Goal: Task Accomplishment & Management: Complete application form

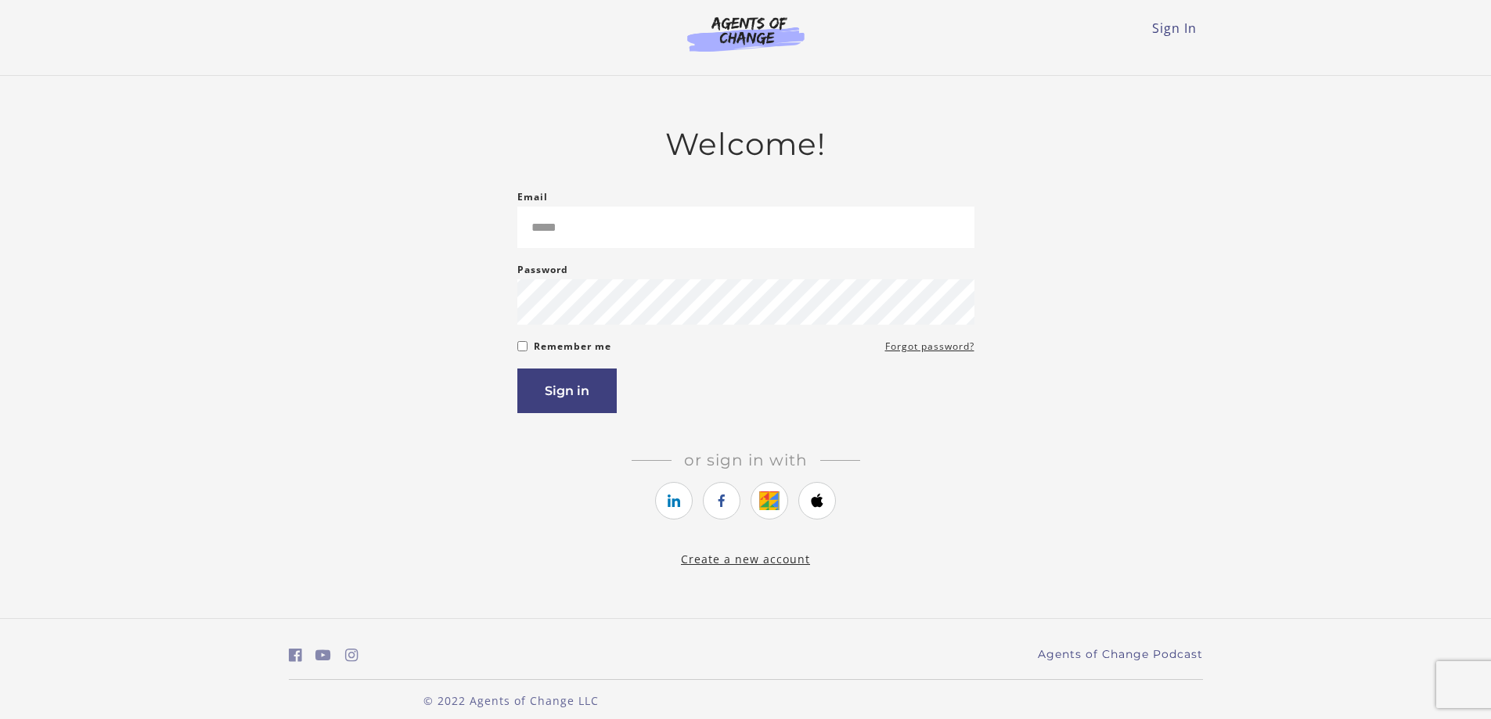
click at [652, 238] on input "Email" at bounding box center [745, 227] width 457 height 41
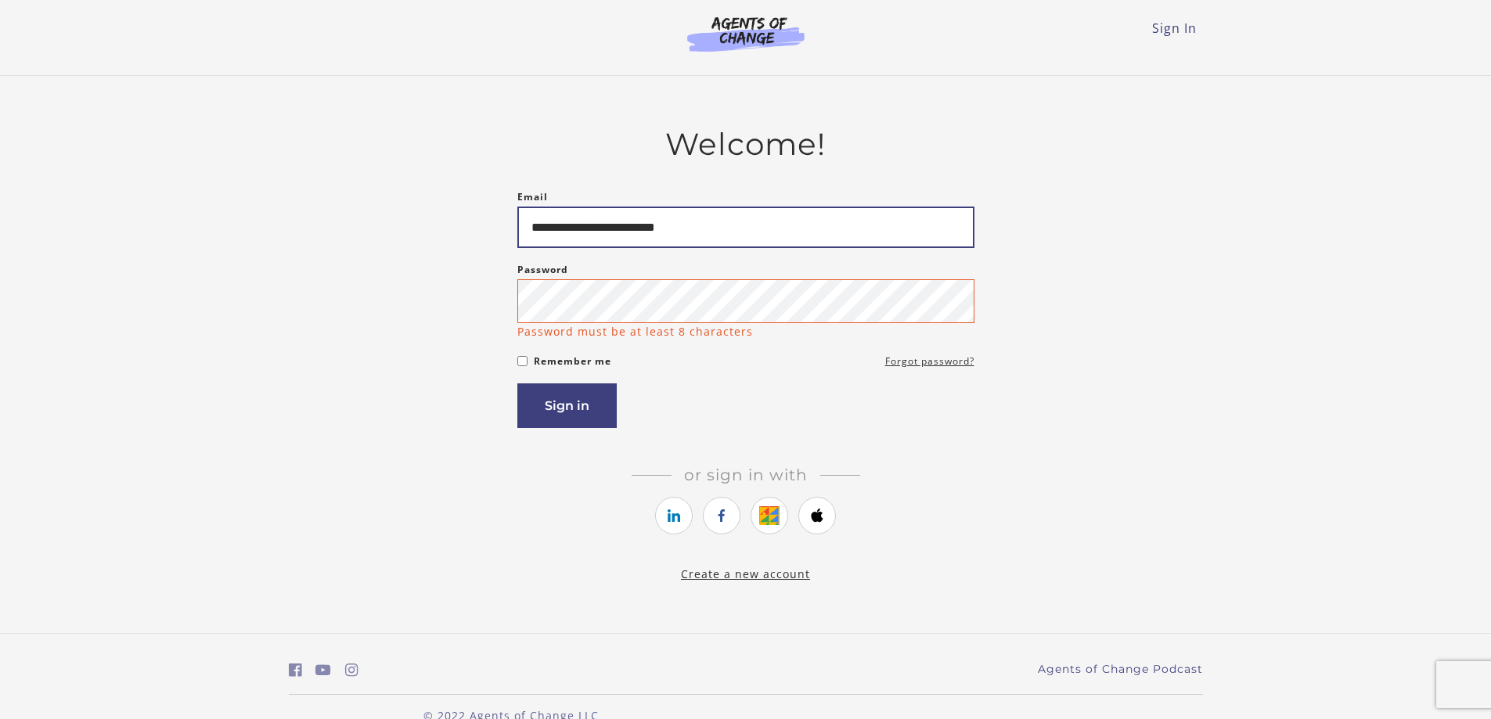
drag, startPoint x: 730, startPoint y: 228, endPoint x: 490, endPoint y: 210, distance: 240.9
click at [490, 210] on div "**********" at bounding box center [746, 354] width 914 height 457
type input "**********"
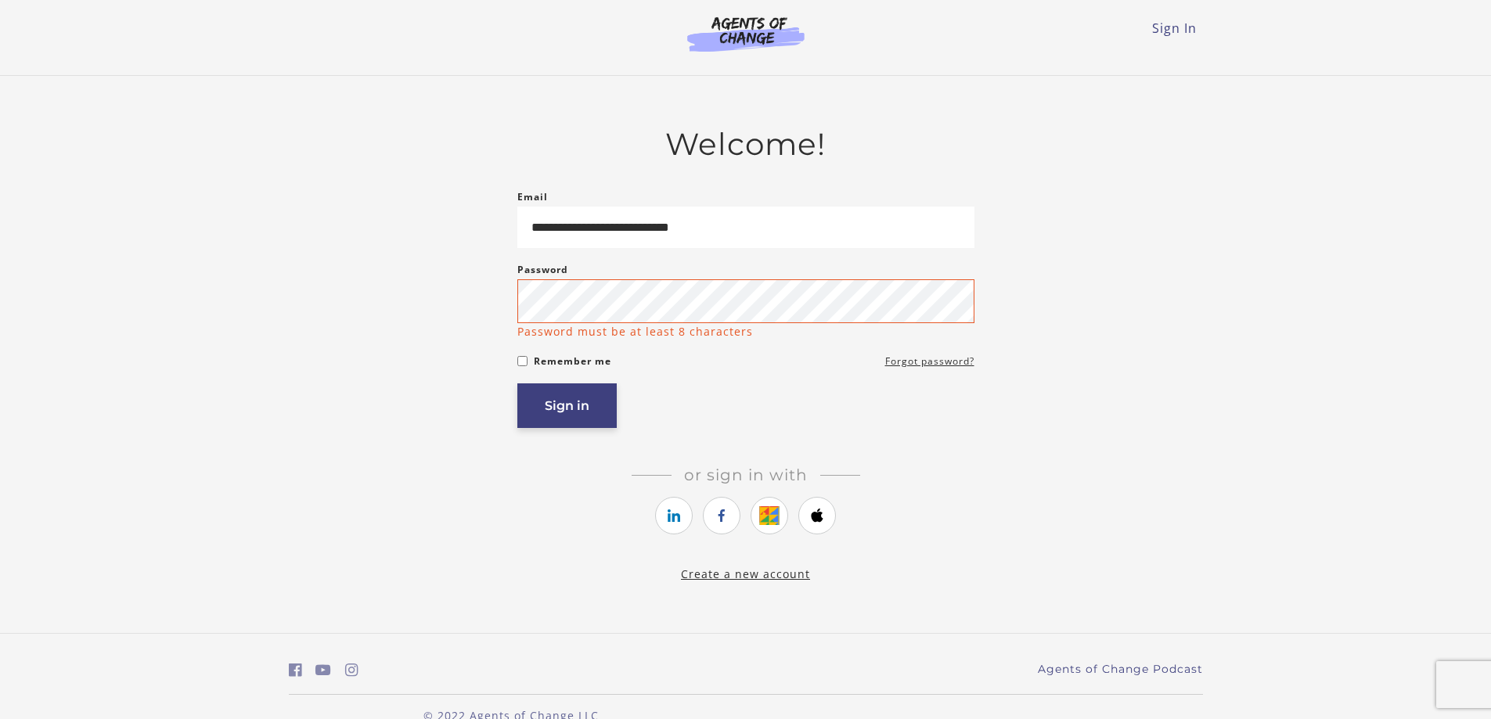
click at [556, 410] on button "Sign in" at bounding box center [566, 405] width 99 height 45
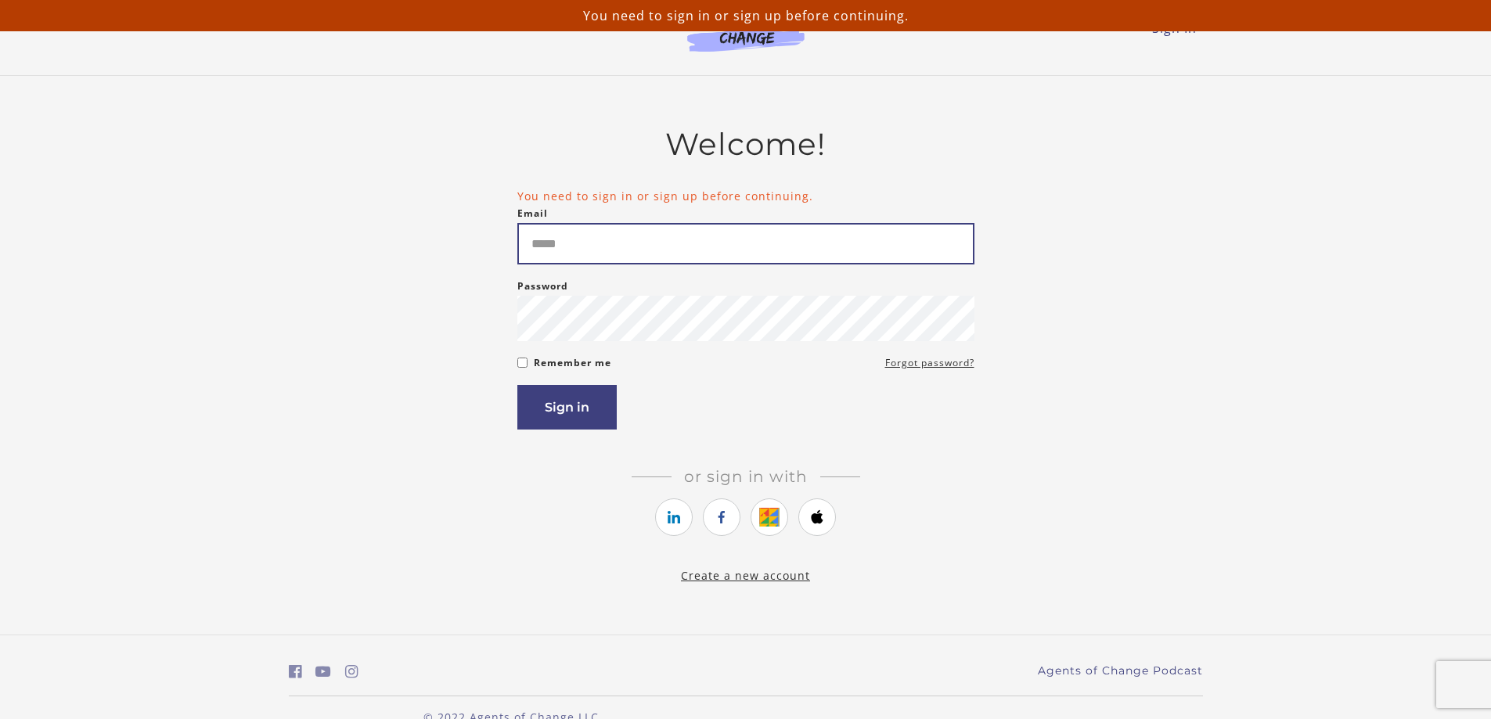
click at [583, 241] on input "Email" at bounding box center [745, 243] width 457 height 41
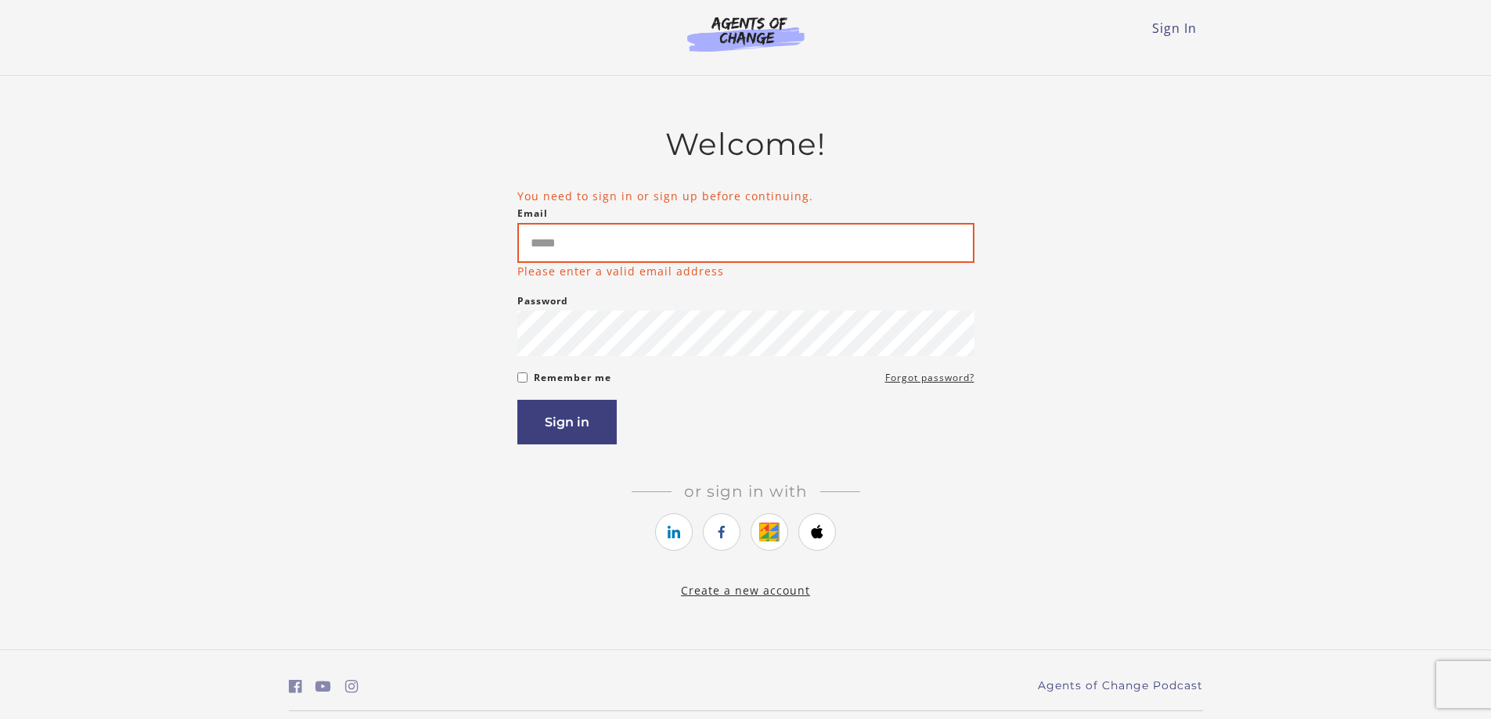
click at [605, 247] on input "Email" at bounding box center [745, 243] width 457 height 40
type input "**********"
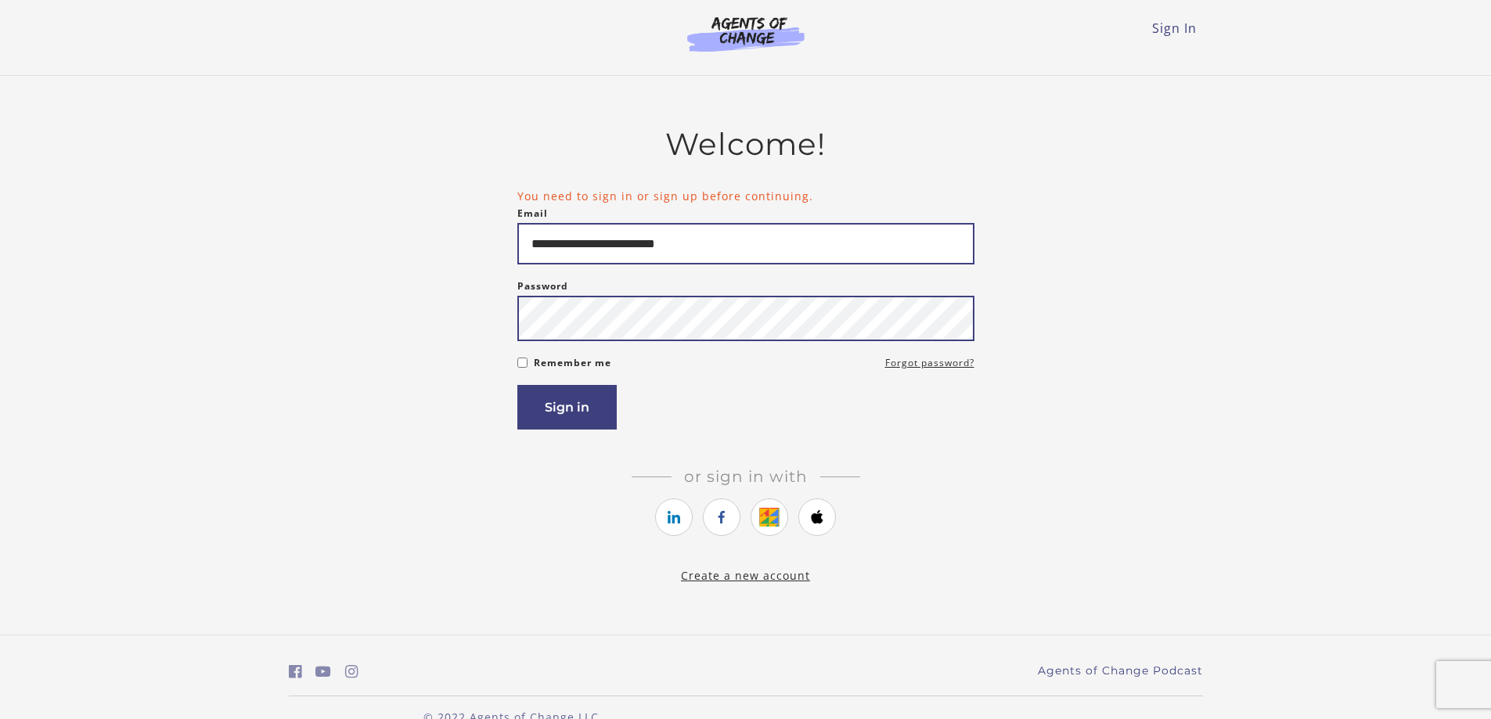
click at [517, 385] on button "Sign in" at bounding box center [566, 407] width 99 height 45
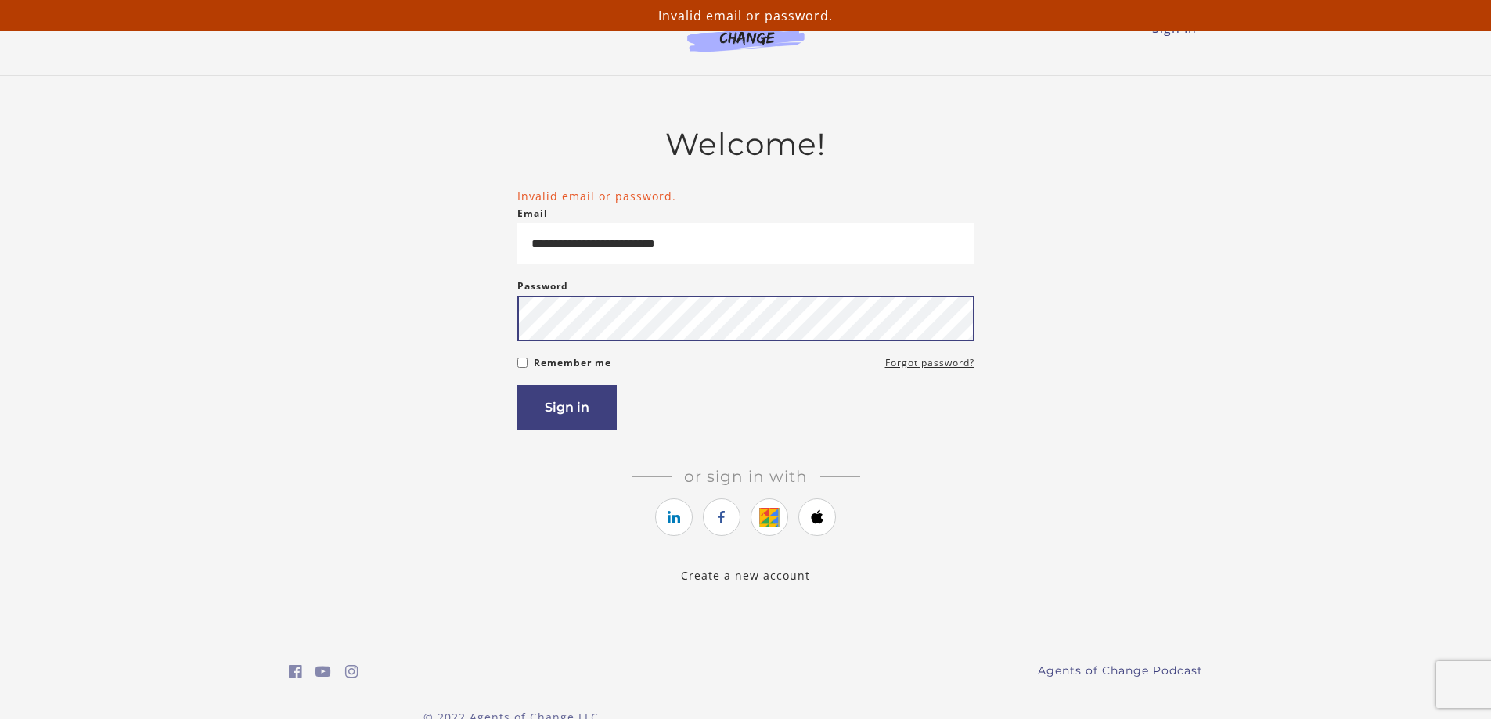
click at [517, 385] on button "Sign in" at bounding box center [566, 407] width 99 height 45
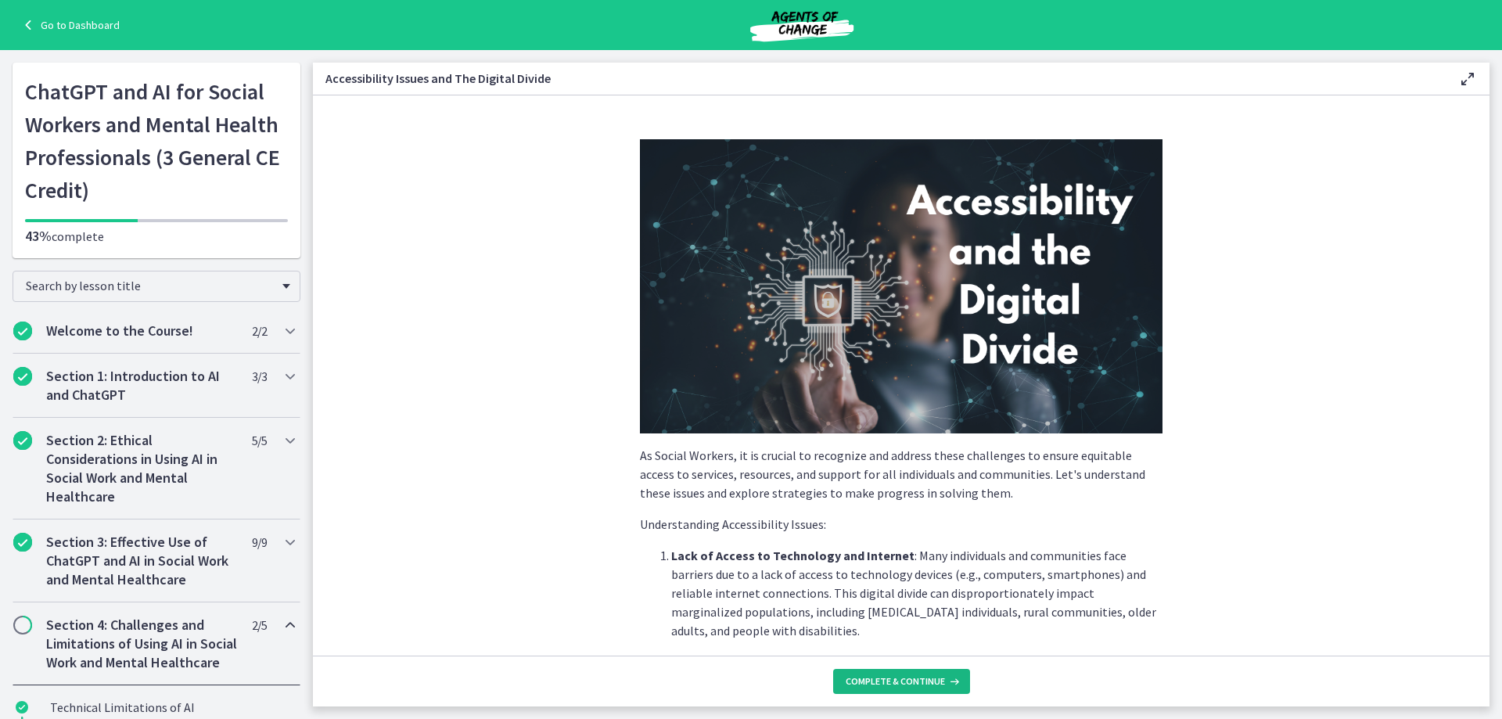
click at [926, 679] on span "Complete & continue" at bounding box center [895, 681] width 99 height 13
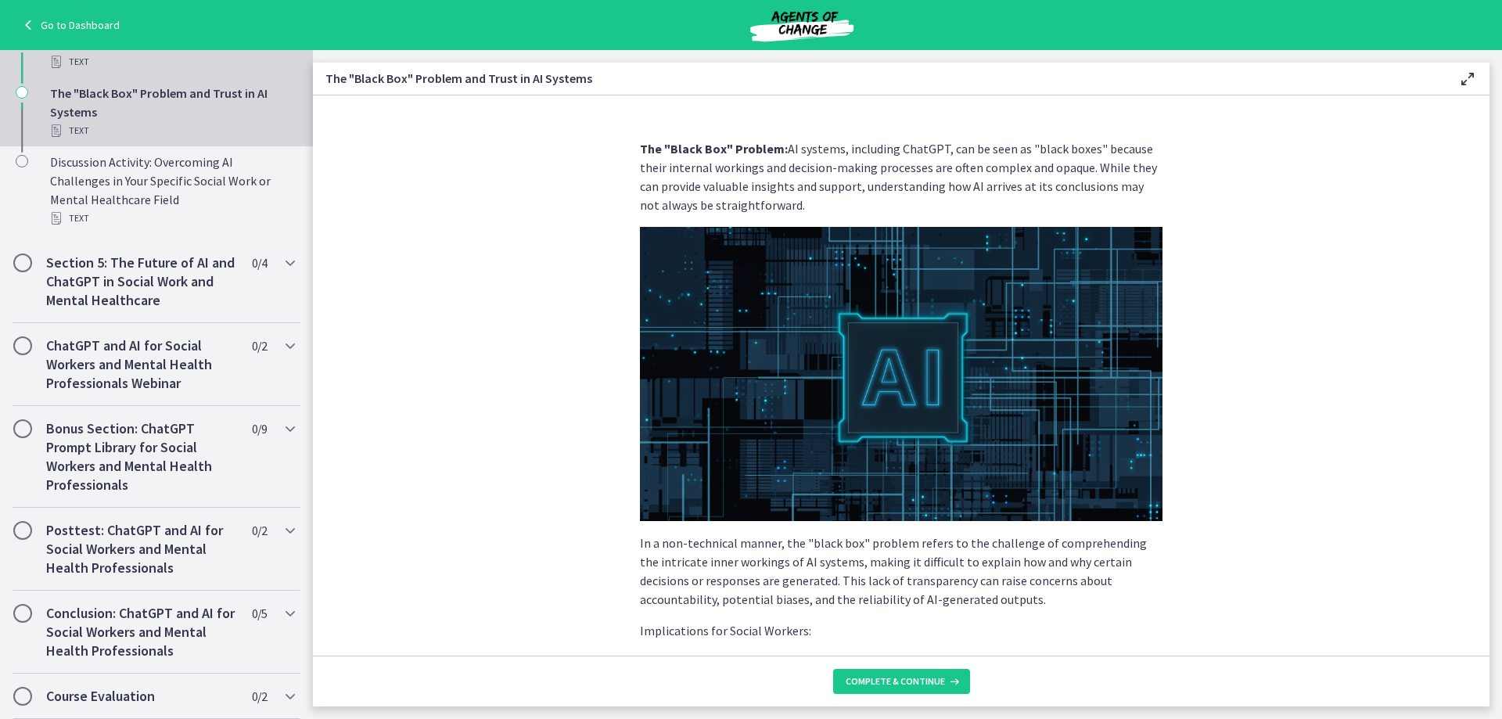
scroll to position [802, 0]
click at [881, 679] on span "Complete & continue" at bounding box center [895, 681] width 99 height 13
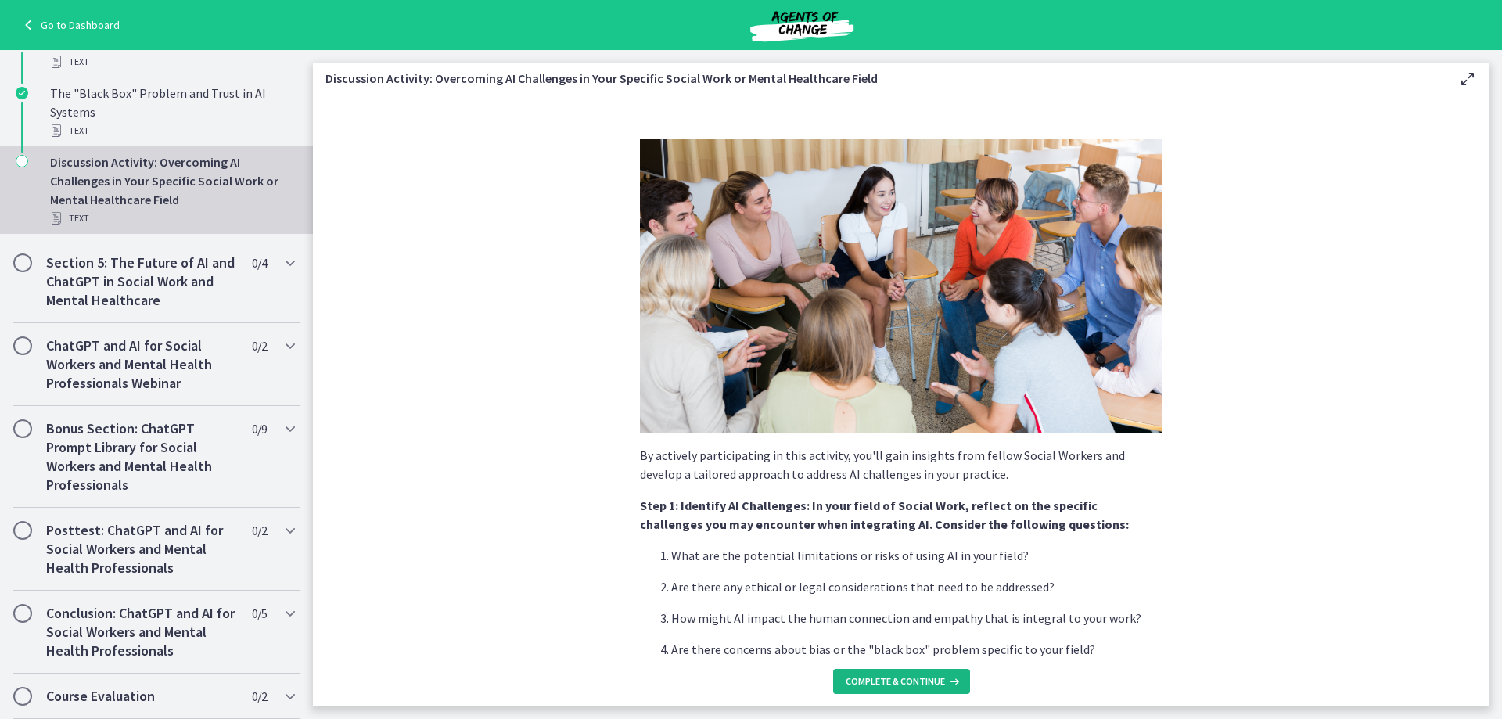
click at [881, 680] on span "Complete & continue" at bounding box center [895, 681] width 99 height 13
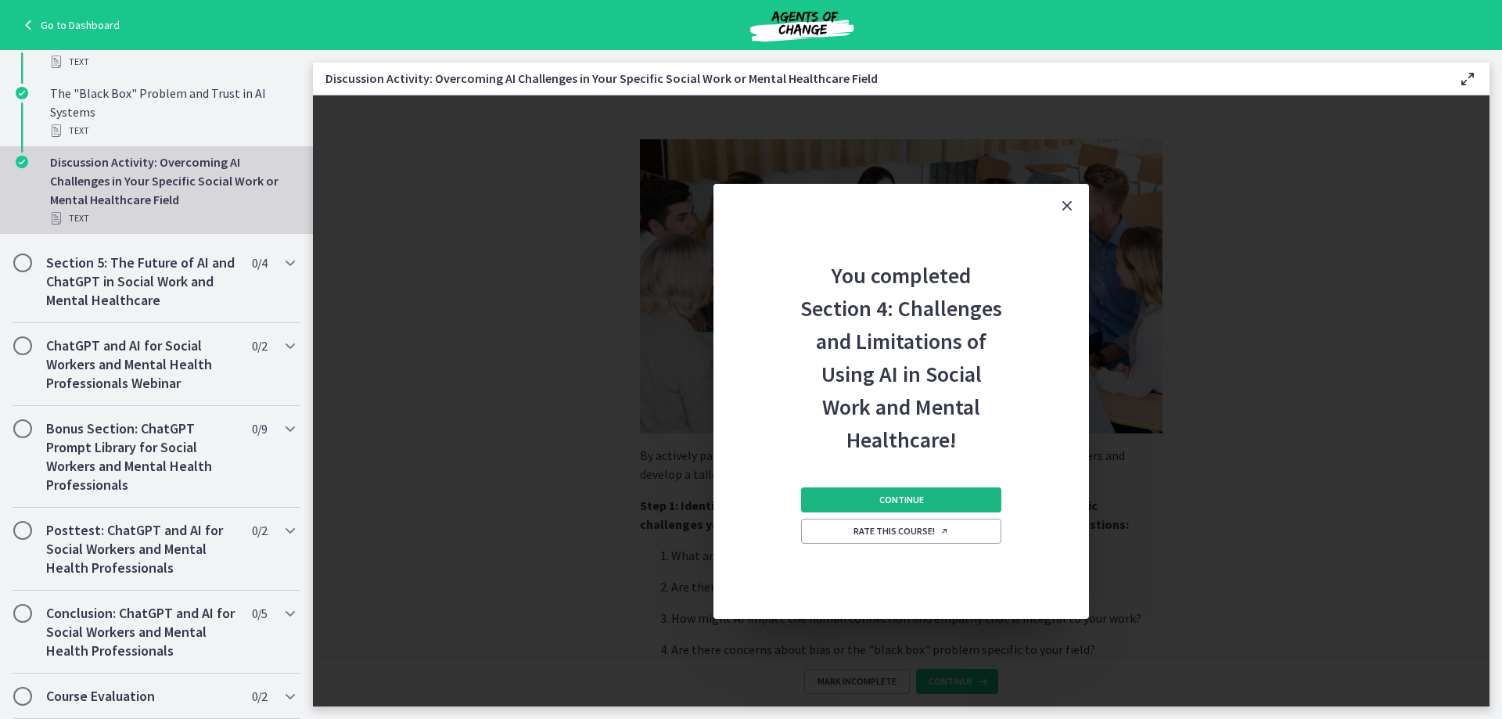
click at [880, 502] on span "Continue" at bounding box center [902, 500] width 45 height 13
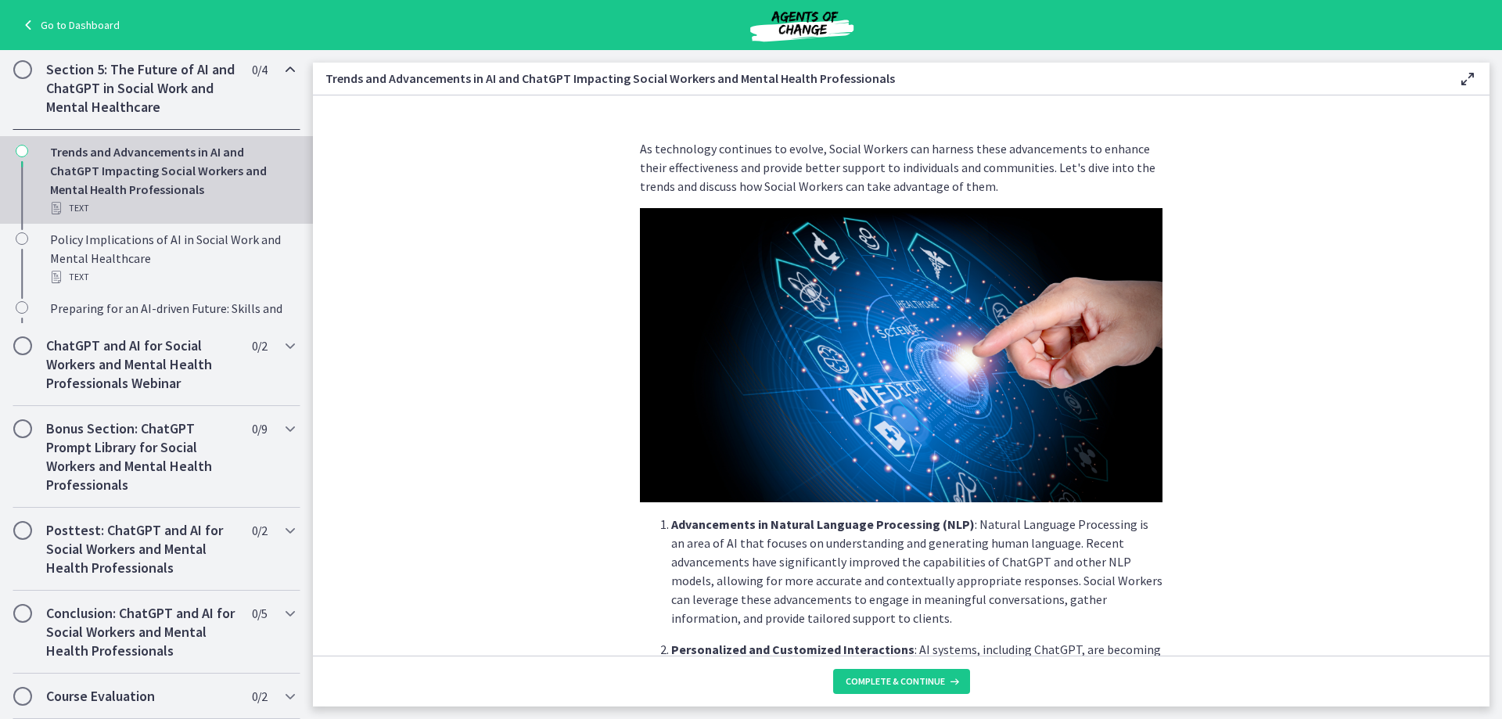
scroll to position [657, 0]
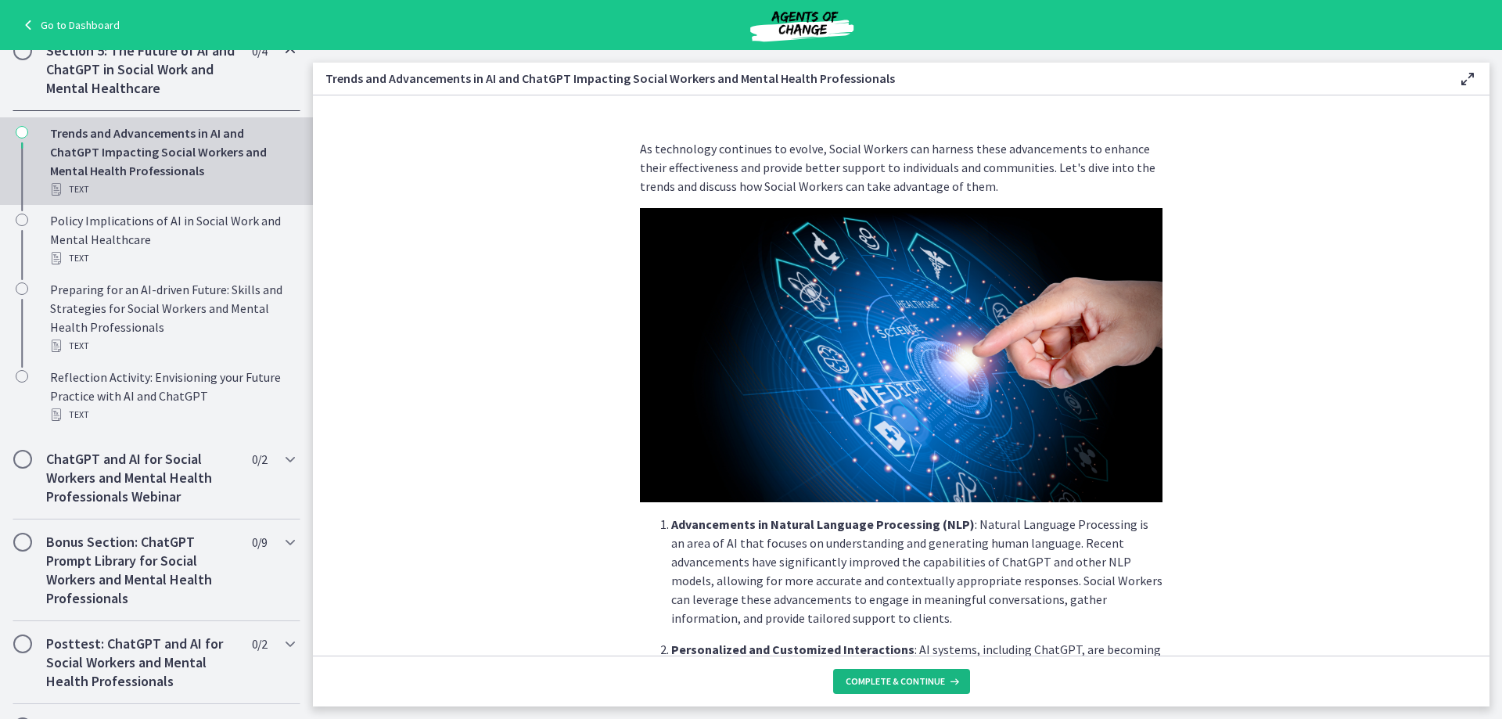
click at [893, 678] on span "Complete & continue" at bounding box center [895, 681] width 99 height 13
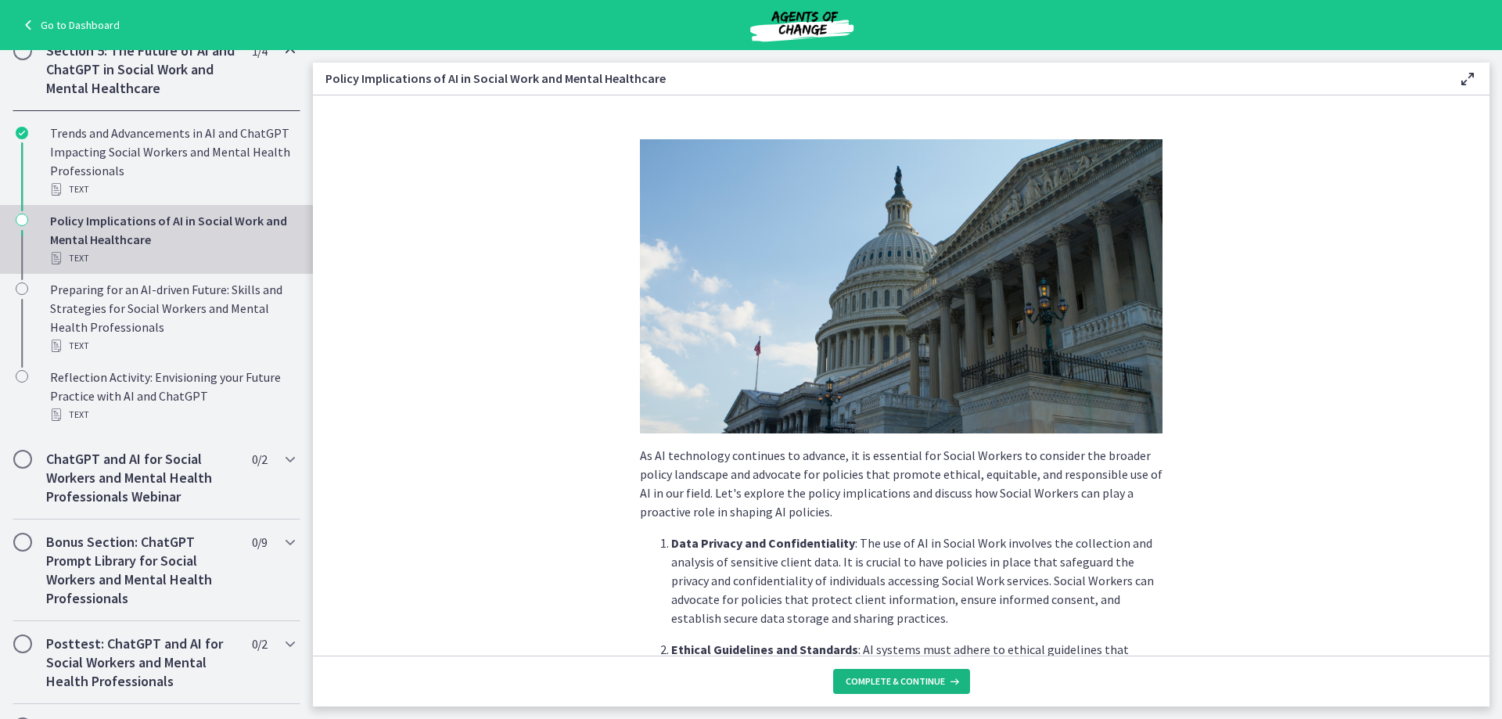
click at [893, 678] on span "Complete & continue" at bounding box center [895, 681] width 99 height 13
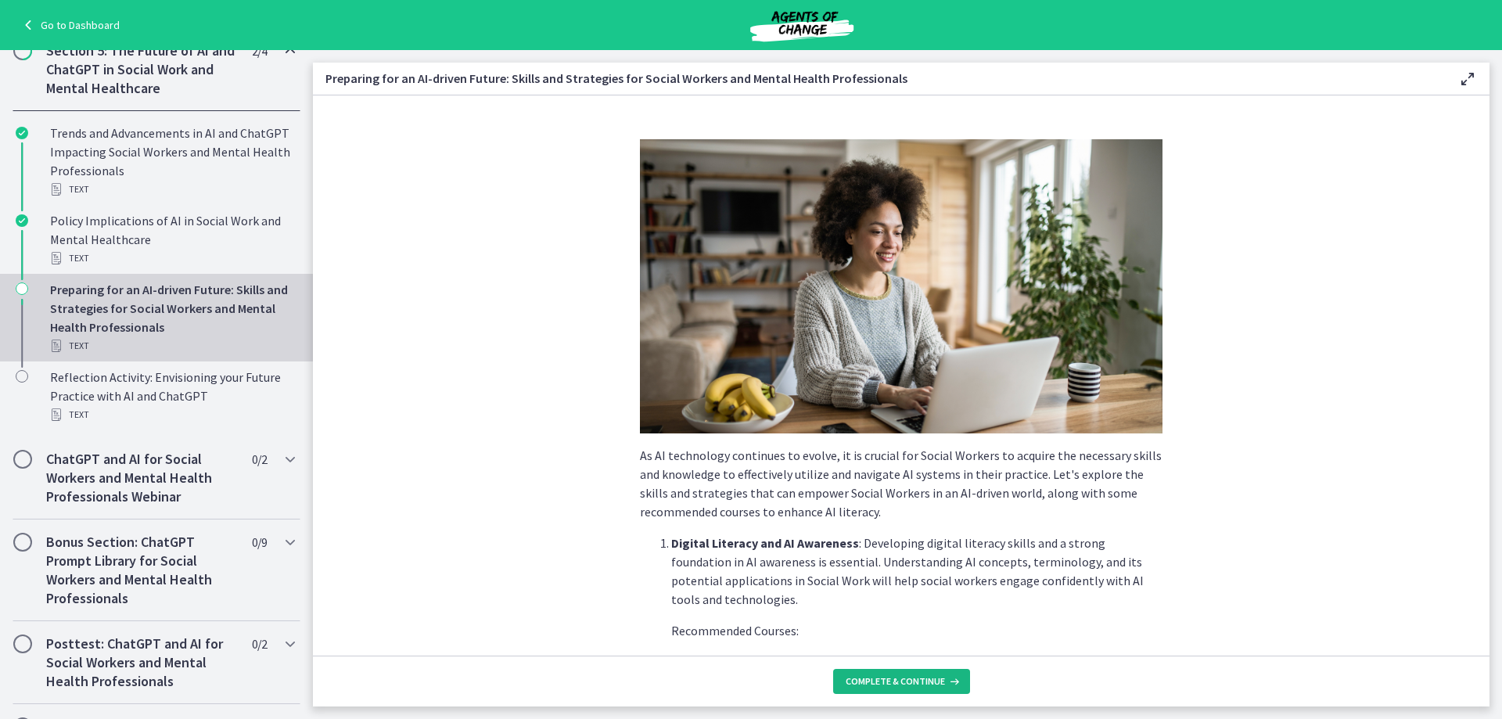
click at [893, 678] on span "Complete & continue" at bounding box center [895, 681] width 99 height 13
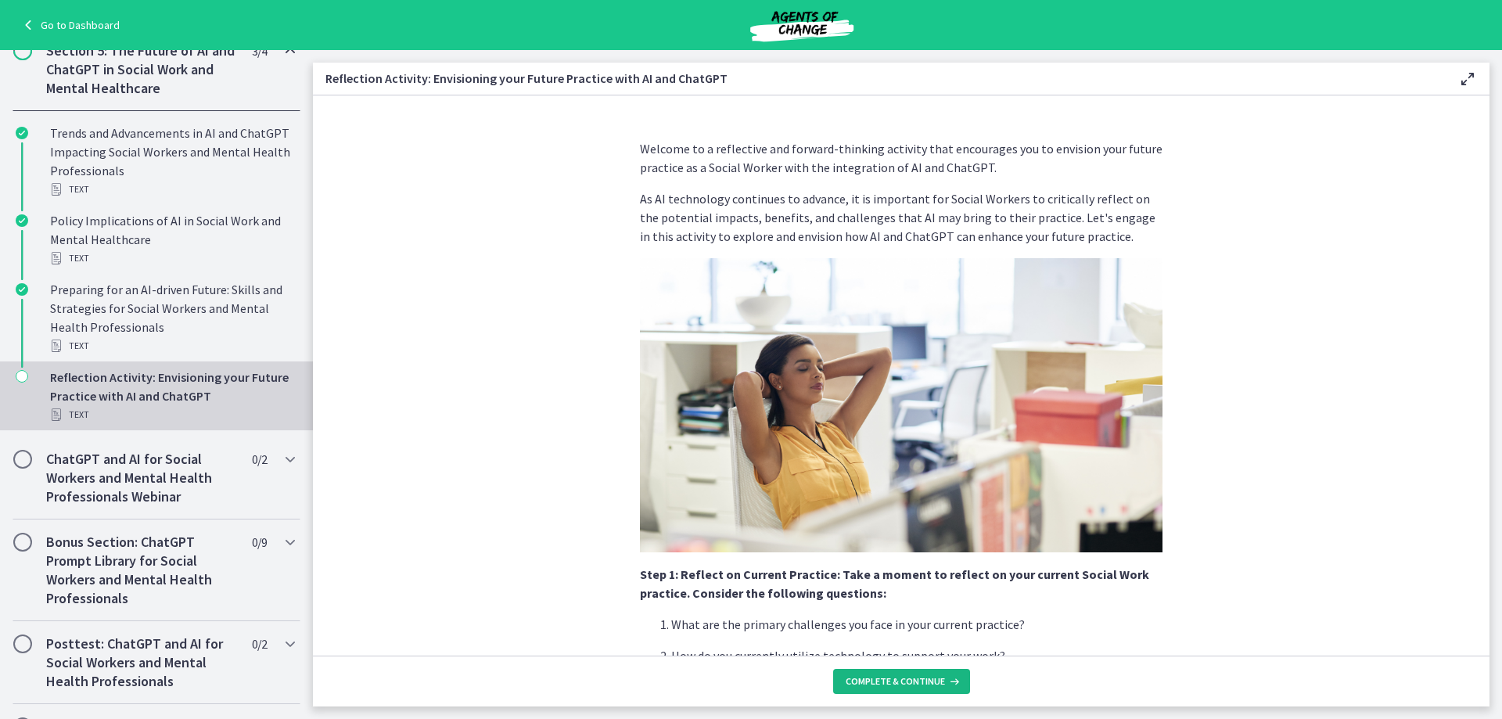
click at [893, 678] on span "Complete & continue" at bounding box center [895, 681] width 99 height 13
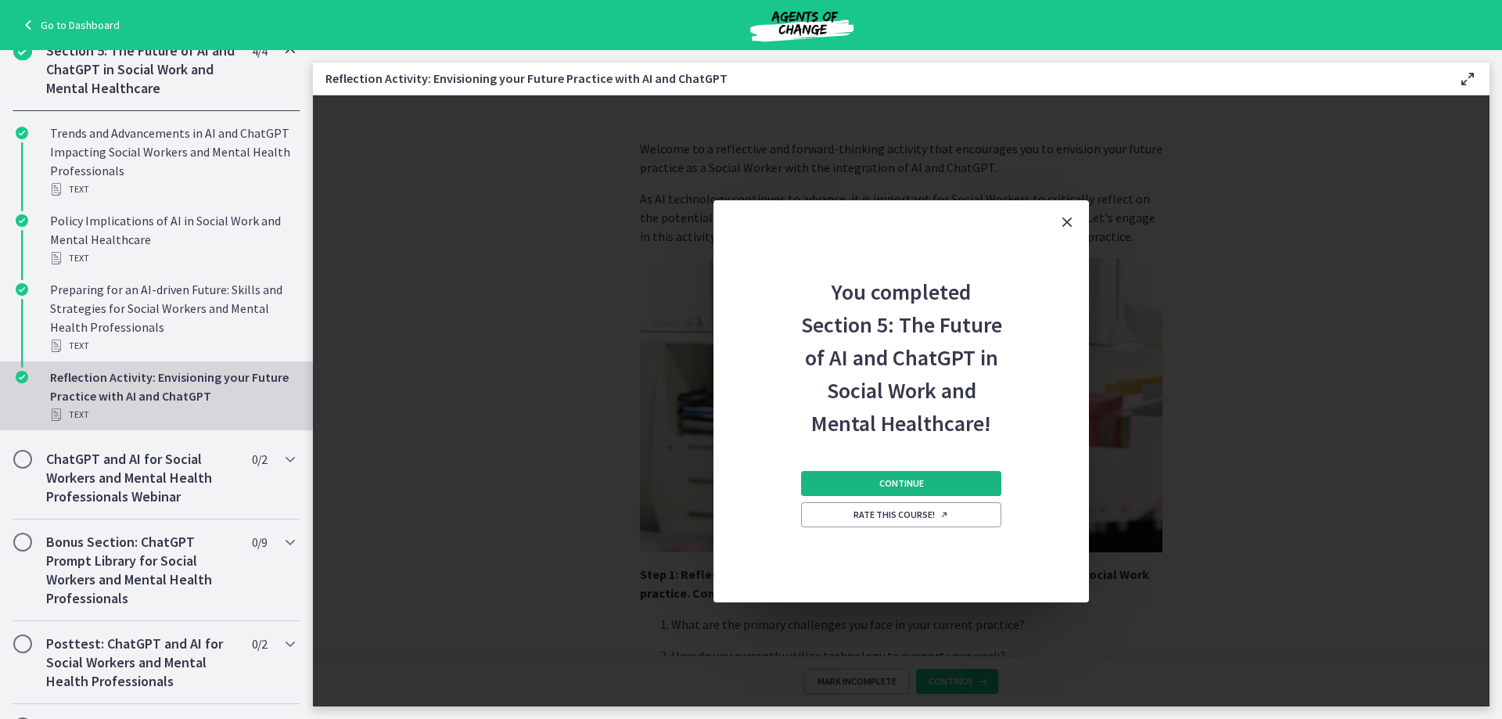
click at [867, 487] on button "Continue" at bounding box center [901, 483] width 200 height 25
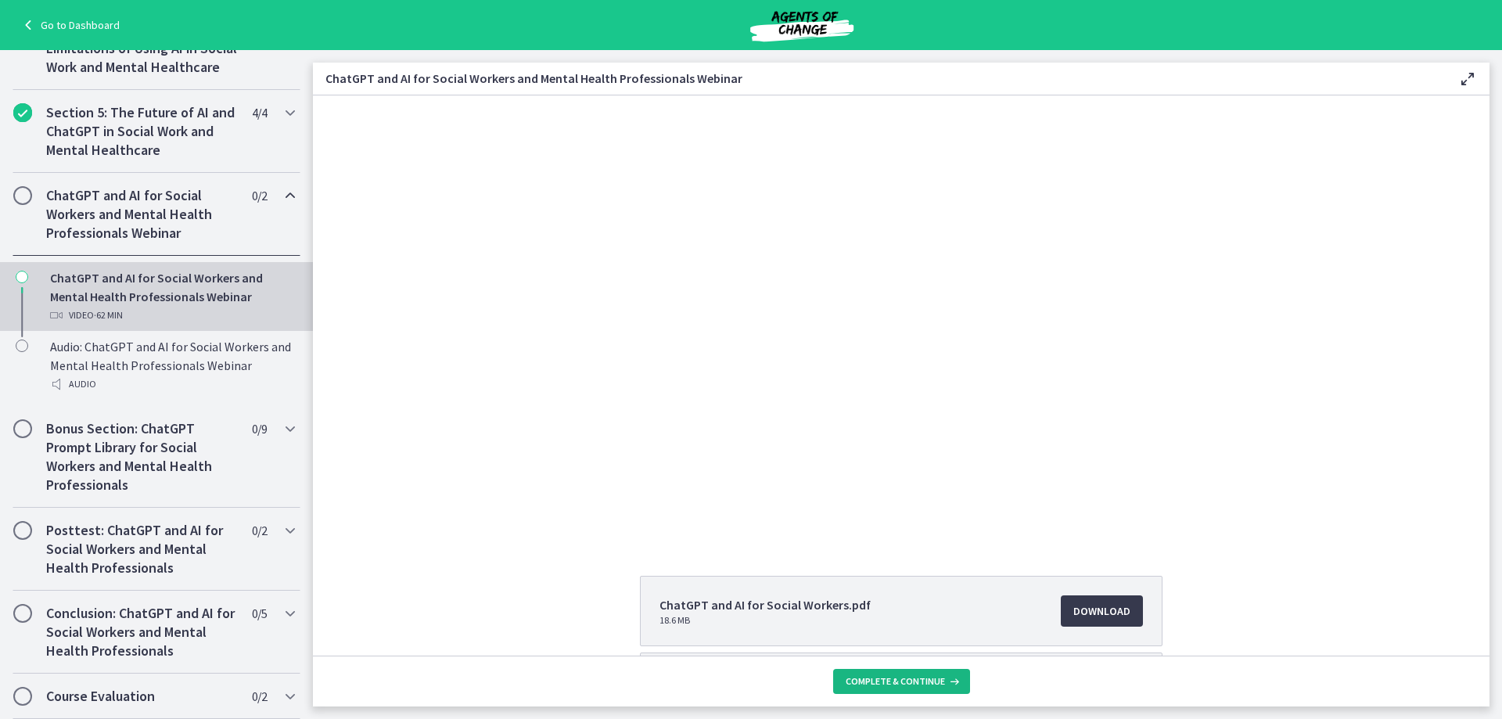
click at [923, 683] on span "Complete & continue" at bounding box center [895, 681] width 99 height 13
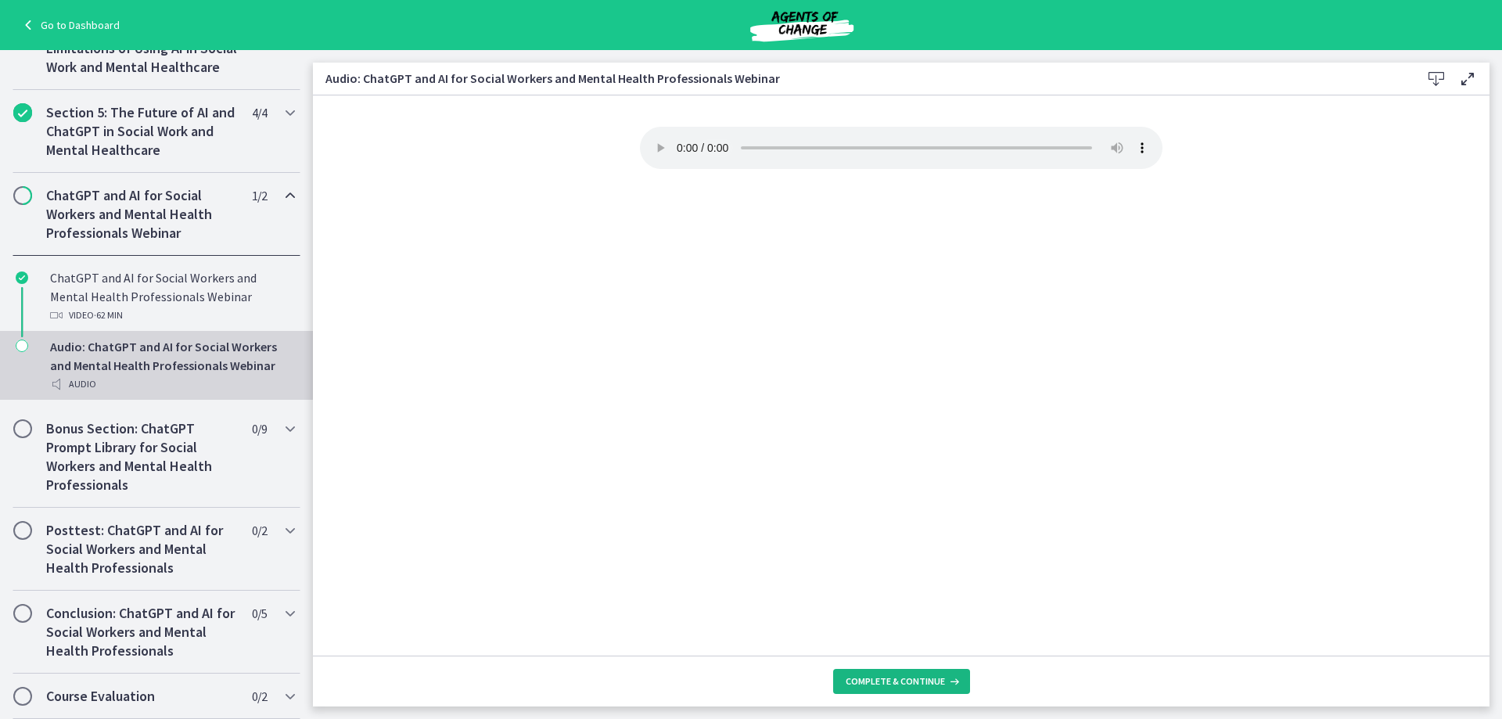
click at [921, 681] on span "Complete & continue" at bounding box center [895, 681] width 99 height 13
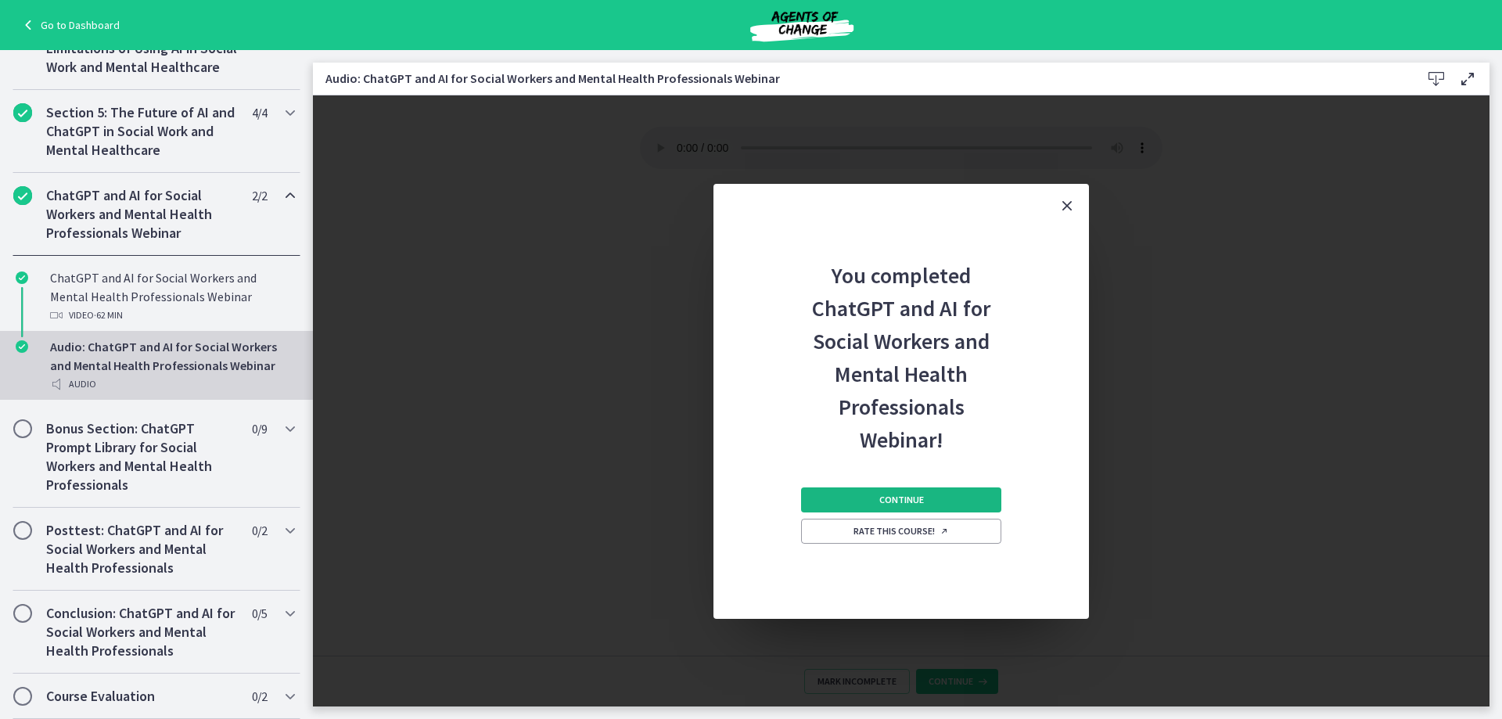
click at [888, 495] on span "Continue" at bounding box center [902, 500] width 45 height 13
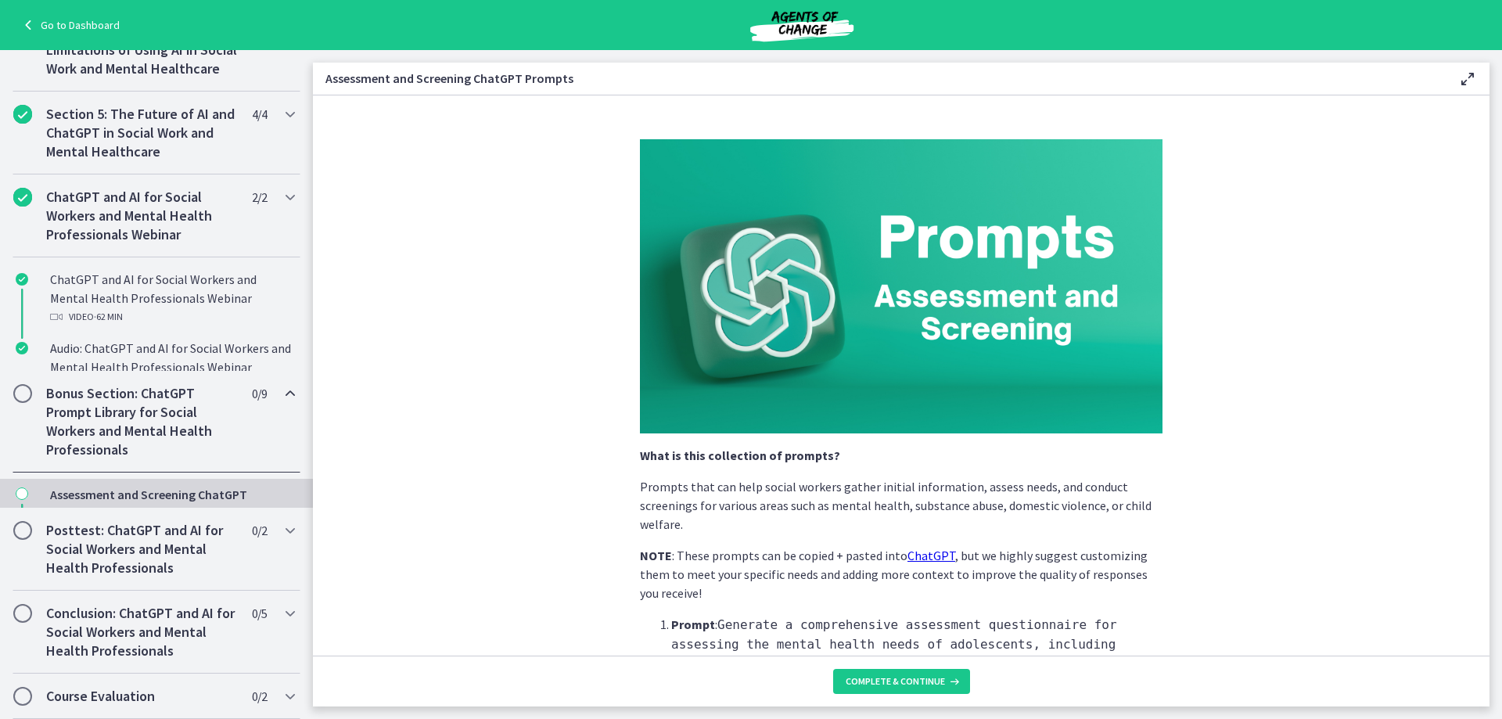
scroll to position [657, 0]
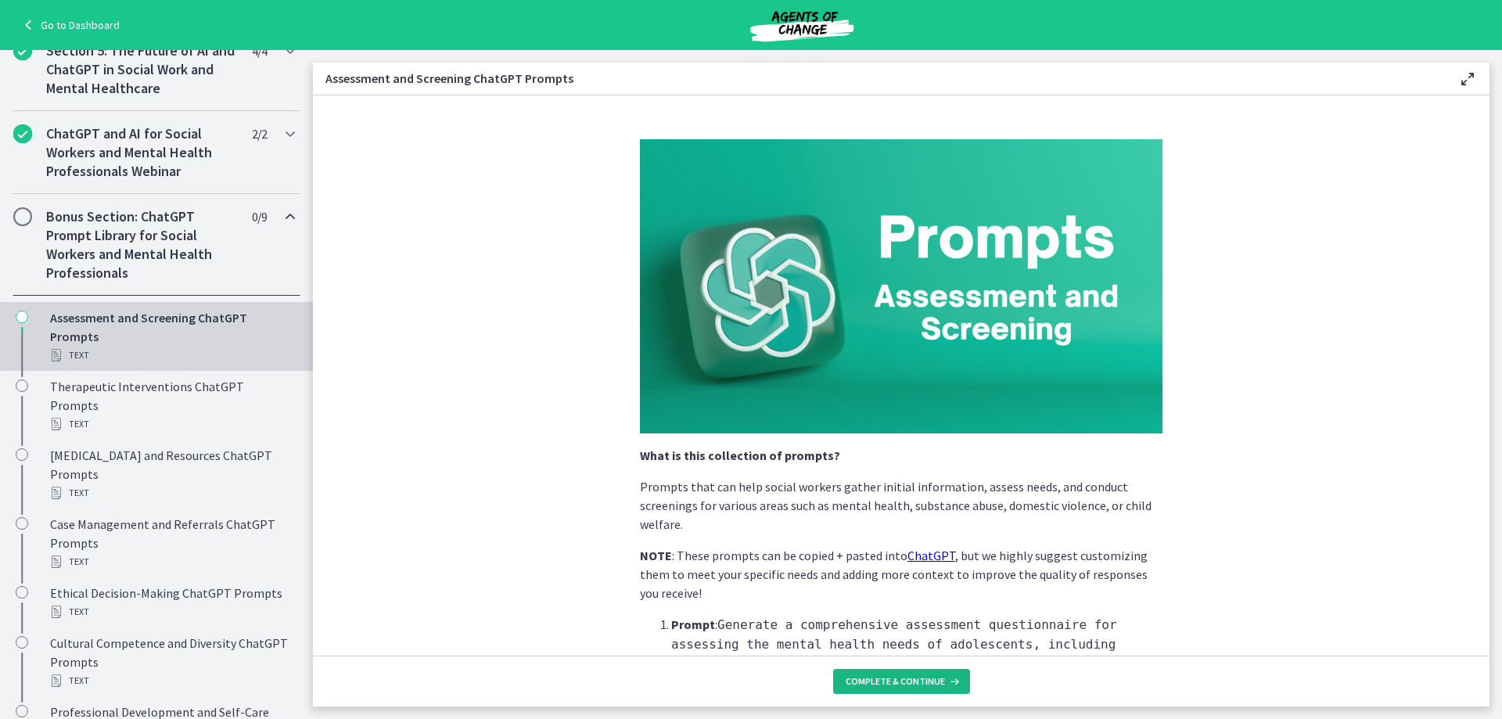
click at [909, 680] on span "Complete & continue" at bounding box center [895, 681] width 99 height 13
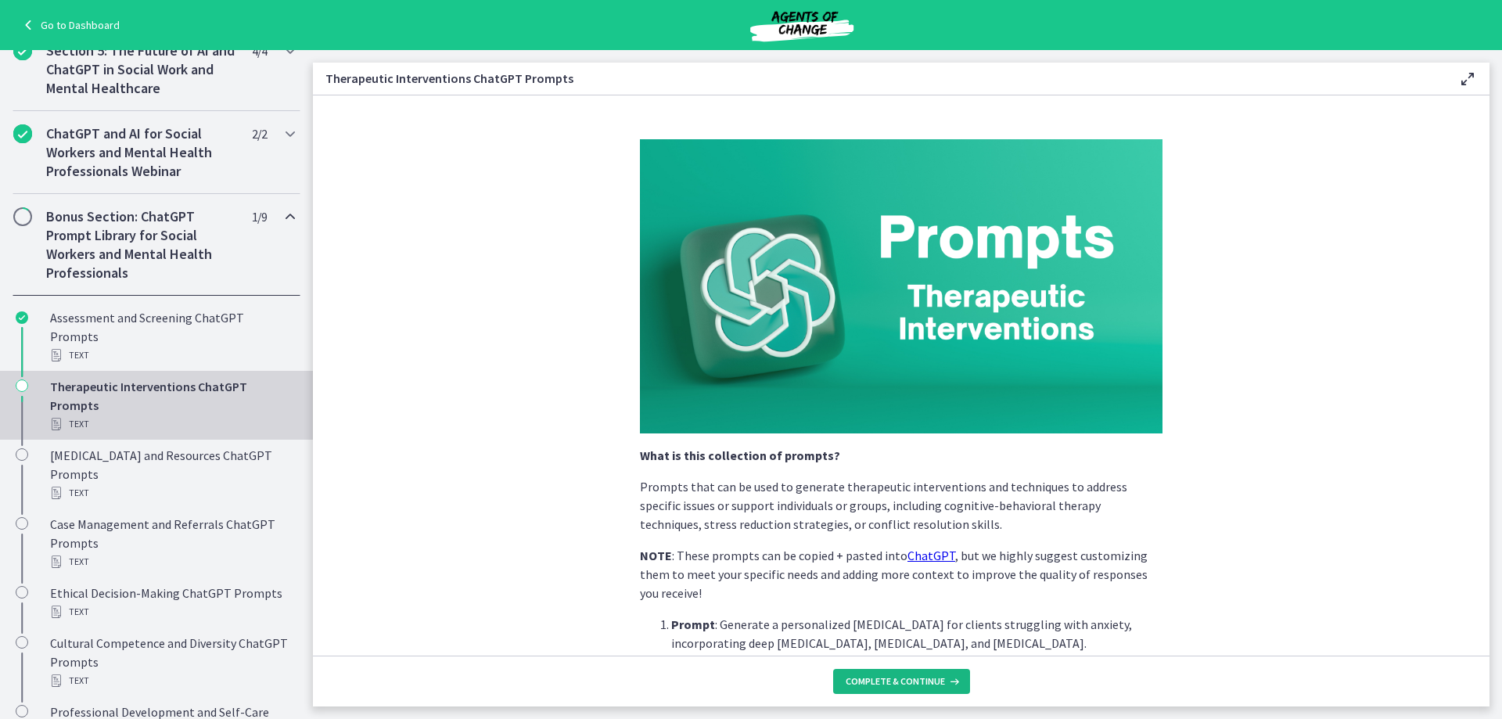
click at [909, 680] on span "Complete & continue" at bounding box center [895, 681] width 99 height 13
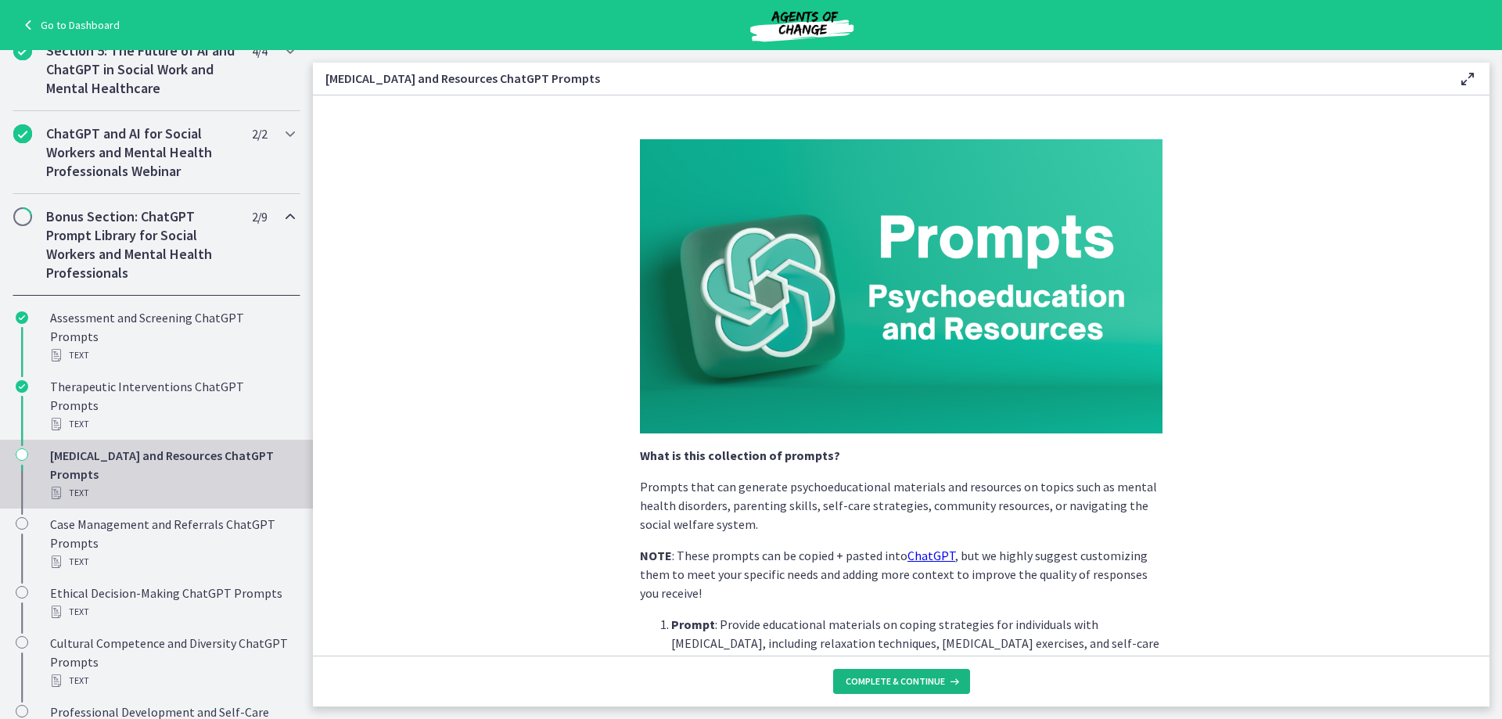
click at [908, 679] on span "Complete & continue" at bounding box center [895, 681] width 99 height 13
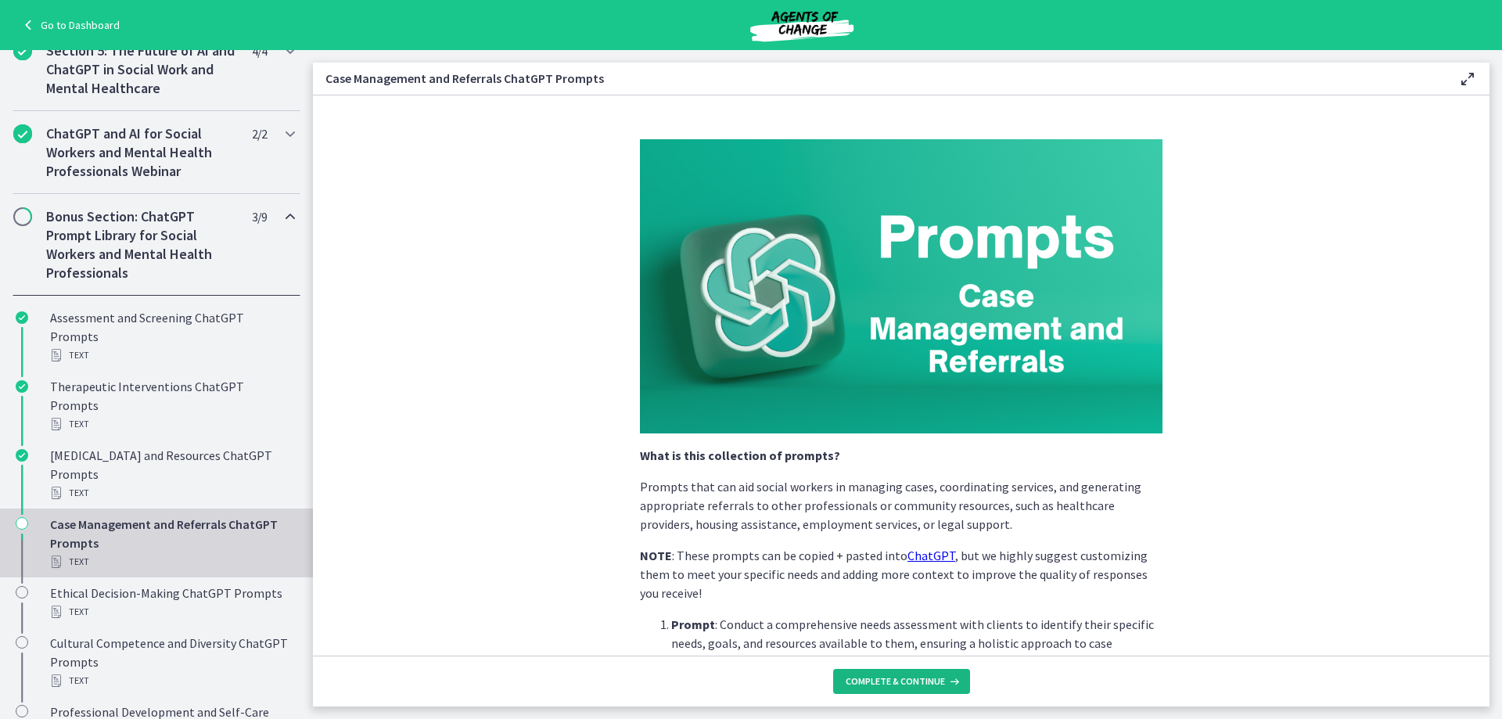
click at [908, 679] on span "Complete & continue" at bounding box center [895, 681] width 99 height 13
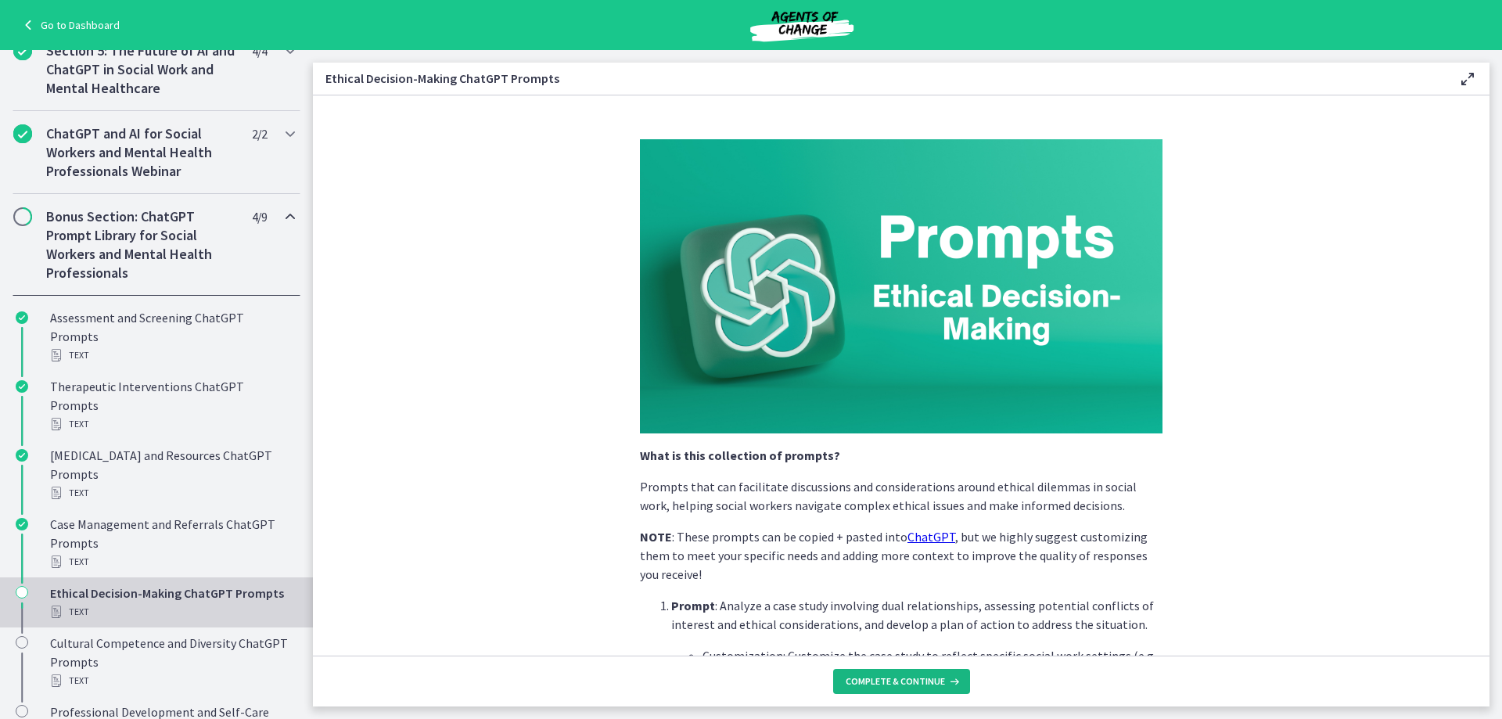
click at [908, 679] on span "Complete & continue" at bounding box center [895, 681] width 99 height 13
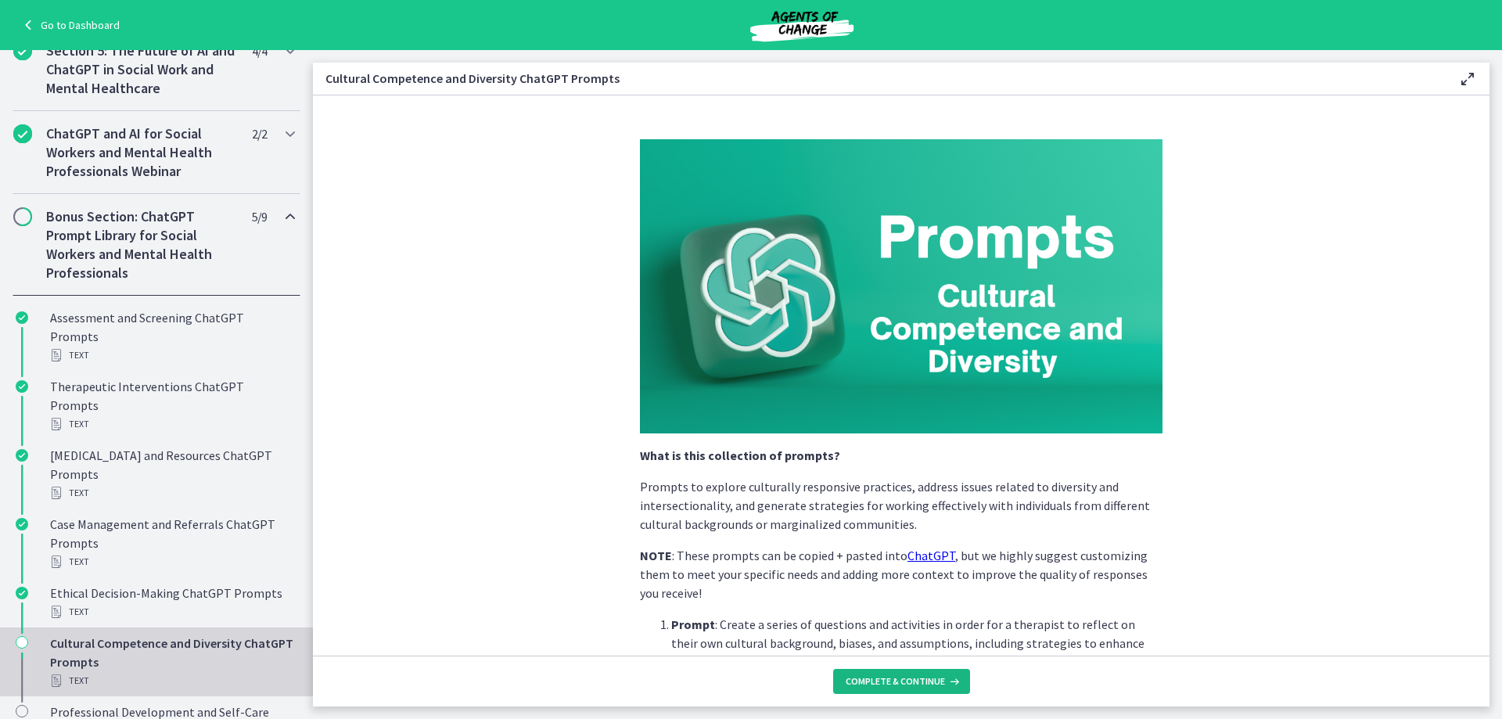
click at [908, 679] on span "Complete & continue" at bounding box center [895, 681] width 99 height 13
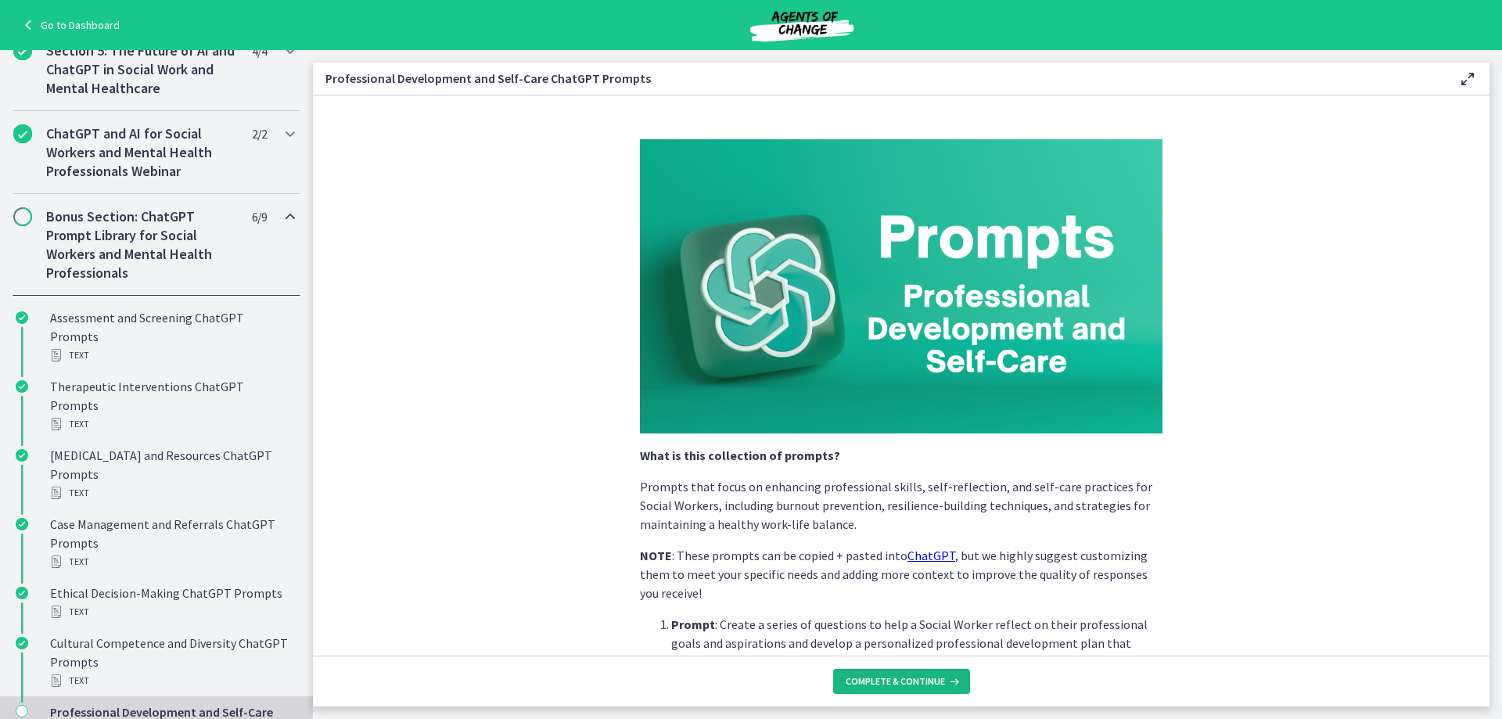
click at [908, 679] on span "Complete & continue" at bounding box center [895, 681] width 99 height 13
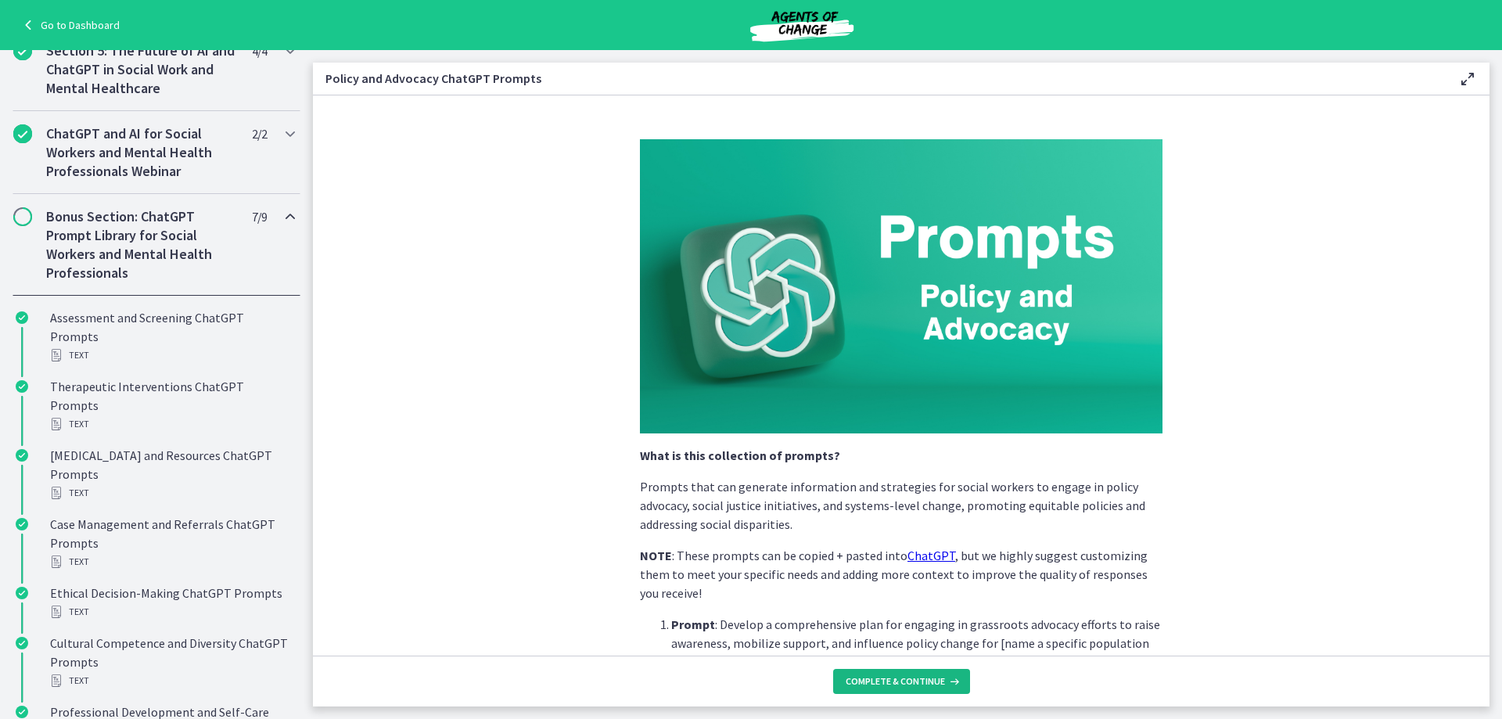
click at [908, 678] on span "Complete & continue" at bounding box center [895, 681] width 99 height 13
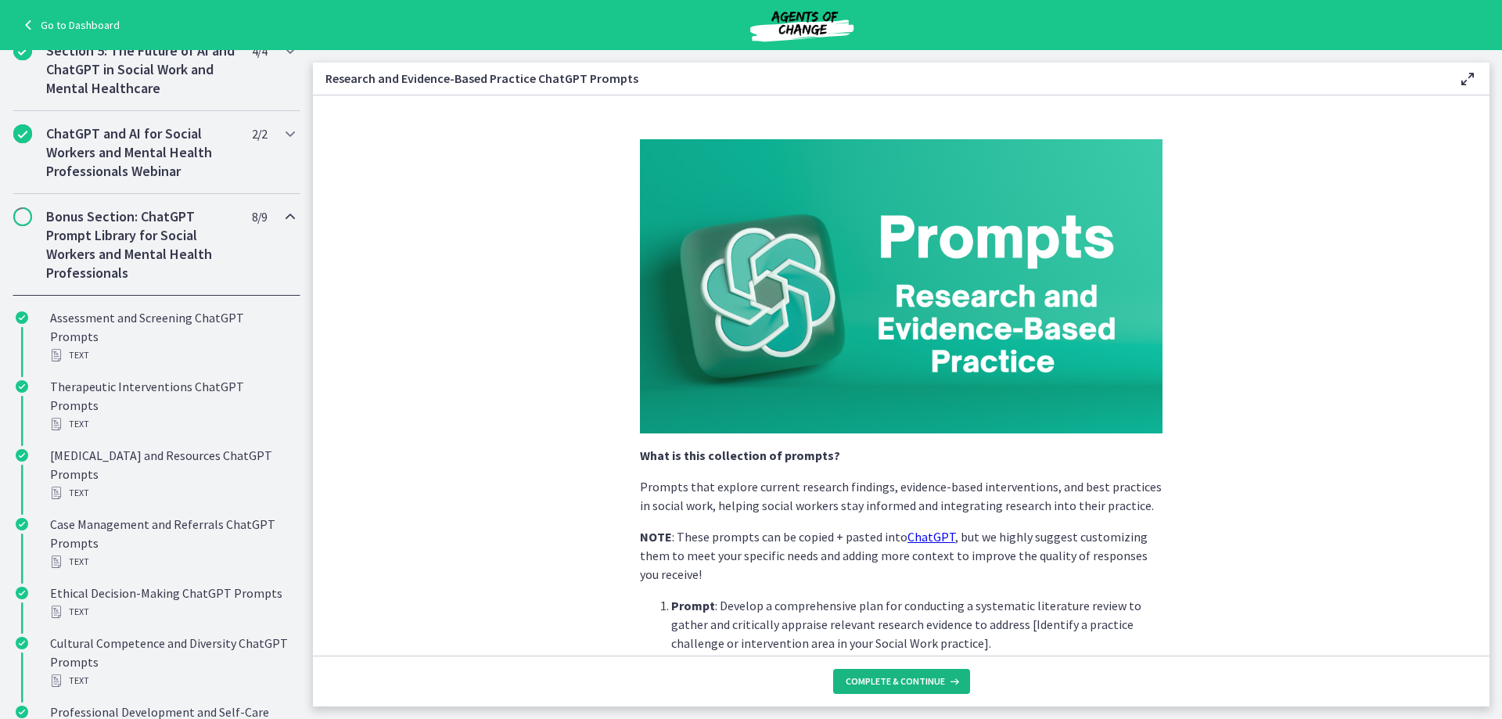
click at [908, 678] on span "Complete & continue" at bounding box center [895, 681] width 99 height 13
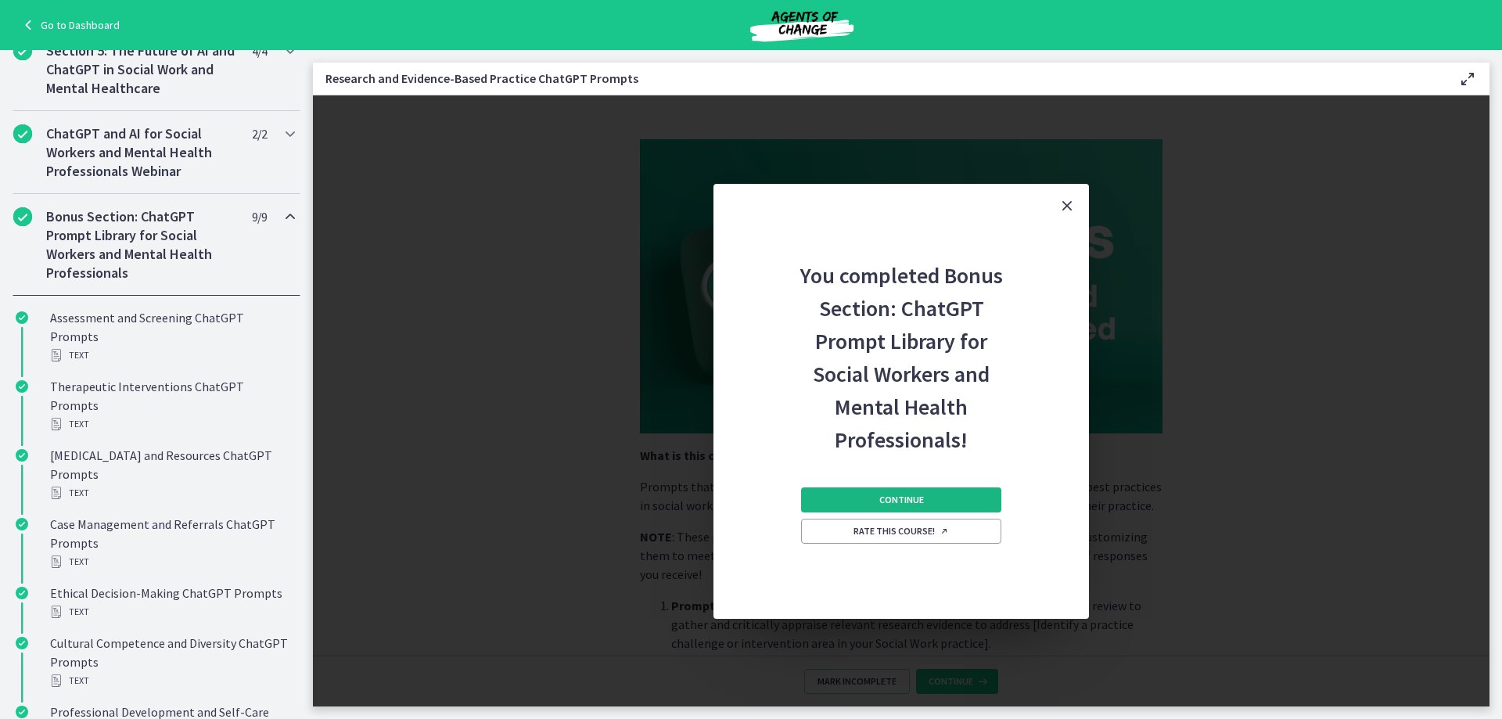
click at [877, 498] on button "Continue" at bounding box center [901, 499] width 200 height 25
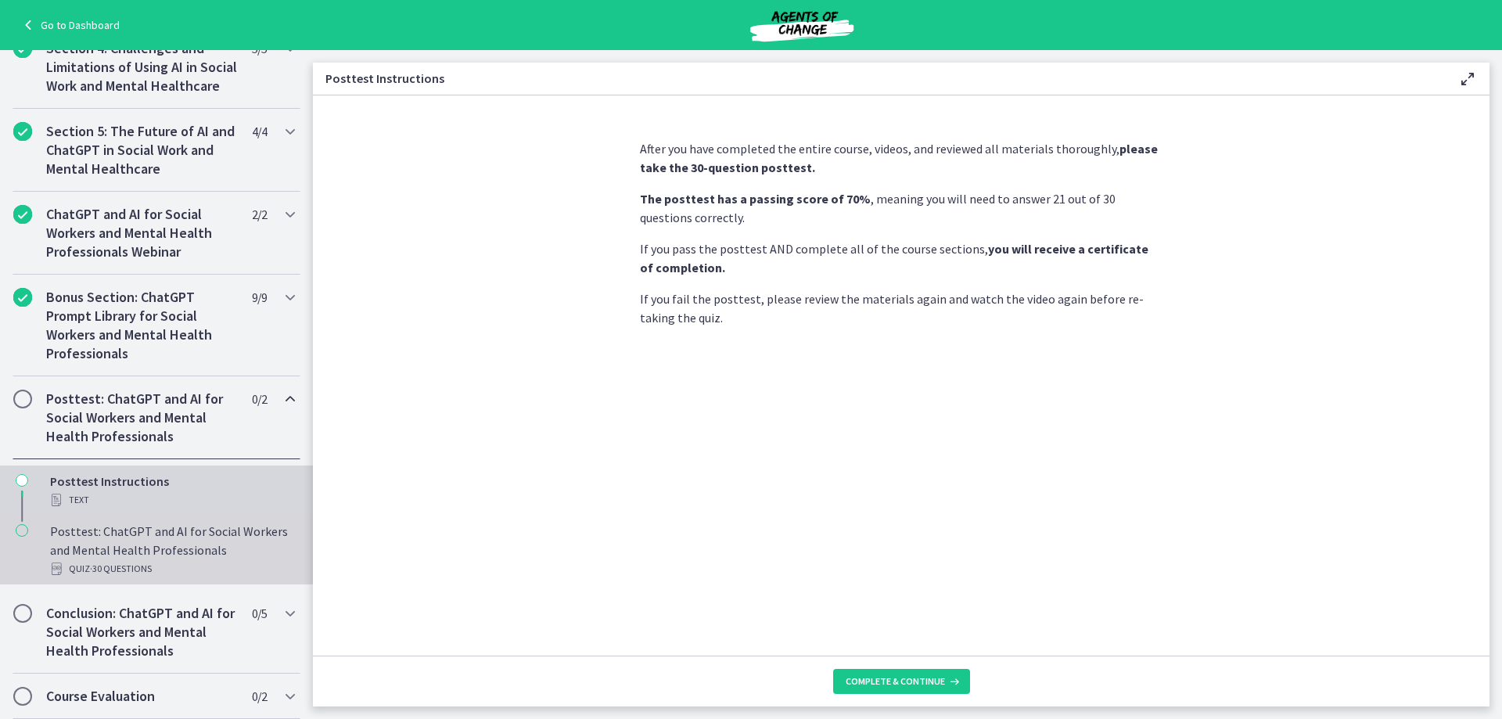
scroll to position [595, 0]
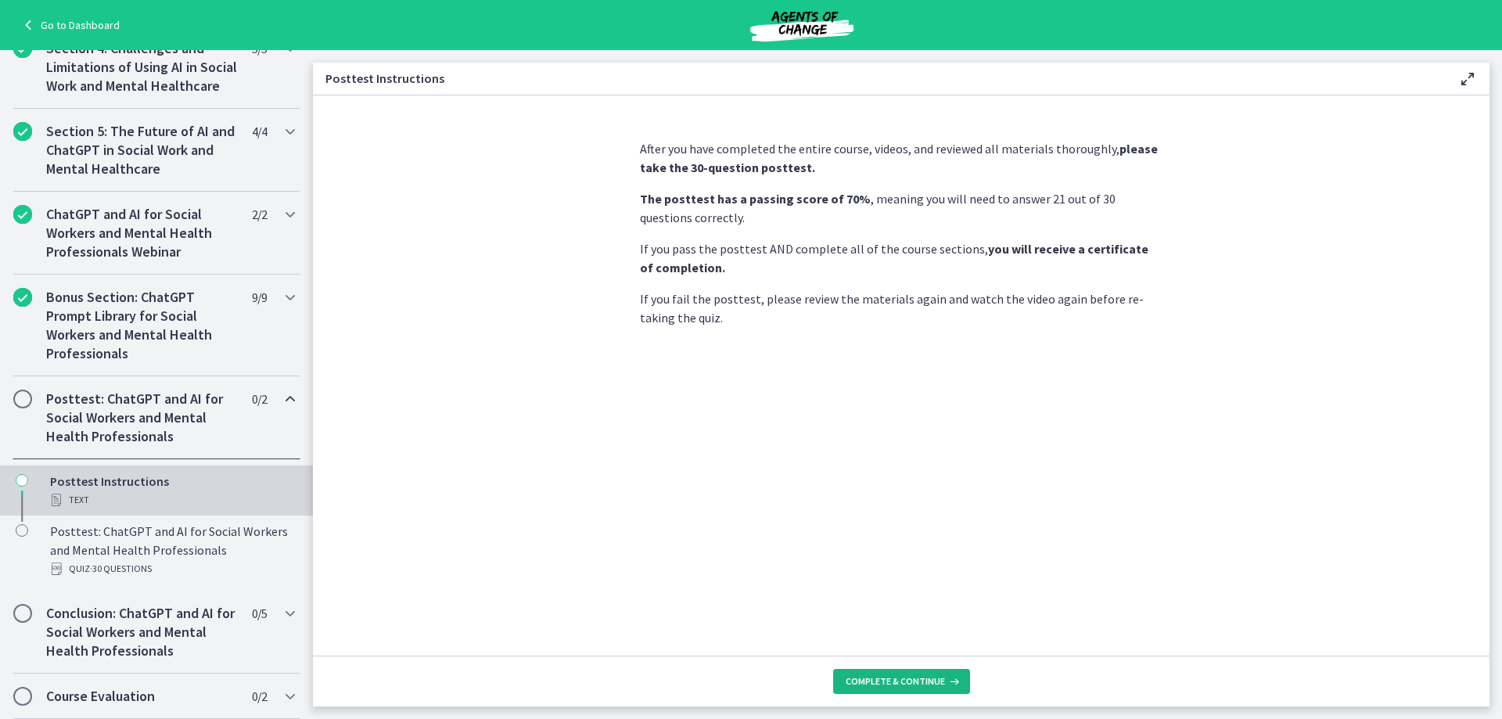
click at [929, 679] on span "Complete & continue" at bounding box center [895, 681] width 99 height 13
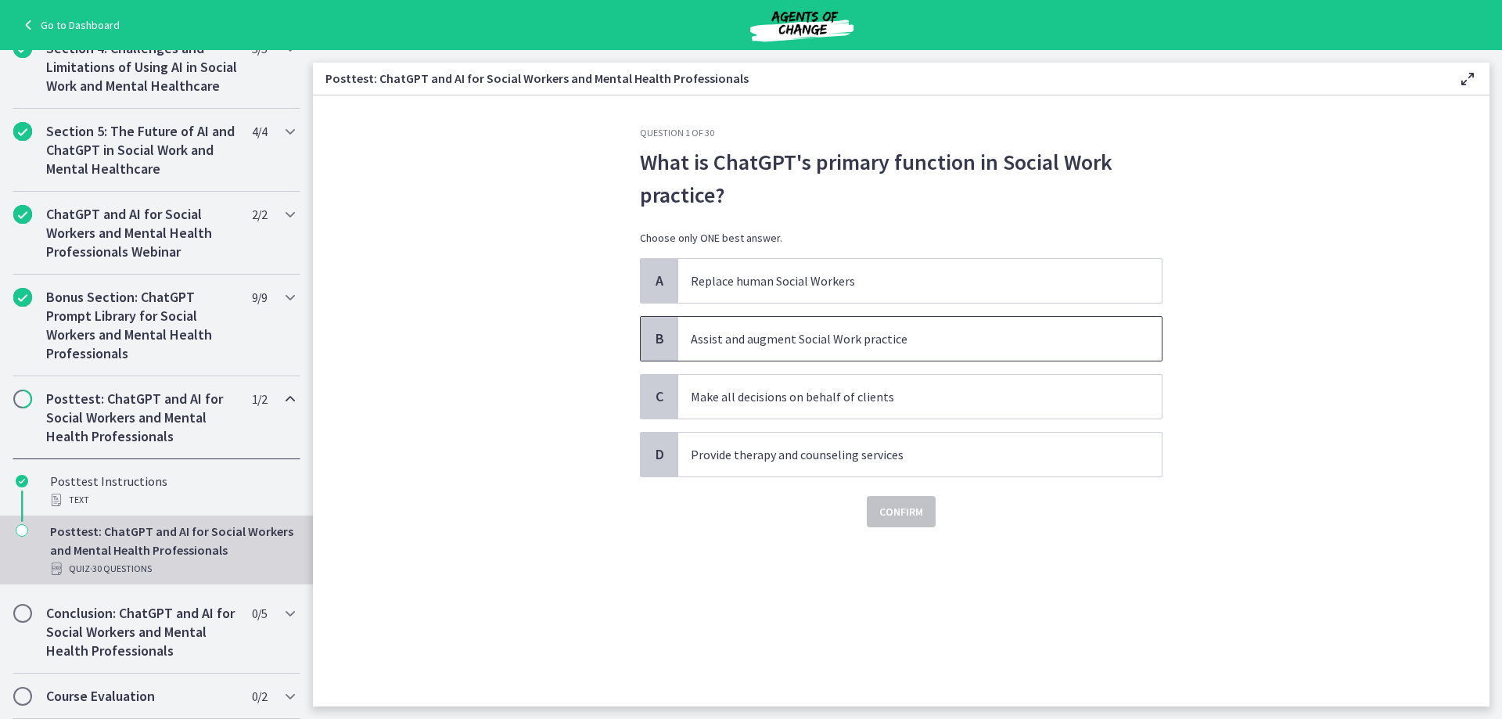
click at [937, 340] on p "Assist and augment Social Work practice" at bounding box center [904, 338] width 427 height 19
click at [913, 517] on span "Confirm" at bounding box center [902, 511] width 44 height 19
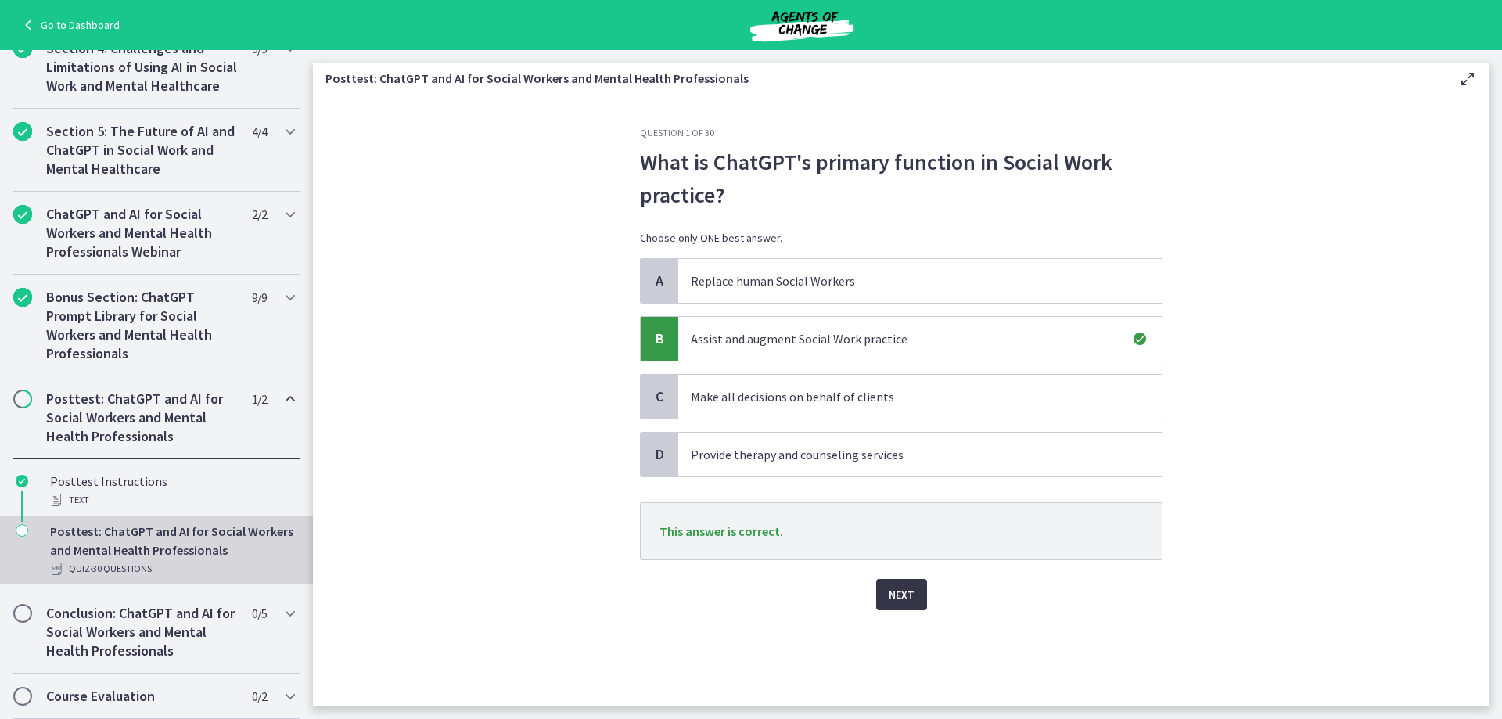
click at [901, 597] on span "Next" at bounding box center [902, 594] width 26 height 19
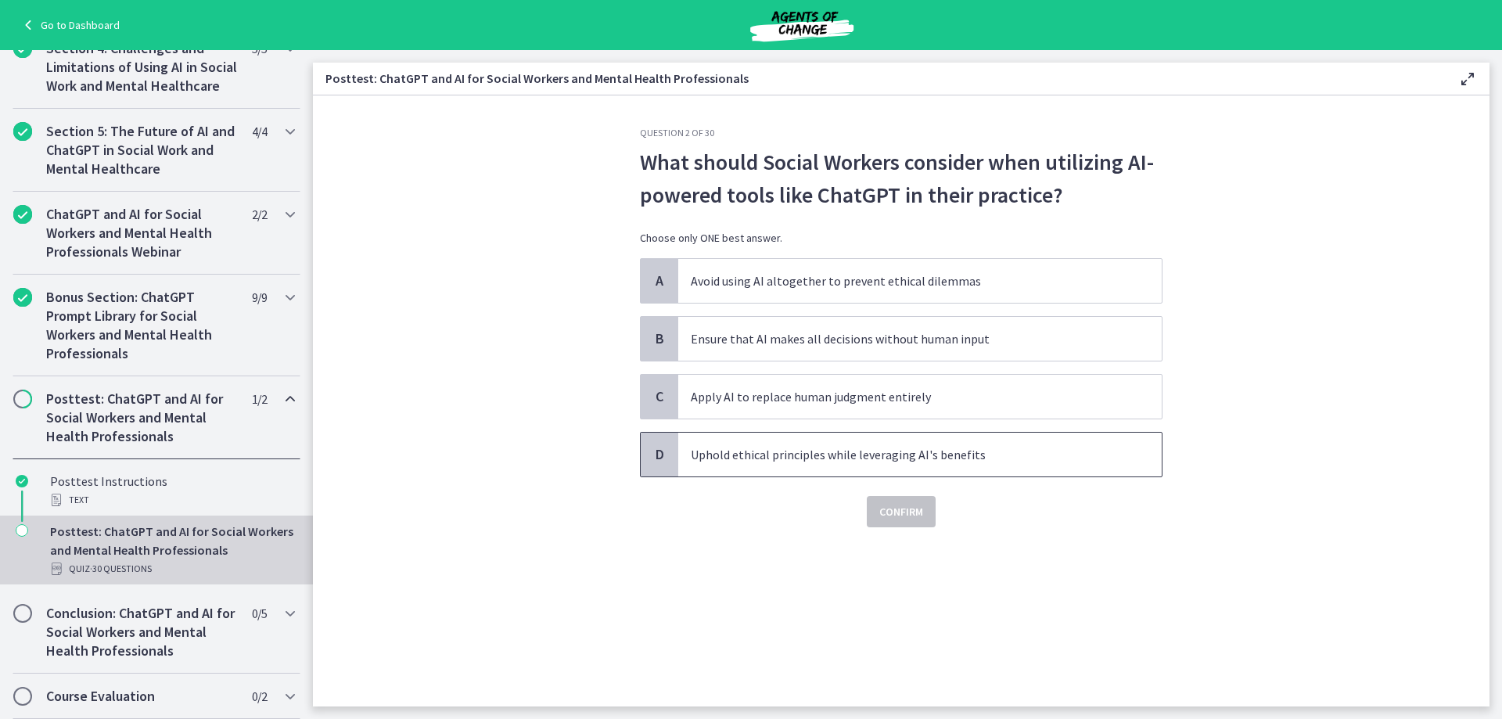
click at [839, 459] on p "Uphold ethical principles while leveraging AI's benefits" at bounding box center [904, 454] width 427 height 19
click at [901, 512] on span "Confirm" at bounding box center [902, 511] width 44 height 19
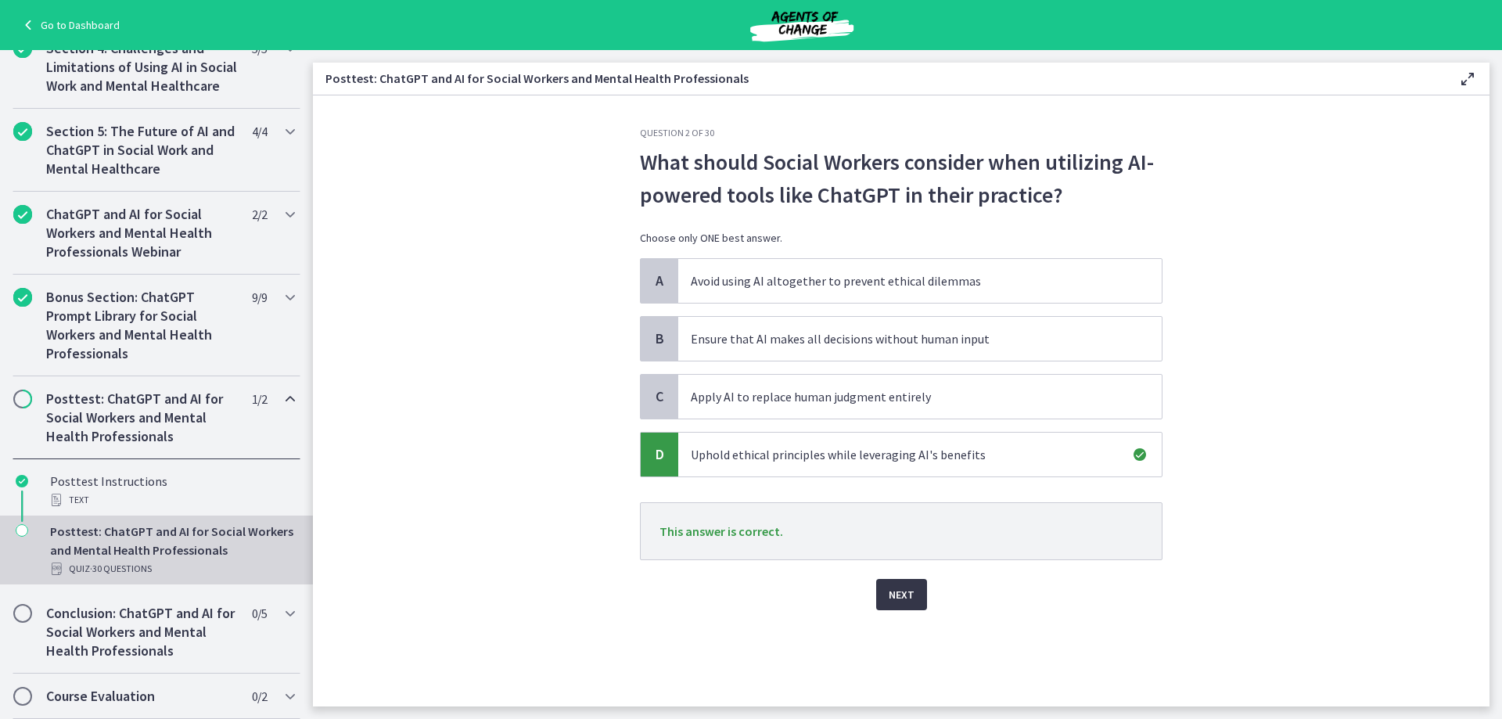
click at [906, 598] on span "Next" at bounding box center [902, 594] width 26 height 19
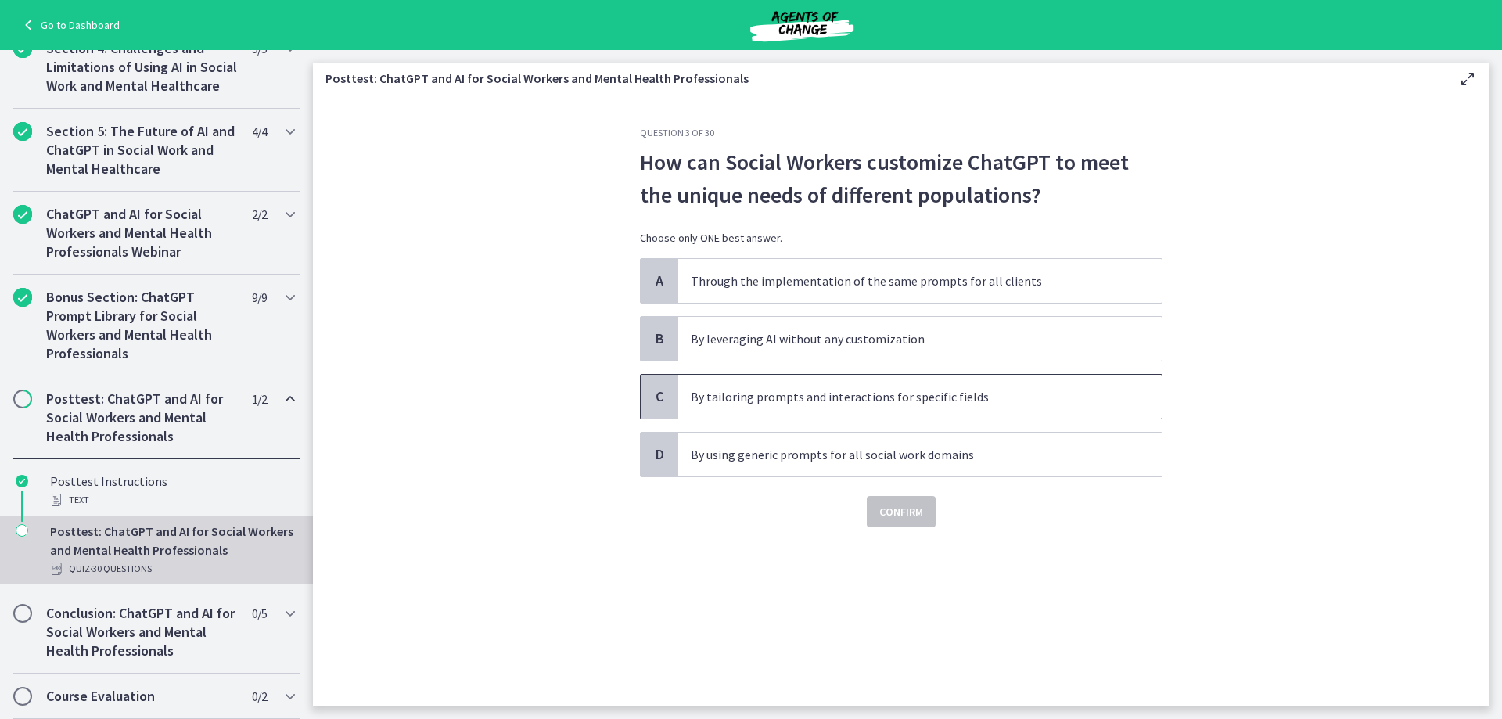
click at [968, 394] on p "By tailoring prompts and interactions for specific fields" at bounding box center [904, 396] width 427 height 19
click at [908, 515] on span "Confirm" at bounding box center [902, 511] width 44 height 19
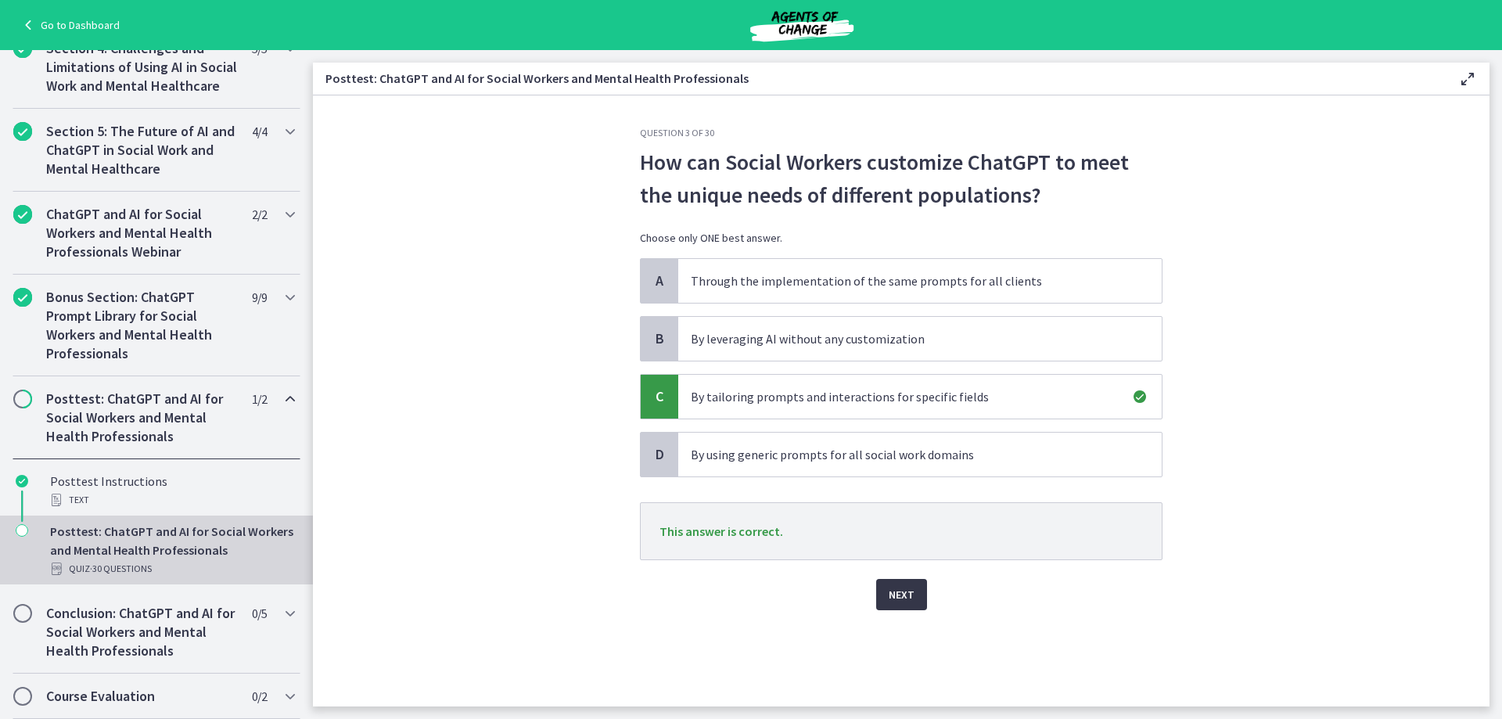
click at [909, 594] on span "Next" at bounding box center [902, 594] width 26 height 19
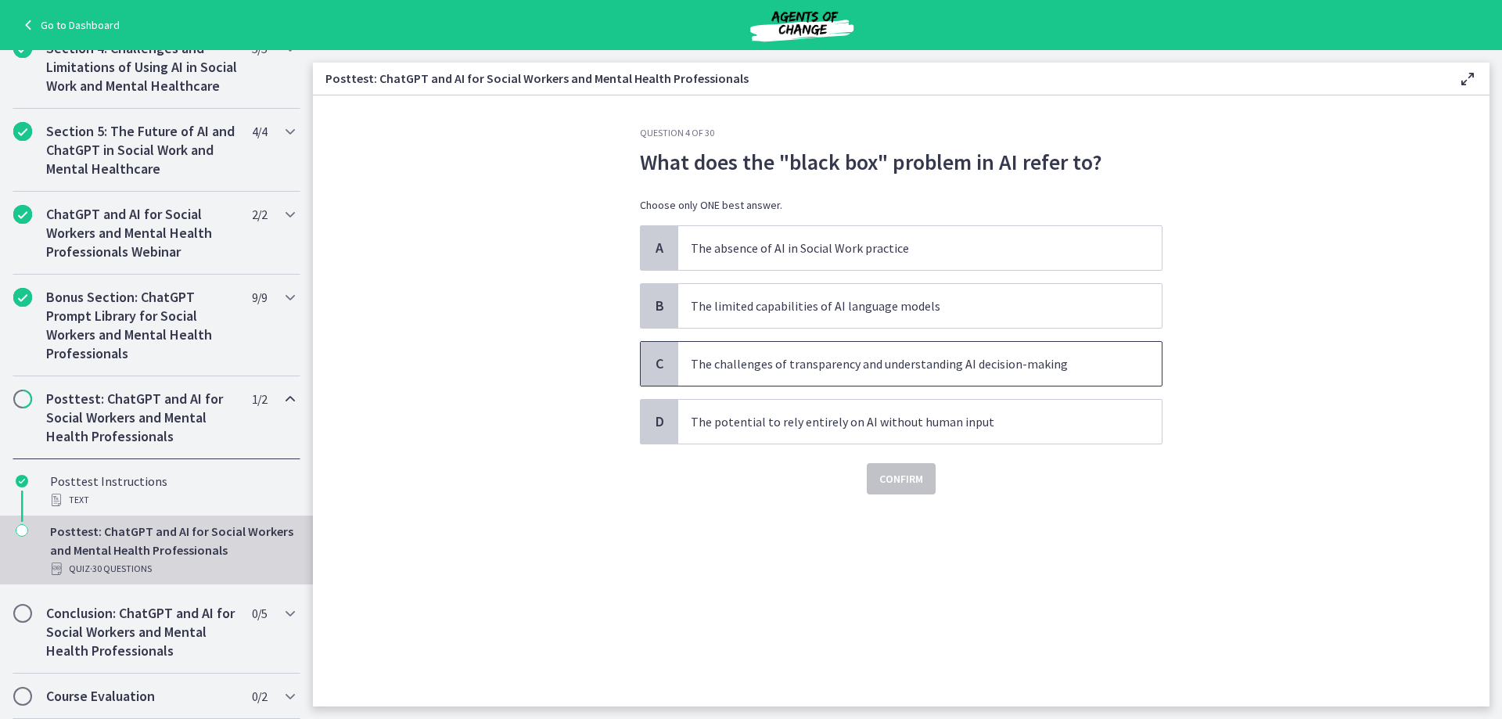
click at [899, 360] on p "The challenges of transparency and understanding AI decision-making" at bounding box center [904, 363] width 427 height 19
click at [904, 473] on span "Confirm" at bounding box center [902, 478] width 44 height 19
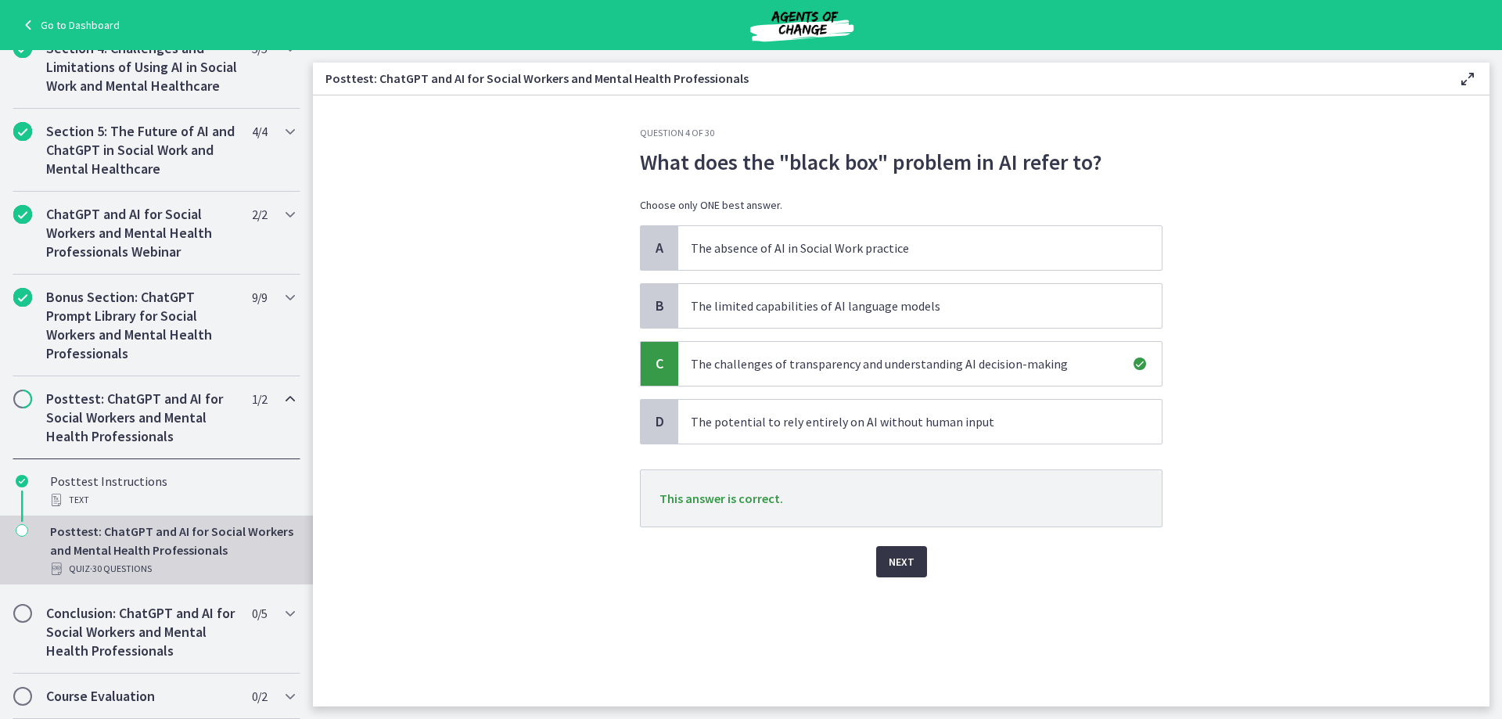
click at [908, 559] on span "Next" at bounding box center [902, 561] width 26 height 19
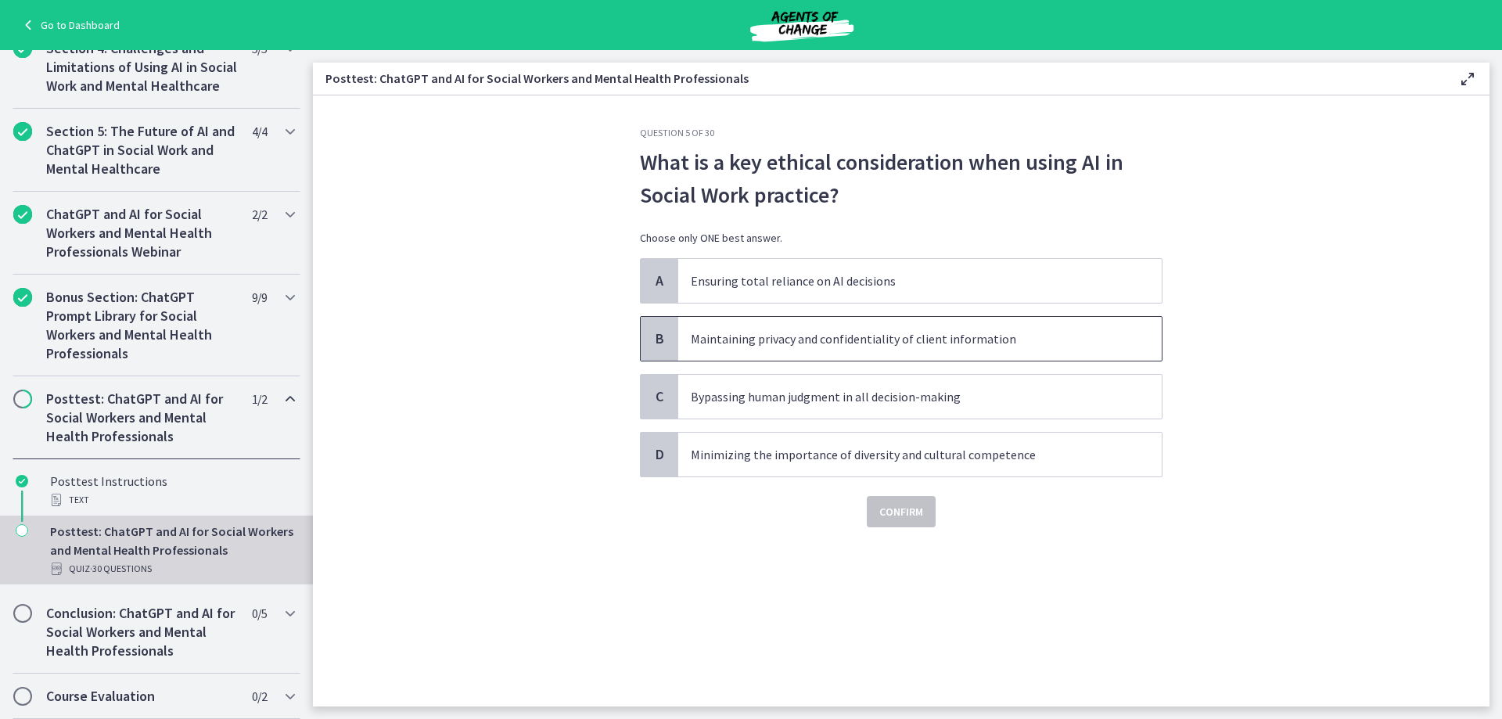
click at [909, 334] on p "Maintaining privacy and confidentiality of client information" at bounding box center [904, 338] width 427 height 19
click at [901, 505] on span "Confirm" at bounding box center [902, 511] width 44 height 19
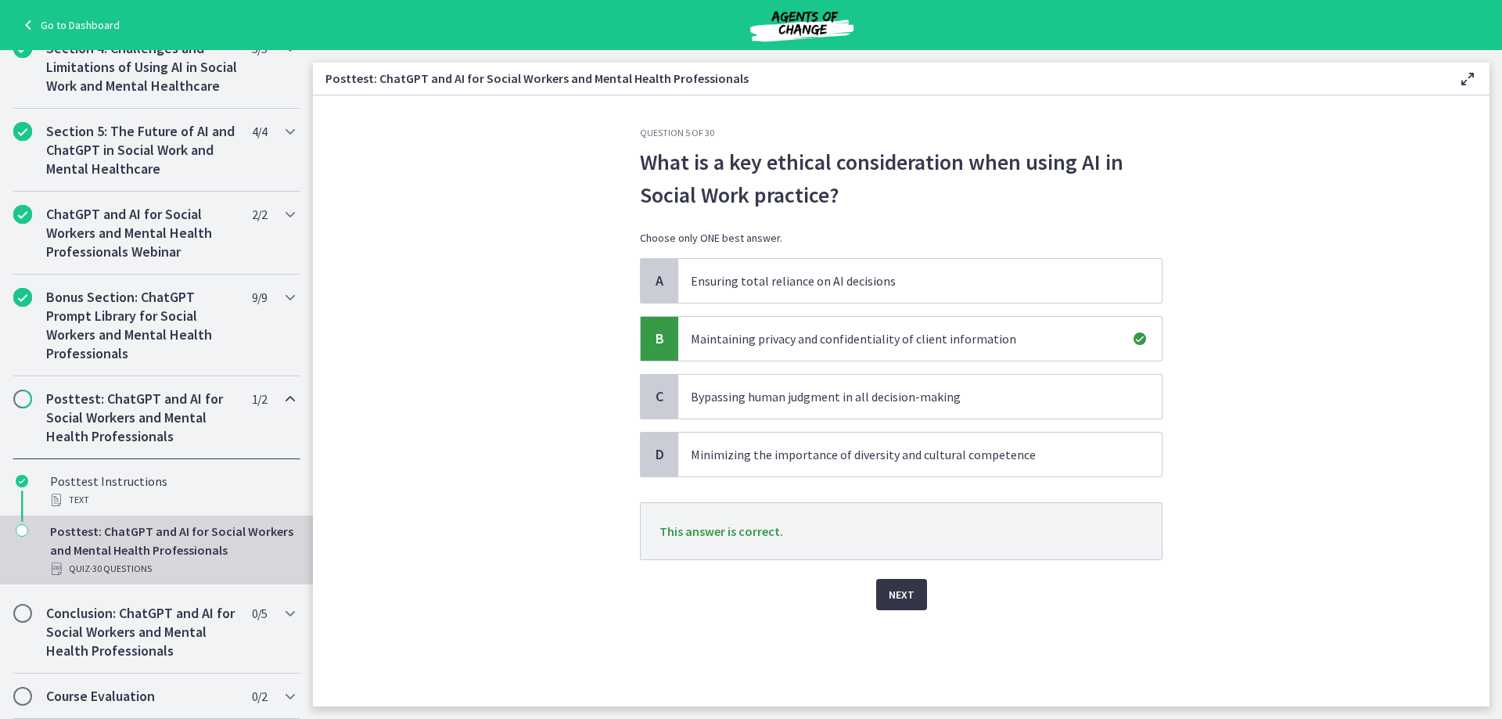
click at [901, 599] on span "Next" at bounding box center [902, 594] width 26 height 19
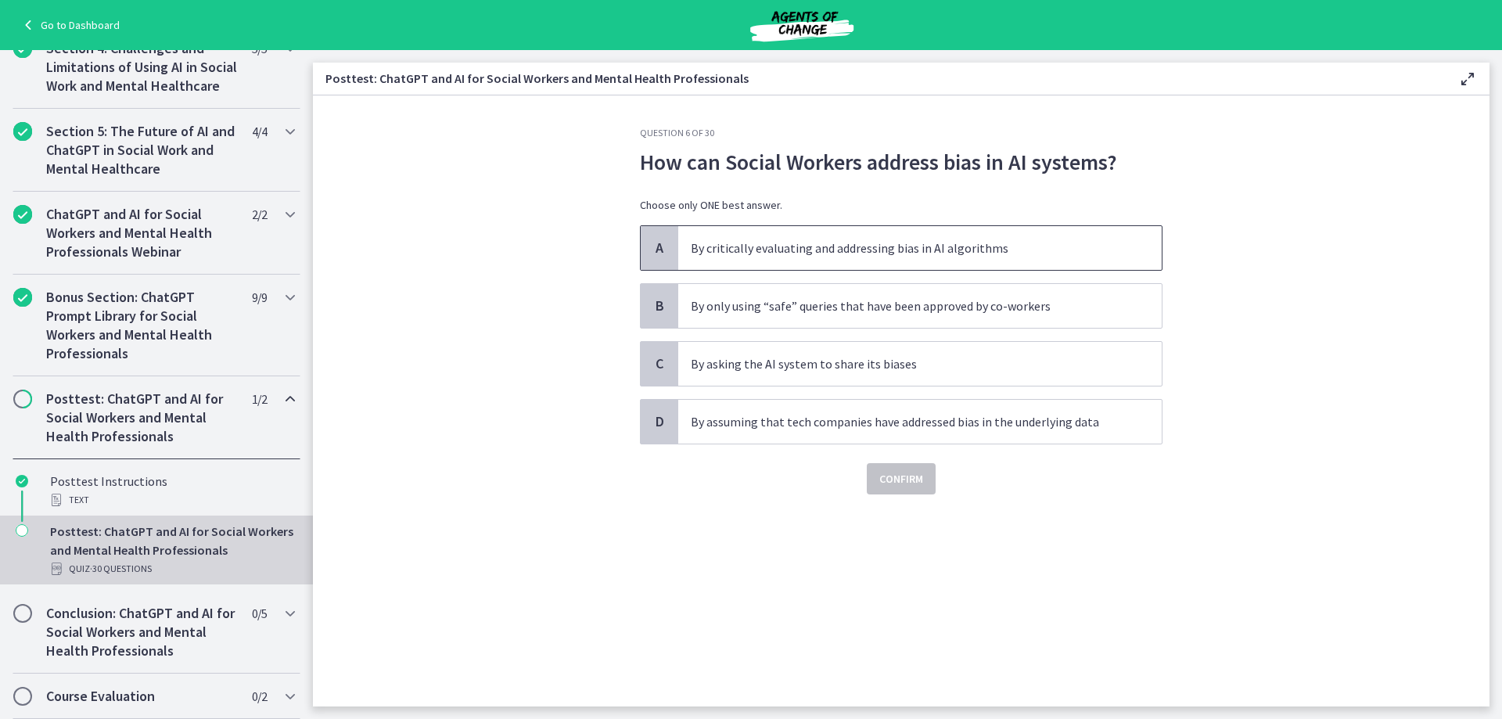
click at [860, 236] on span "By critically evaluating and addressing bias in AI algorithms" at bounding box center [920, 248] width 484 height 44
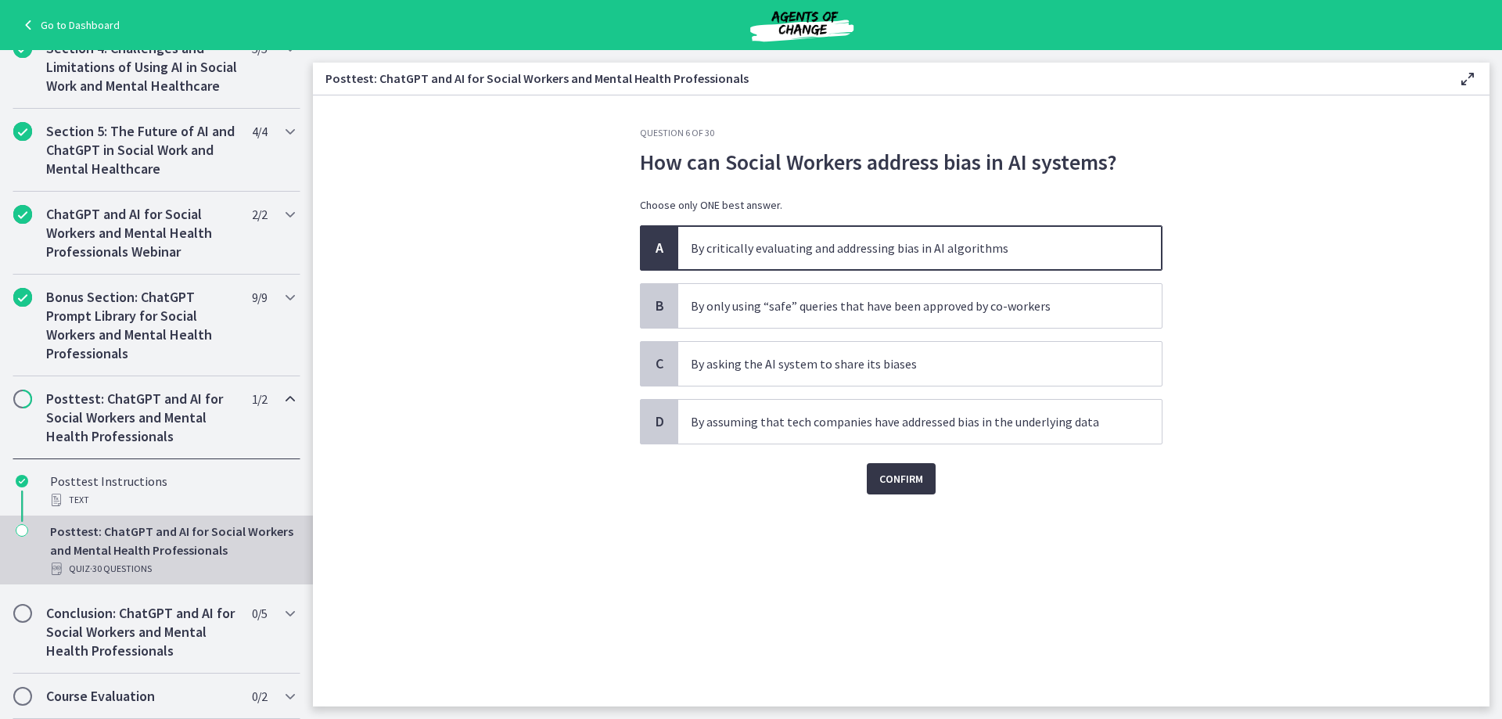
click at [898, 482] on span "Confirm" at bounding box center [902, 478] width 44 height 19
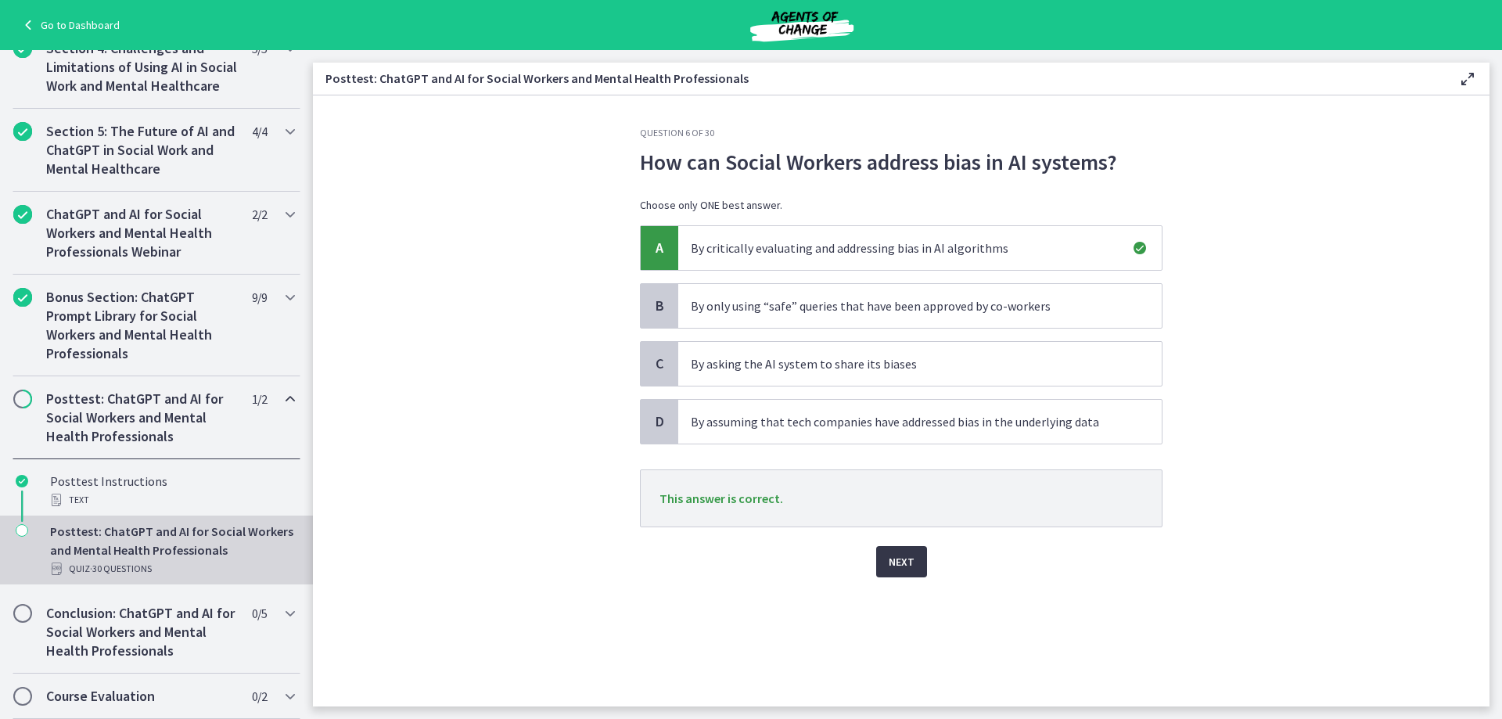
click at [895, 556] on span "Next" at bounding box center [902, 561] width 26 height 19
click at [895, 556] on div "Next" at bounding box center [901, 552] width 523 height 50
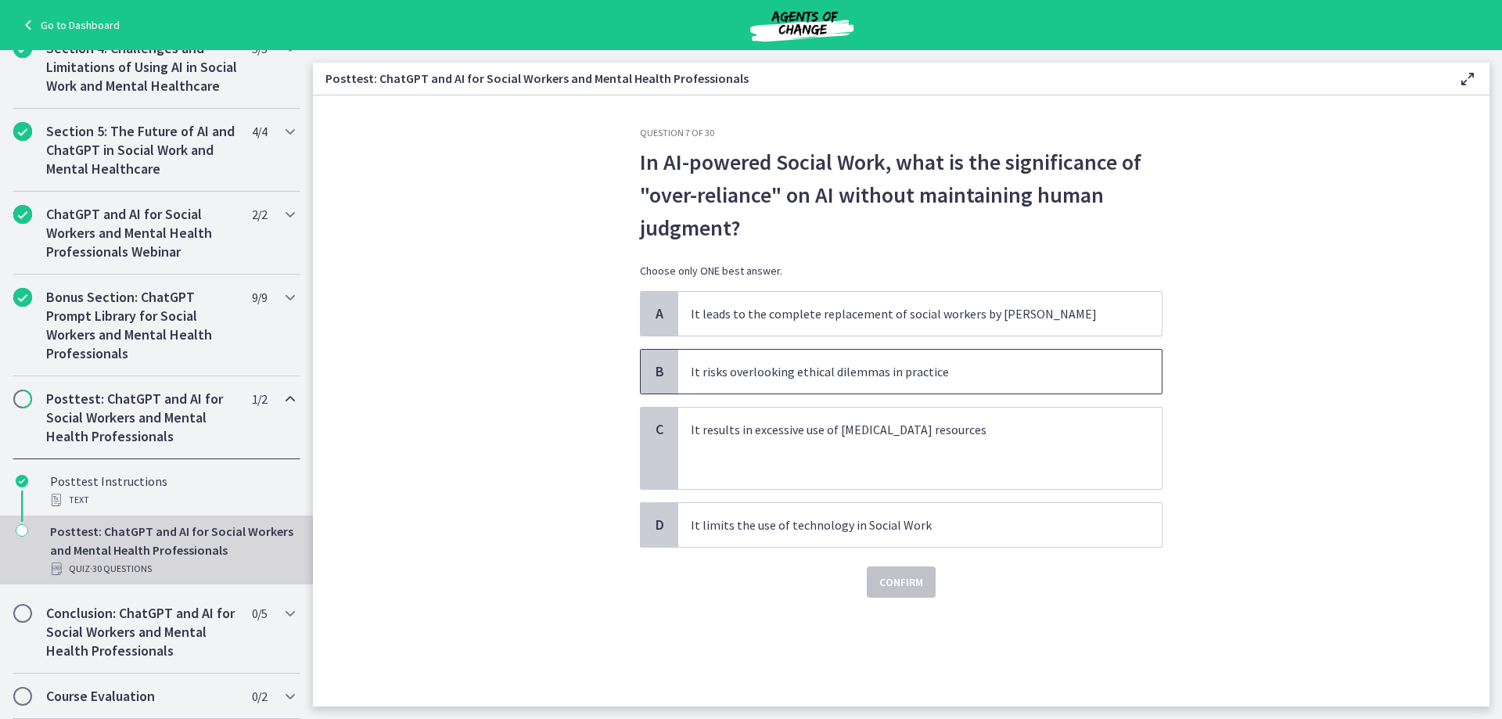
click at [935, 374] on p "It risks overlooking ethical dilemmas in practice" at bounding box center [904, 371] width 427 height 19
click at [912, 581] on span "Confirm" at bounding box center [902, 582] width 44 height 19
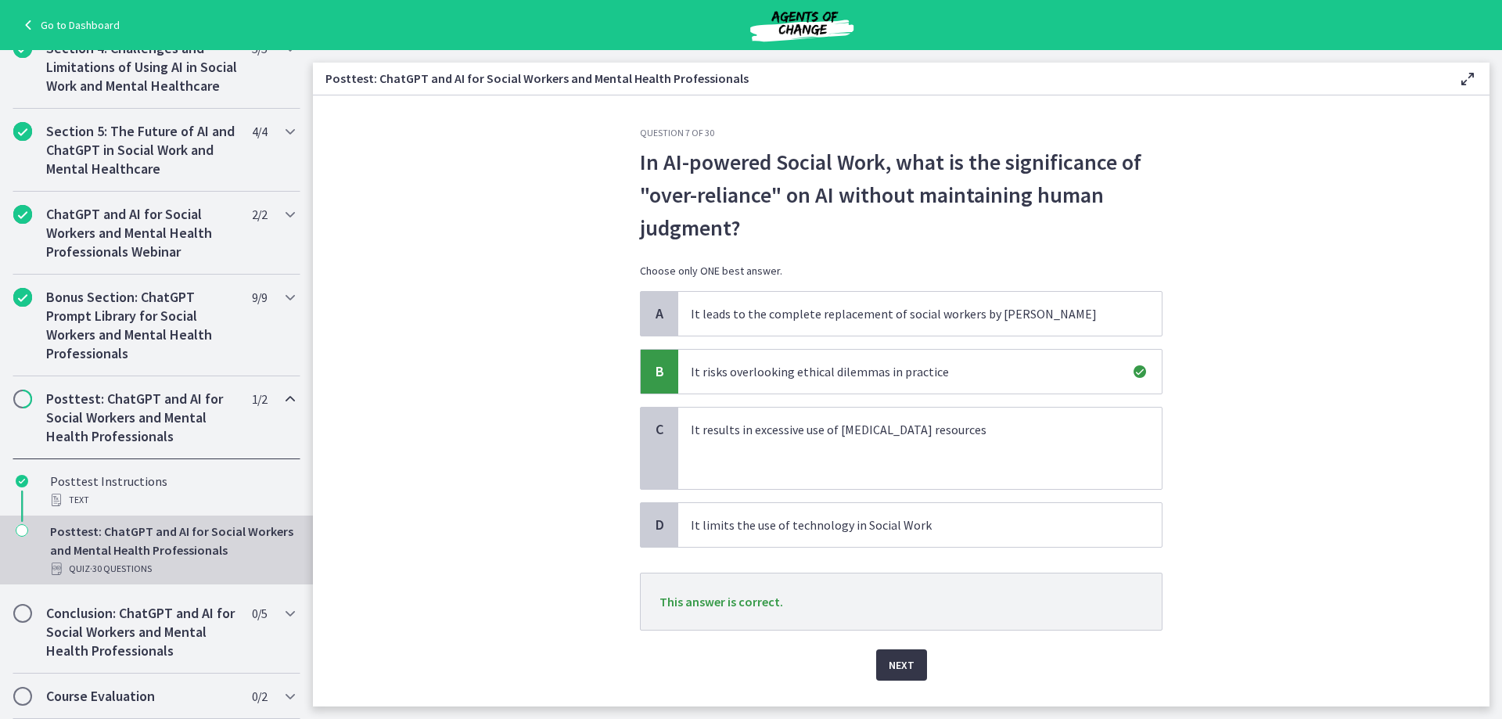
click at [893, 658] on span "Next" at bounding box center [902, 665] width 26 height 19
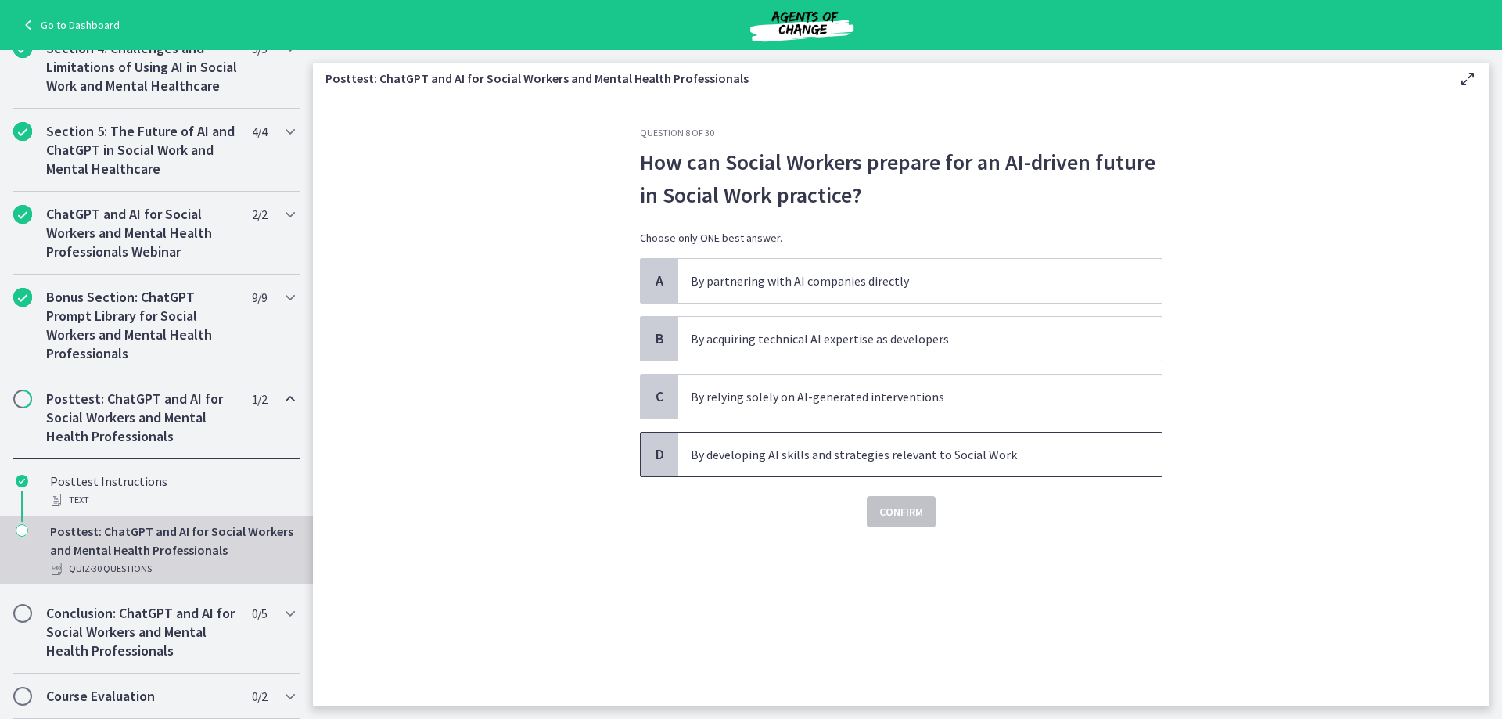
click at [833, 457] on p "By developing AI skills and strategies relevant to Social Work" at bounding box center [904, 454] width 427 height 19
click at [909, 513] on span "Confirm" at bounding box center [902, 511] width 44 height 19
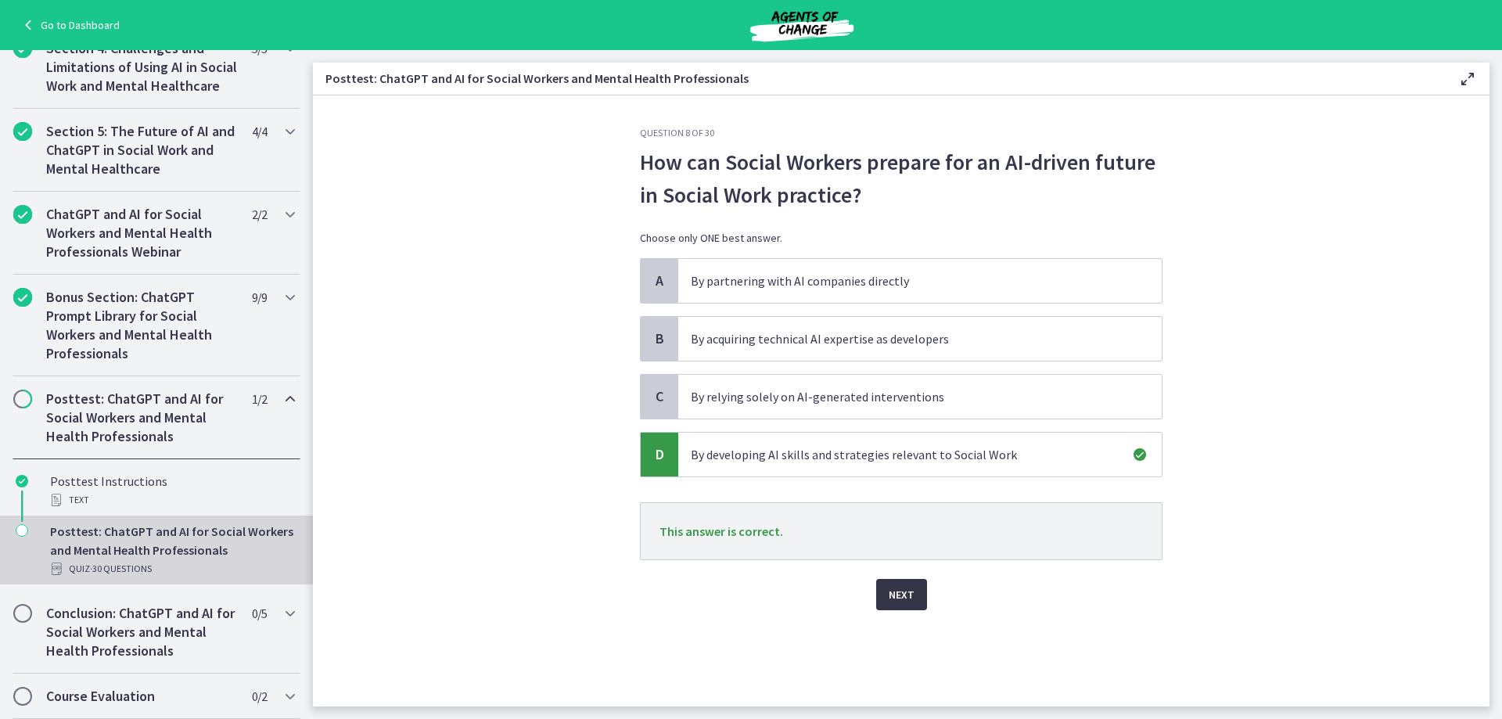
click at [908, 595] on span "Next" at bounding box center [902, 594] width 26 height 19
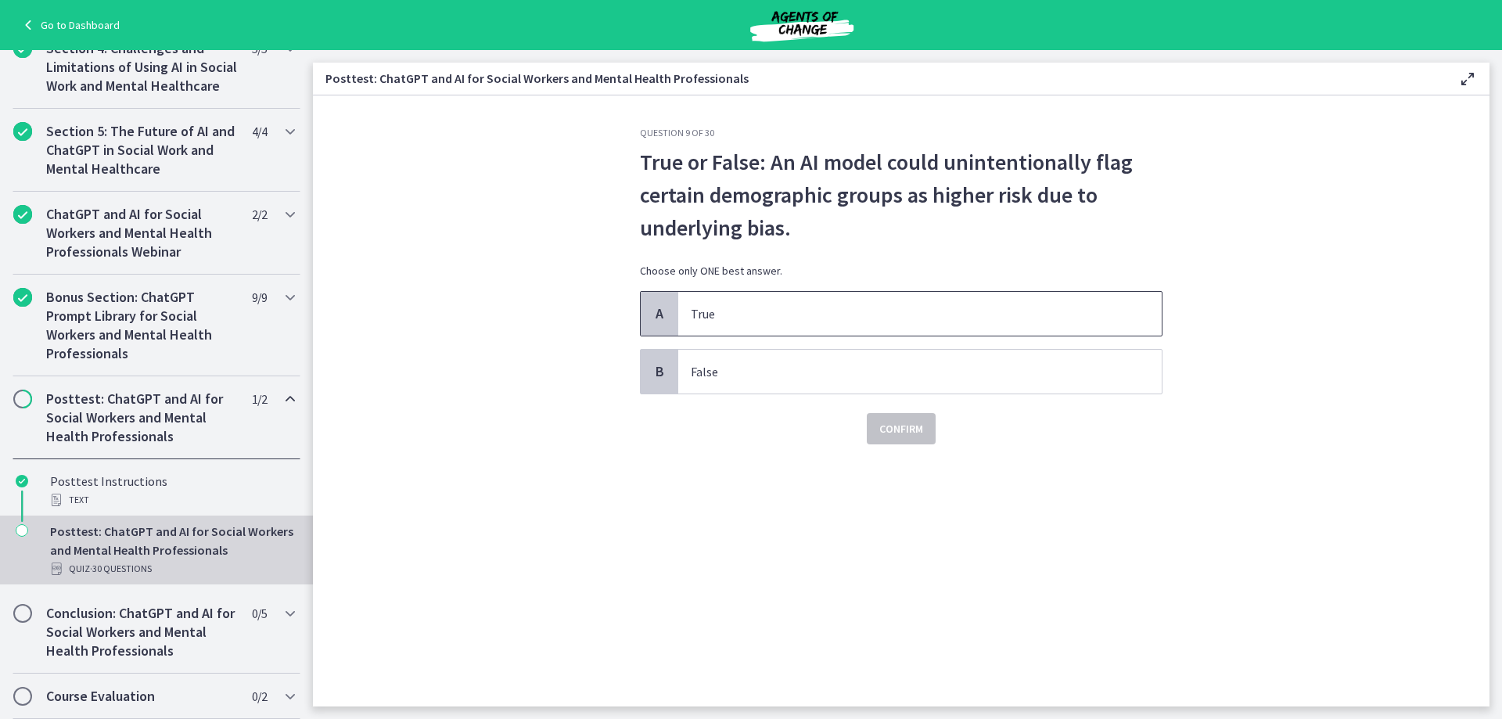
click at [785, 308] on p "True" at bounding box center [904, 313] width 427 height 19
click at [869, 431] on button "Confirm" at bounding box center [901, 428] width 69 height 31
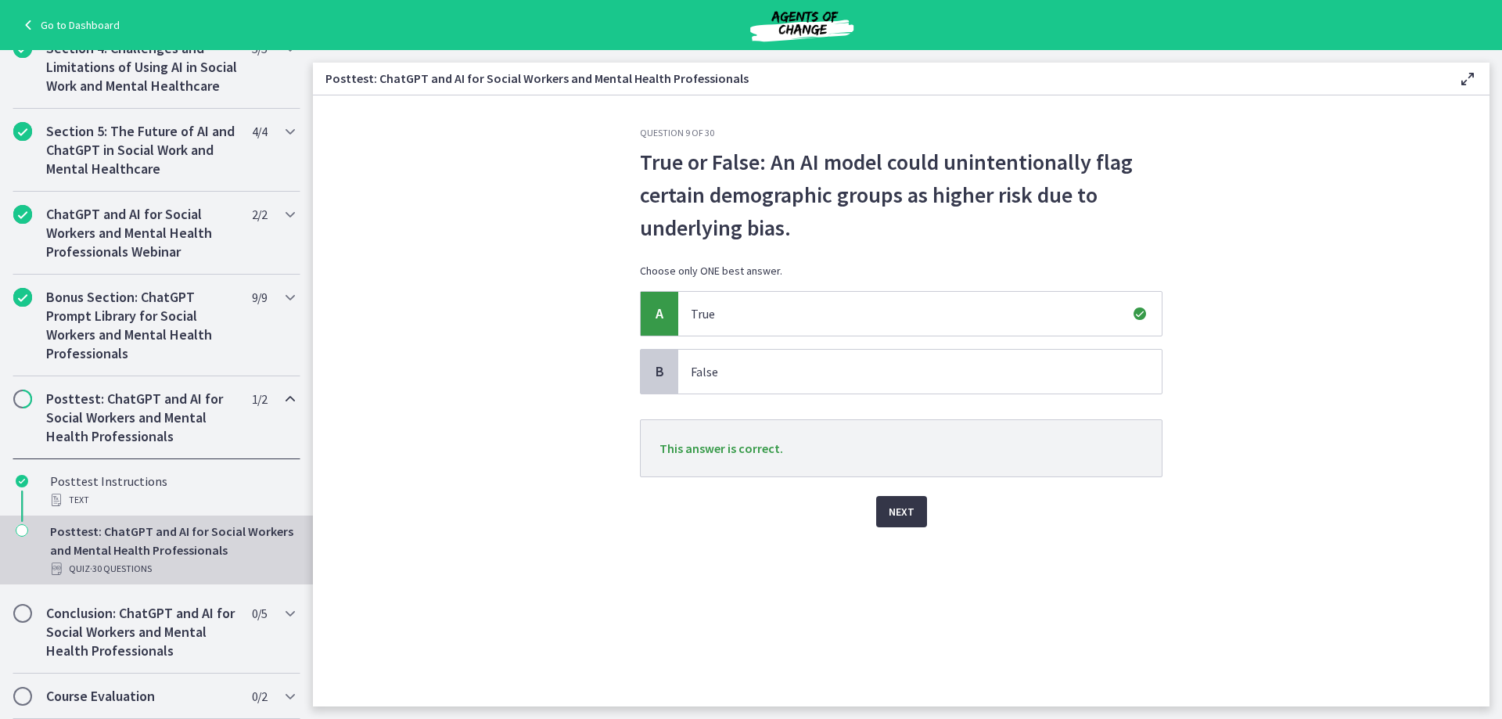
click at [898, 505] on span "Next" at bounding box center [902, 511] width 26 height 19
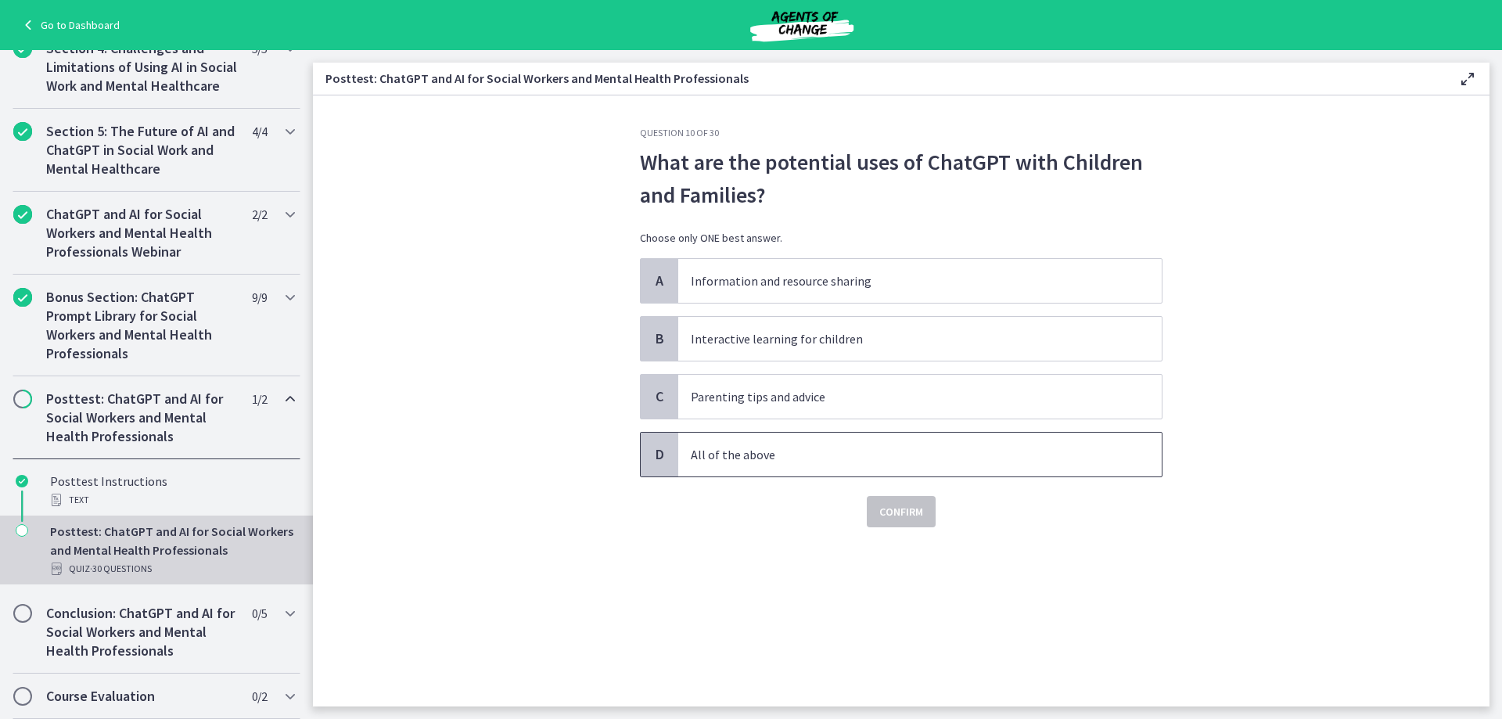
click at [852, 459] on p "All of the above" at bounding box center [904, 454] width 427 height 19
click at [880, 512] on span "Confirm" at bounding box center [902, 511] width 44 height 19
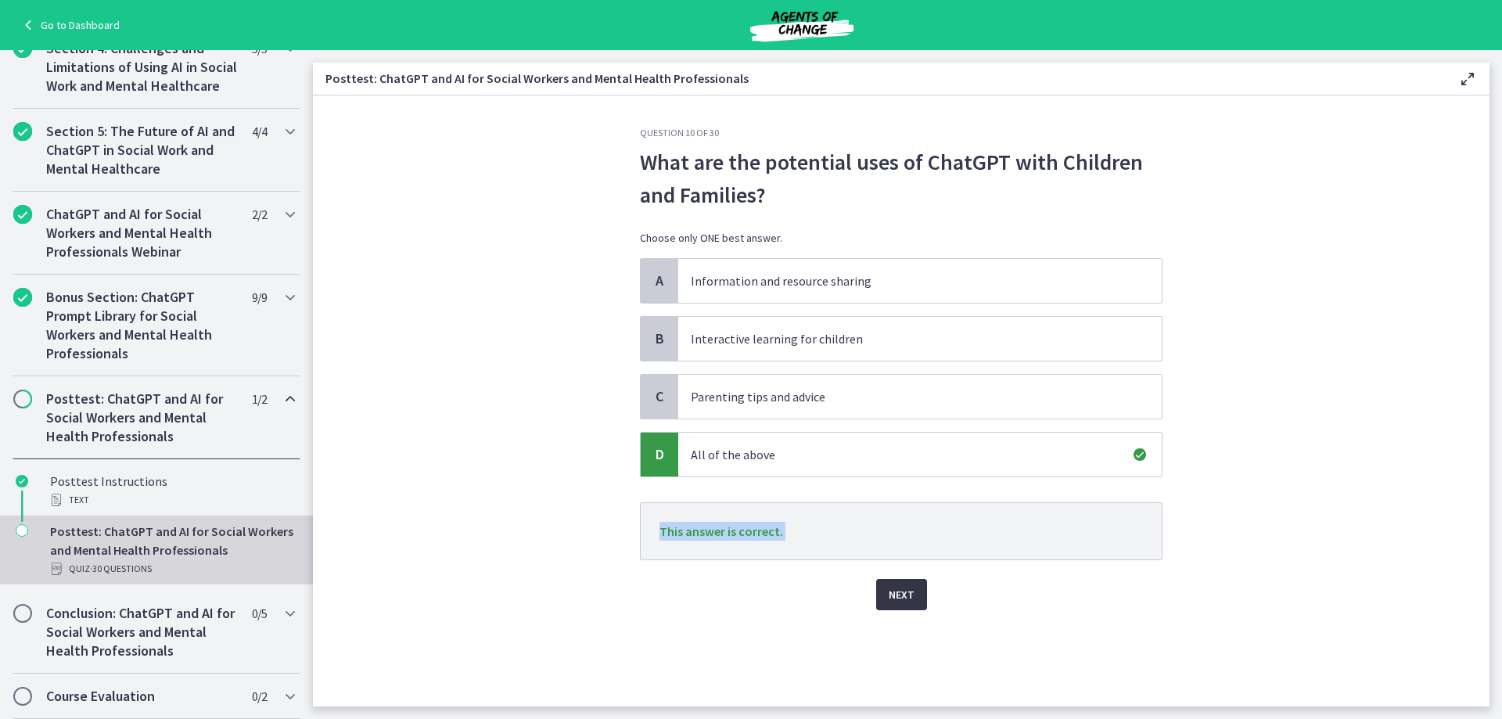
click at [889, 602] on span "Next" at bounding box center [902, 594] width 26 height 19
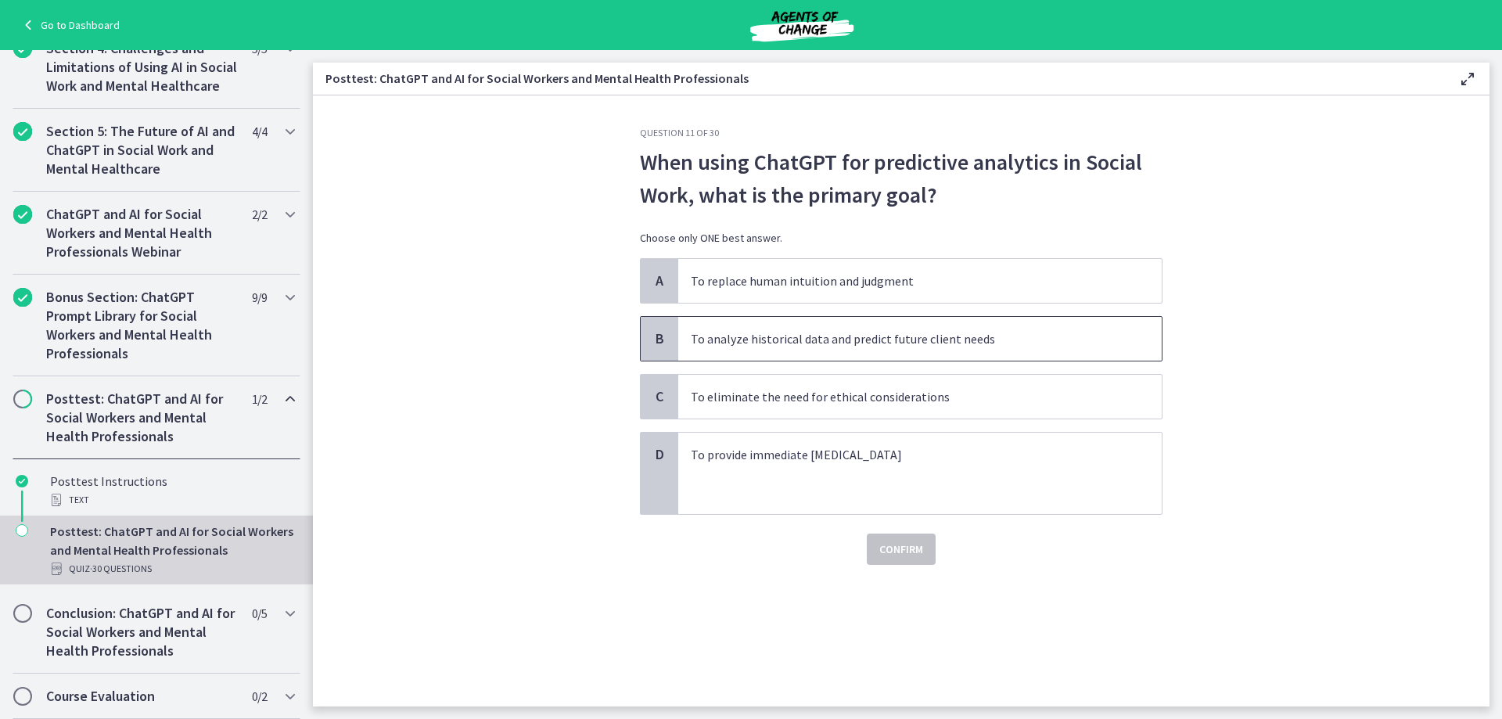
click at [834, 337] on p "To analyze historical data and predict future client needs" at bounding box center [904, 338] width 427 height 19
click at [888, 549] on span "Confirm" at bounding box center [902, 549] width 44 height 19
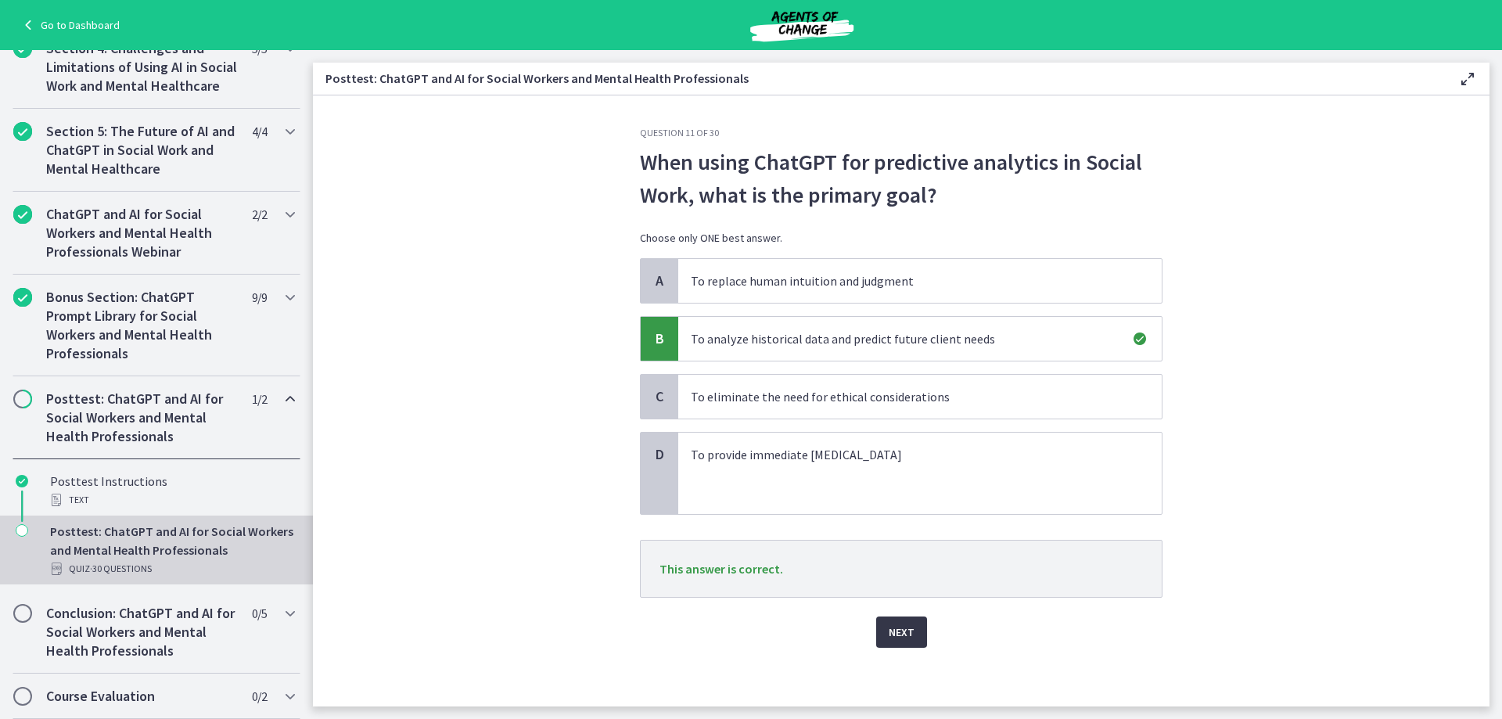
click at [900, 628] on span "Next" at bounding box center [902, 632] width 26 height 19
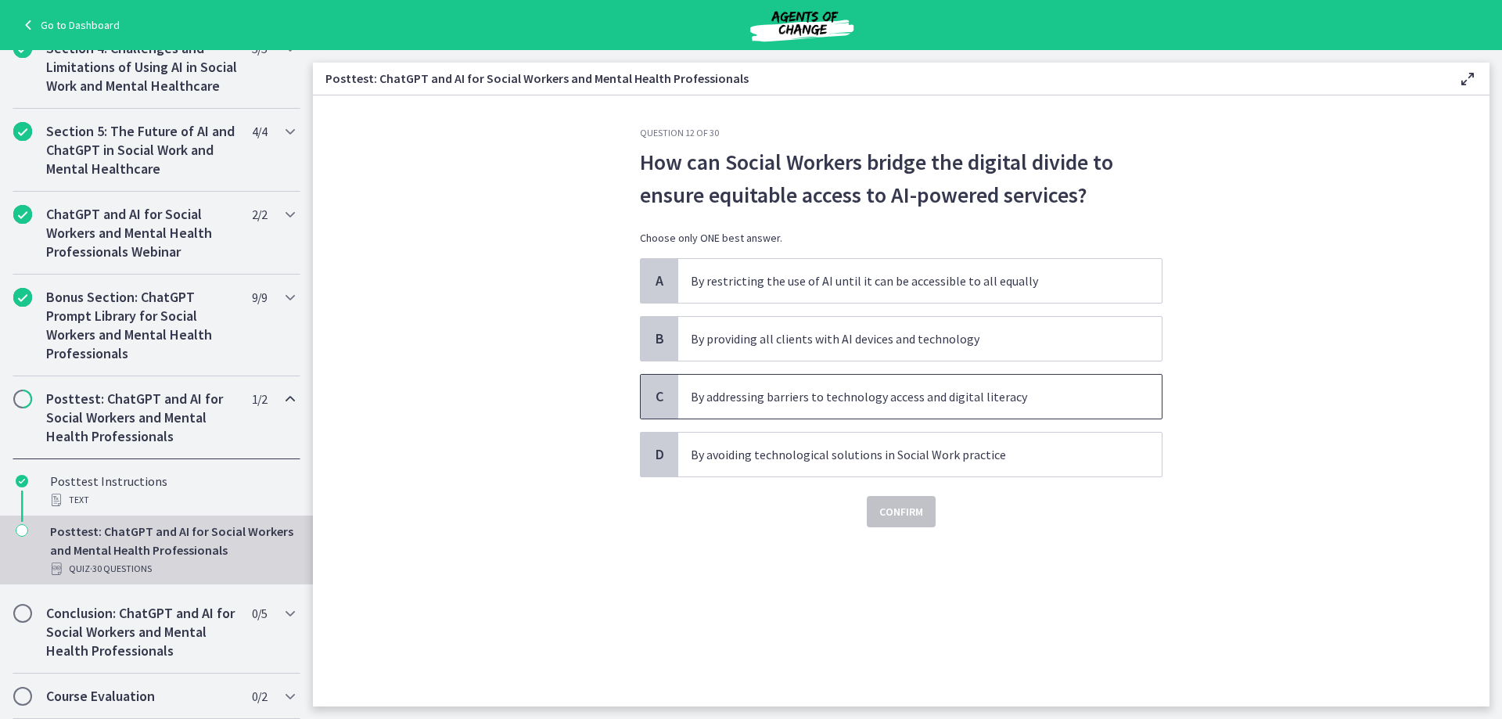
click at [954, 398] on p "By addressing barriers to technology access and digital literacy" at bounding box center [904, 396] width 427 height 19
click at [907, 513] on span "Confirm" at bounding box center [902, 511] width 44 height 19
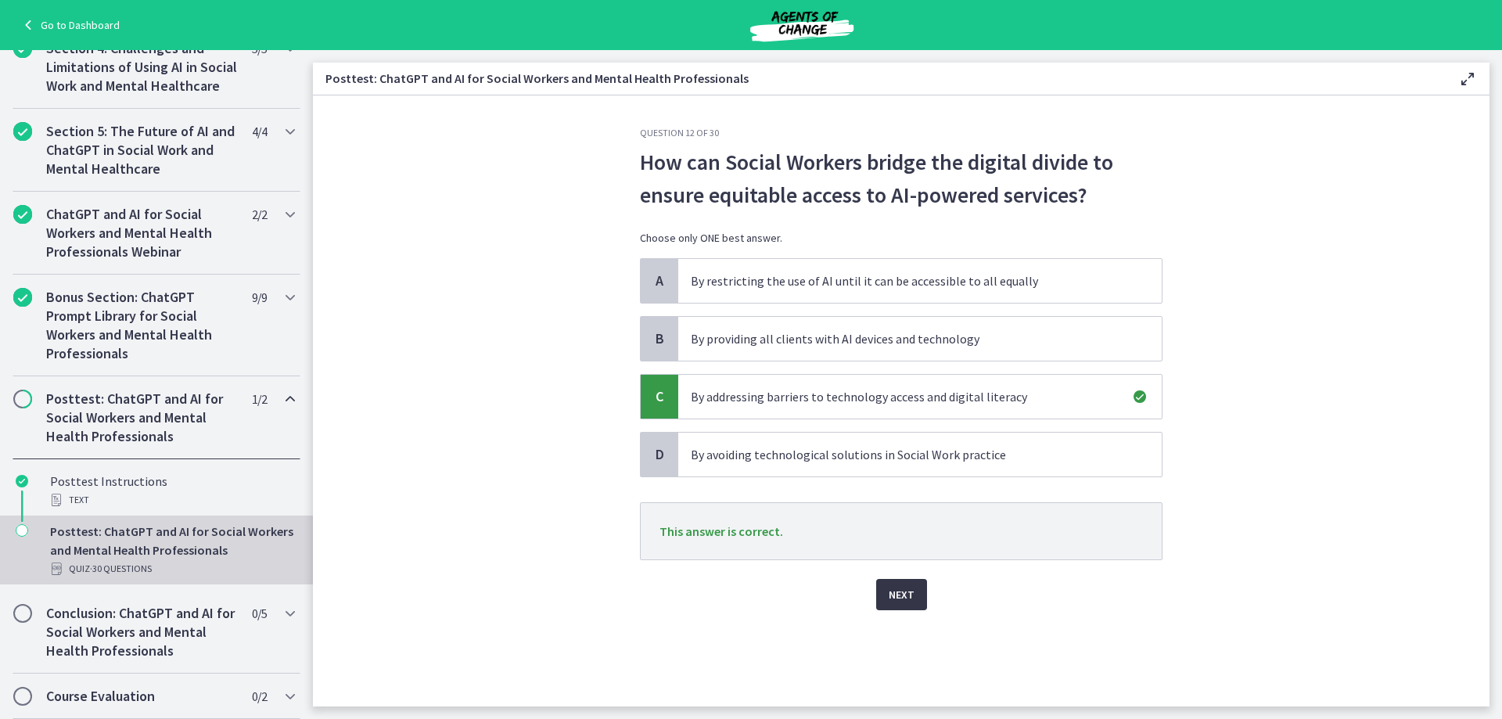
click at [901, 593] on span "Next" at bounding box center [902, 594] width 26 height 19
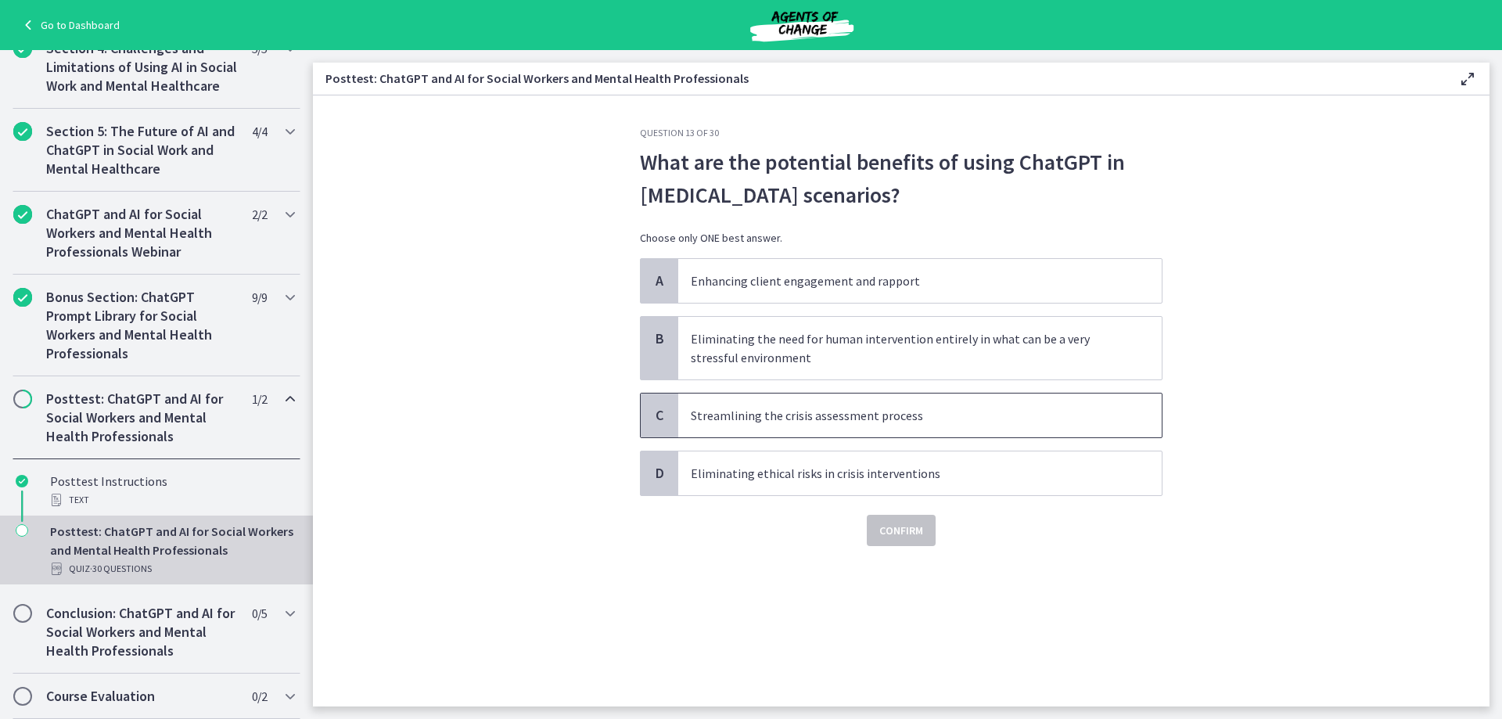
click at [948, 414] on p "Streamlining the crisis assessment process" at bounding box center [904, 415] width 427 height 19
click at [917, 534] on span "Confirm" at bounding box center [902, 530] width 44 height 19
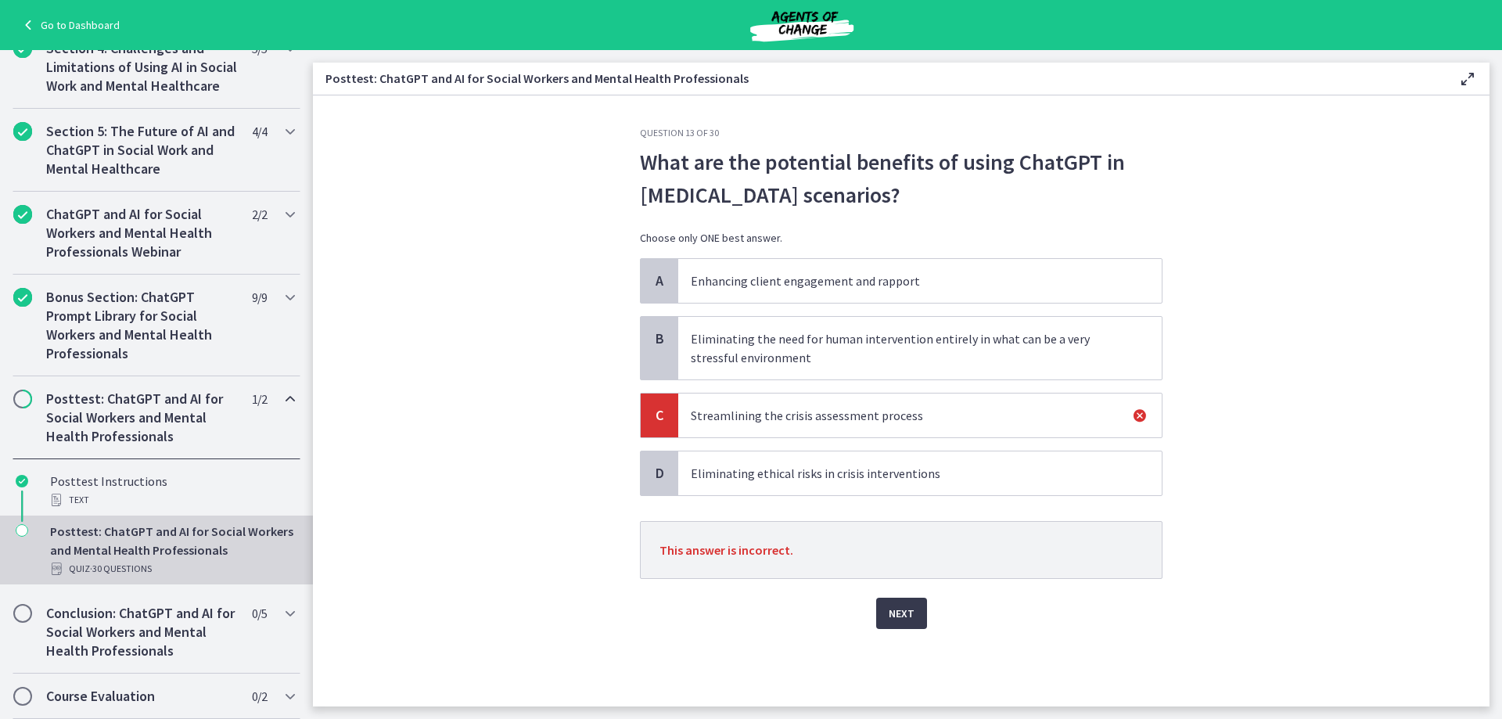
click at [765, 276] on p "Enhancing client engagement and rapport" at bounding box center [904, 281] width 427 height 19
click at [895, 611] on span "Next" at bounding box center [902, 613] width 26 height 19
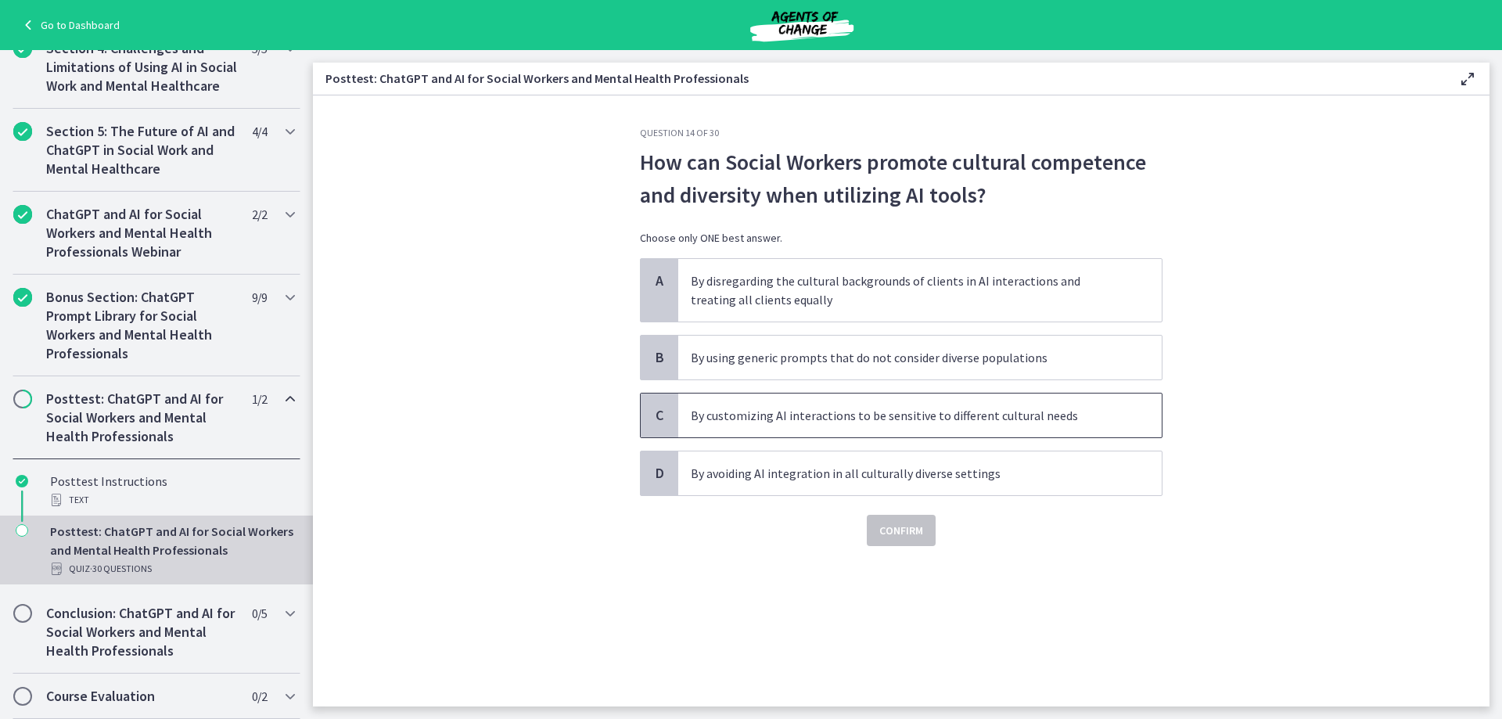
click at [1092, 412] on p "By customizing AI interactions to be sensitive to different cultural needs" at bounding box center [904, 415] width 427 height 19
click at [904, 517] on button "Confirm" at bounding box center [901, 530] width 69 height 31
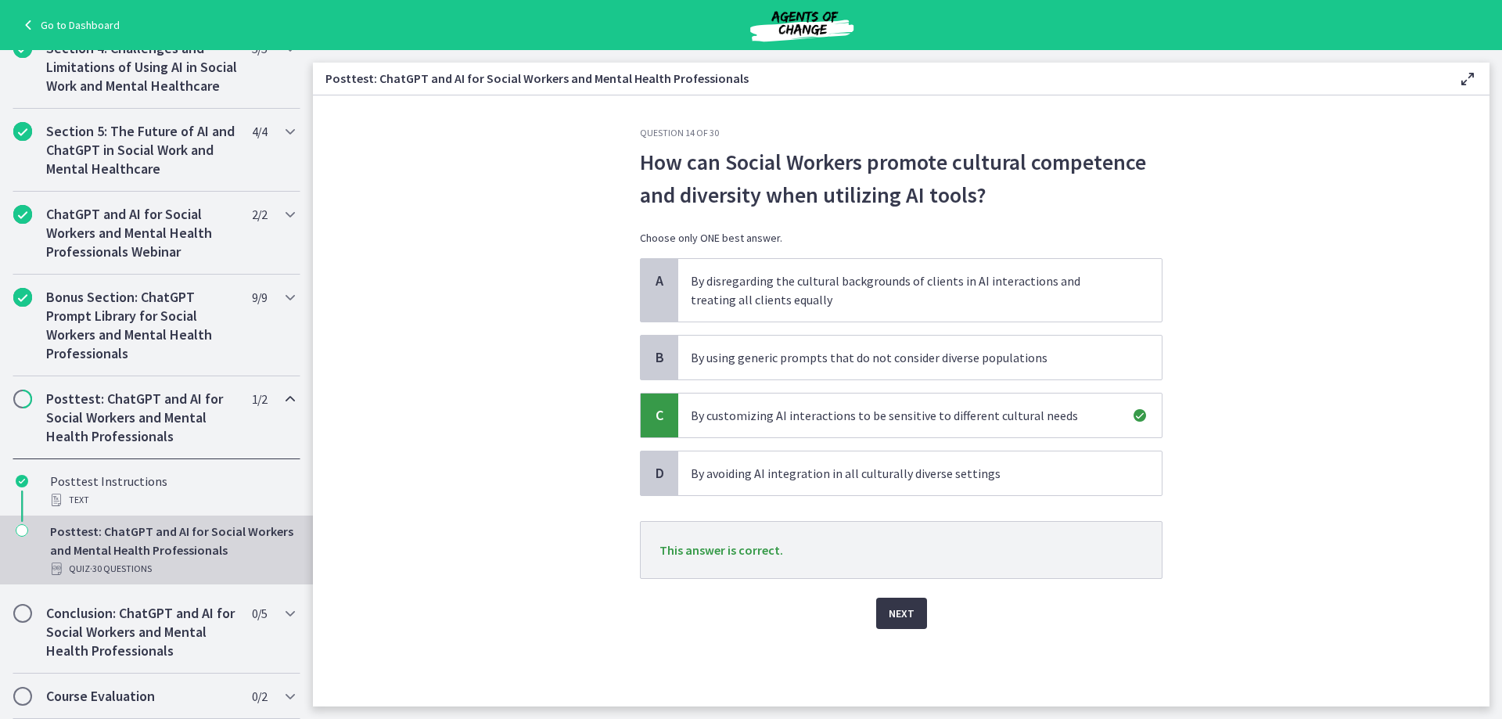
click at [901, 610] on span "Next" at bounding box center [902, 613] width 26 height 19
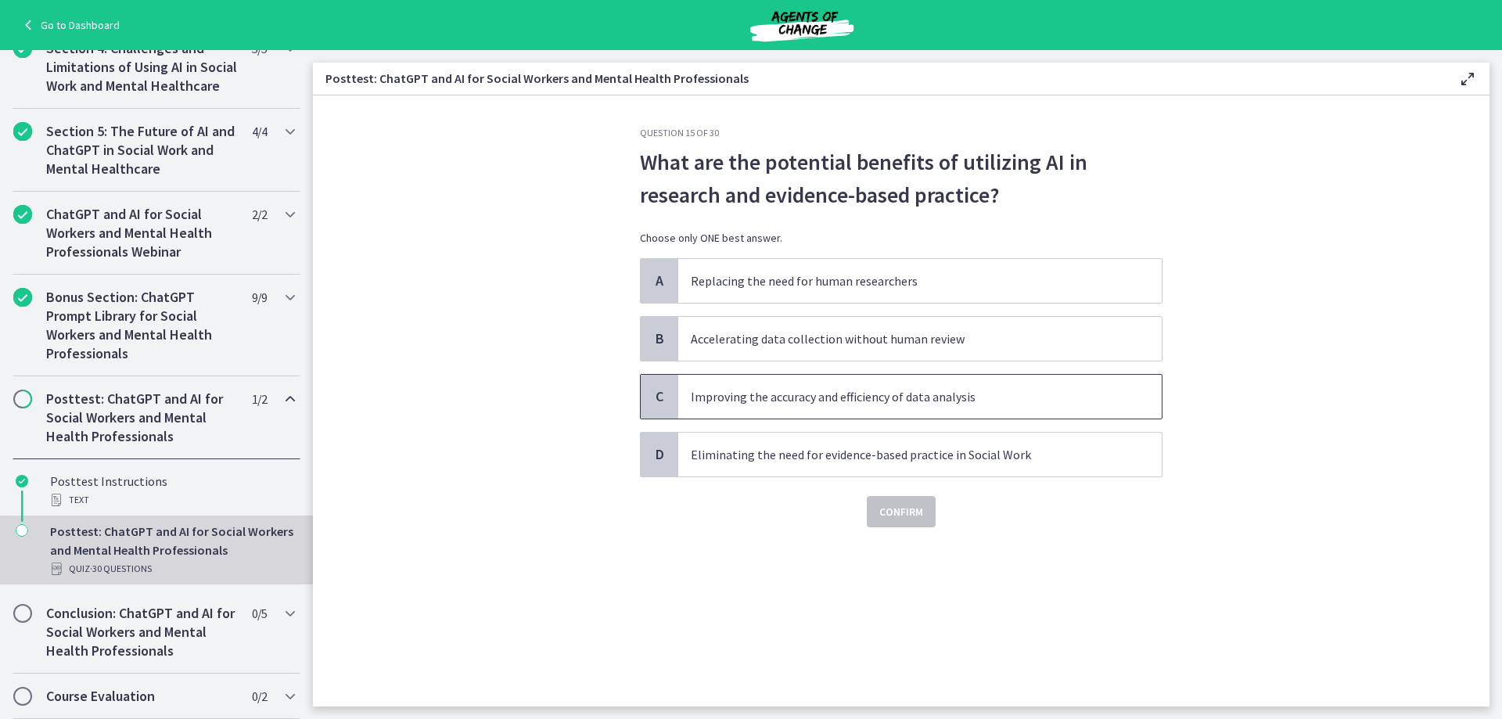
click at [1045, 390] on p "Improving the accuracy and efficiency of data analysis" at bounding box center [904, 396] width 427 height 19
click at [901, 510] on span "Confirm" at bounding box center [902, 511] width 44 height 19
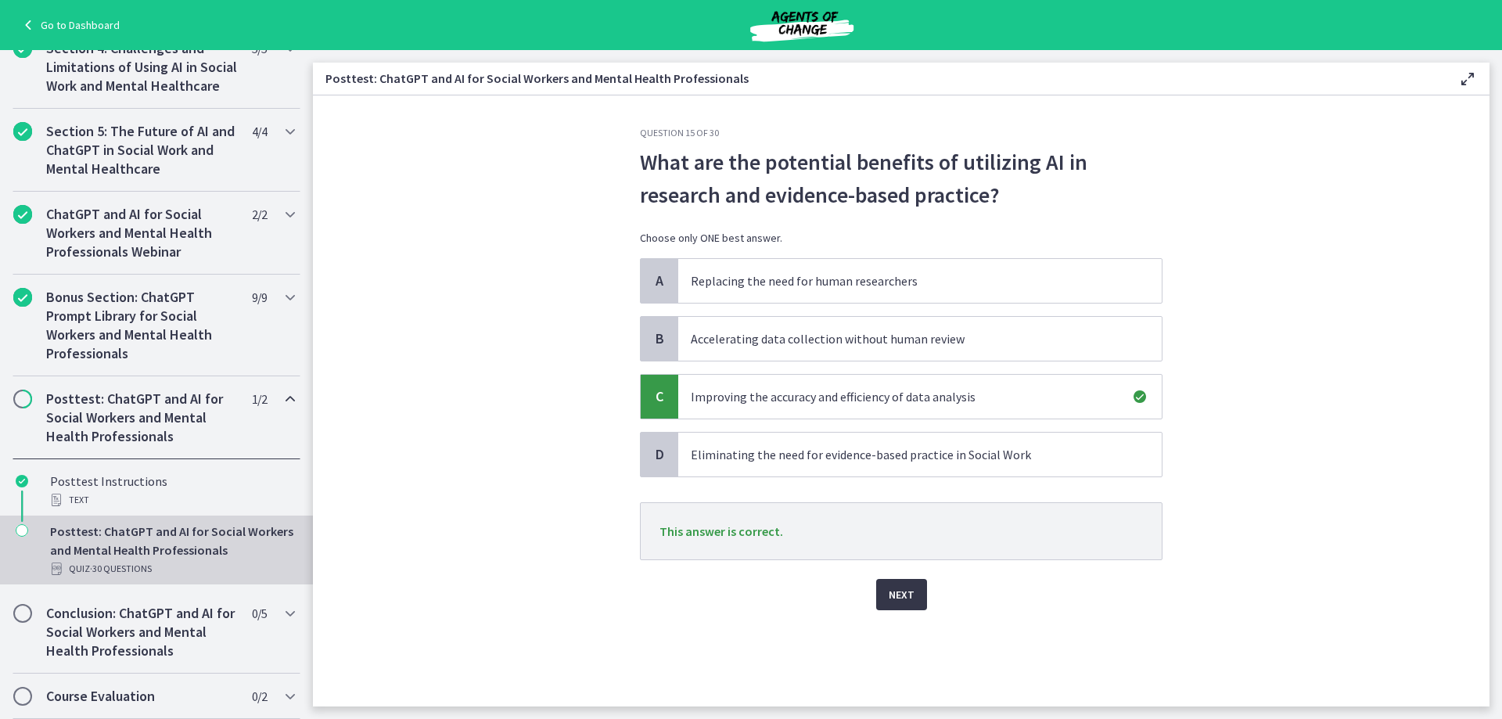
click at [902, 606] on button "Next" at bounding box center [901, 594] width 51 height 31
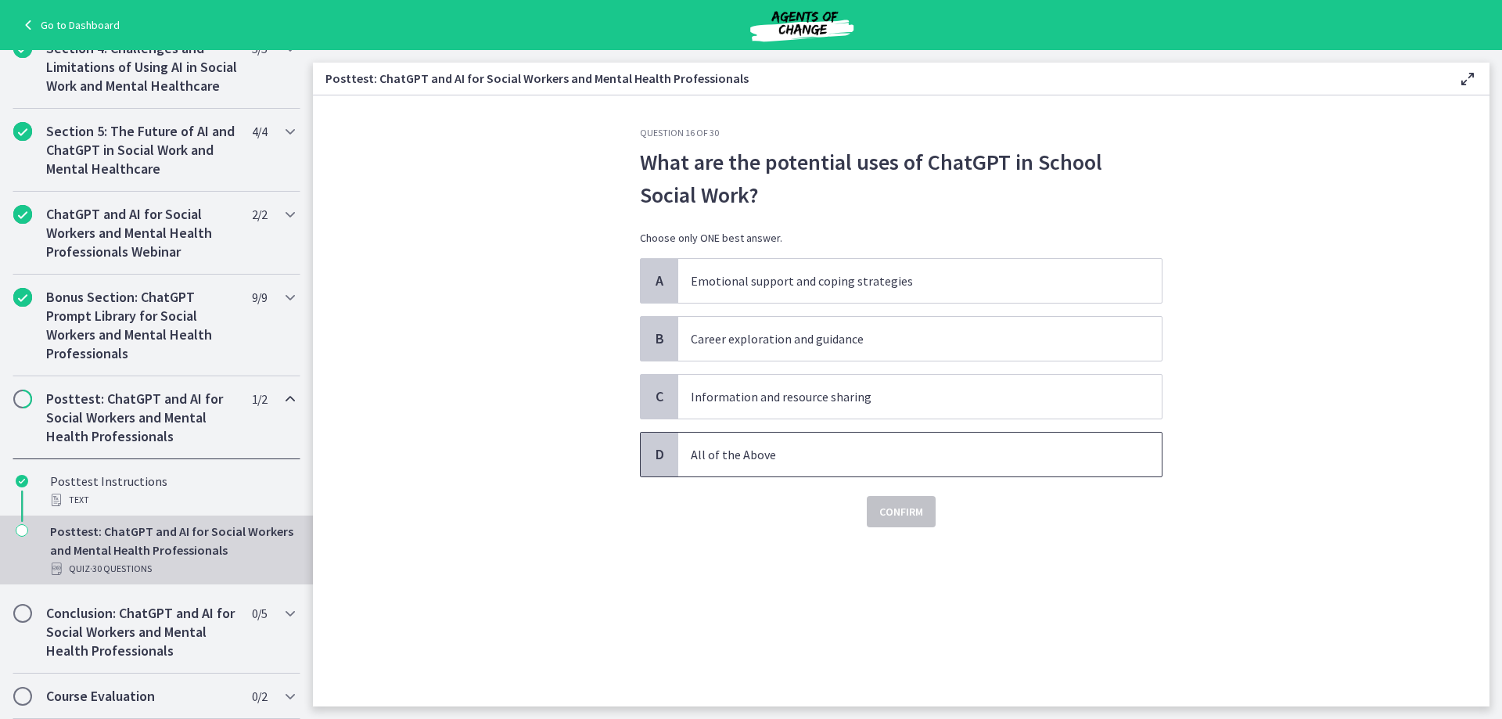
click at [923, 443] on span "All of the Above" at bounding box center [920, 455] width 484 height 44
click at [908, 523] on button "Confirm" at bounding box center [901, 511] width 69 height 31
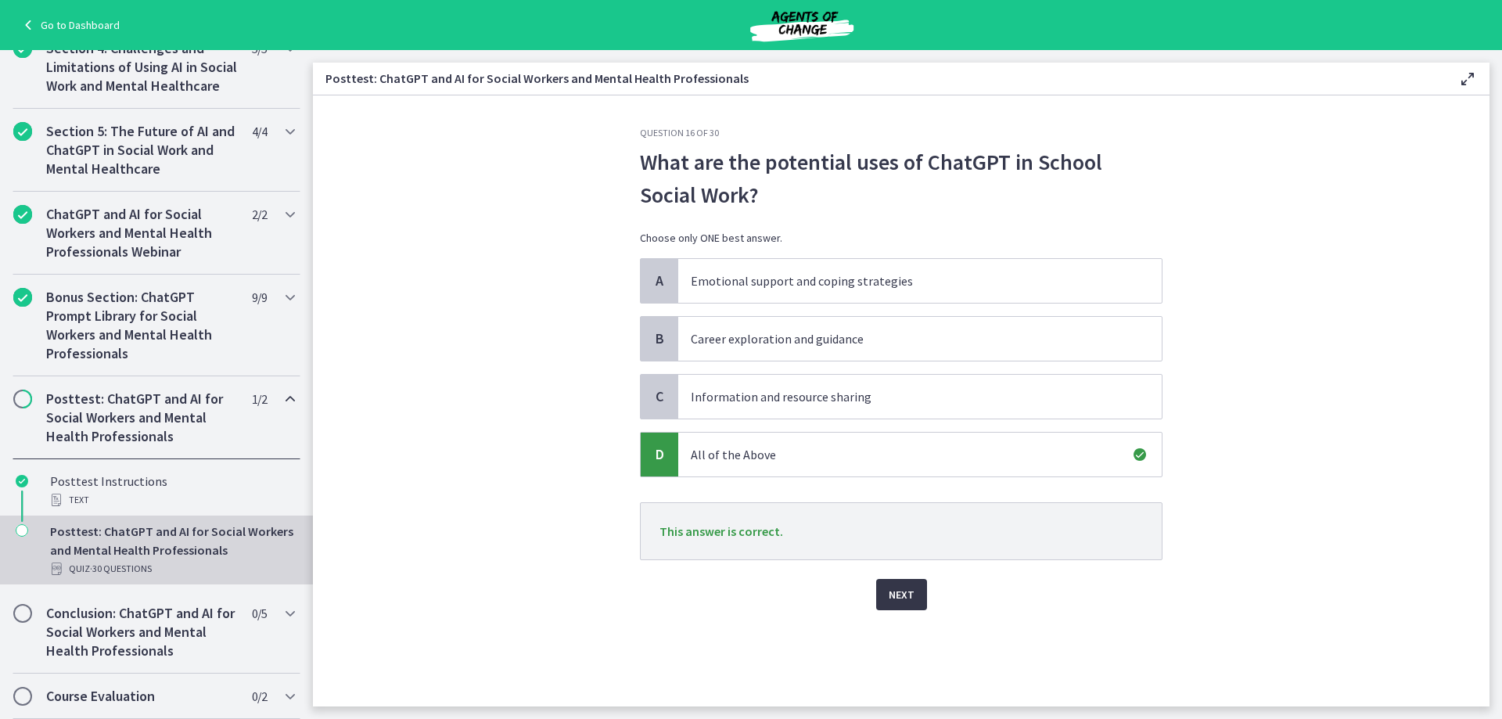
click at [901, 593] on span "Next" at bounding box center [902, 594] width 26 height 19
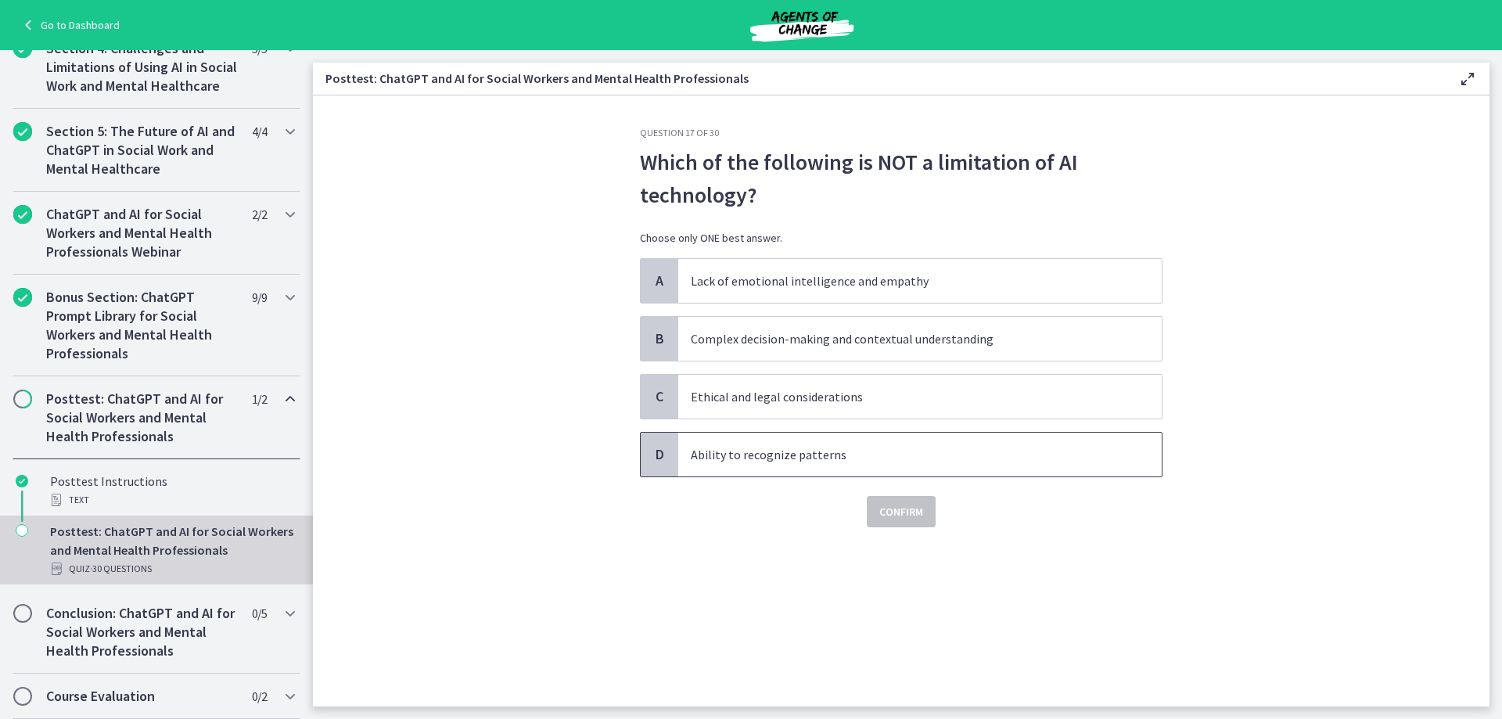
click at [944, 448] on p "Ability to recognize patterns" at bounding box center [904, 454] width 427 height 19
click at [916, 509] on span "Confirm" at bounding box center [902, 511] width 44 height 19
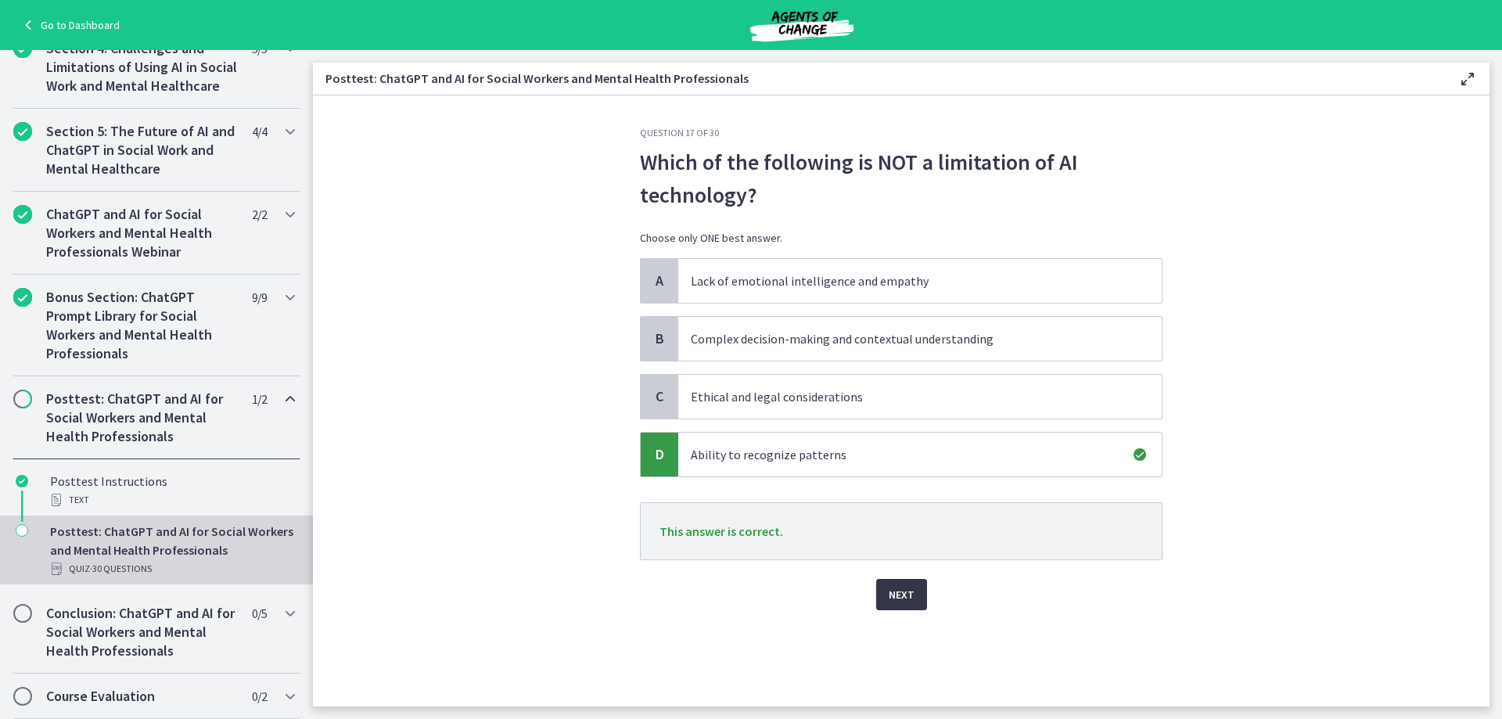
click at [909, 594] on span "Next" at bounding box center [902, 594] width 26 height 19
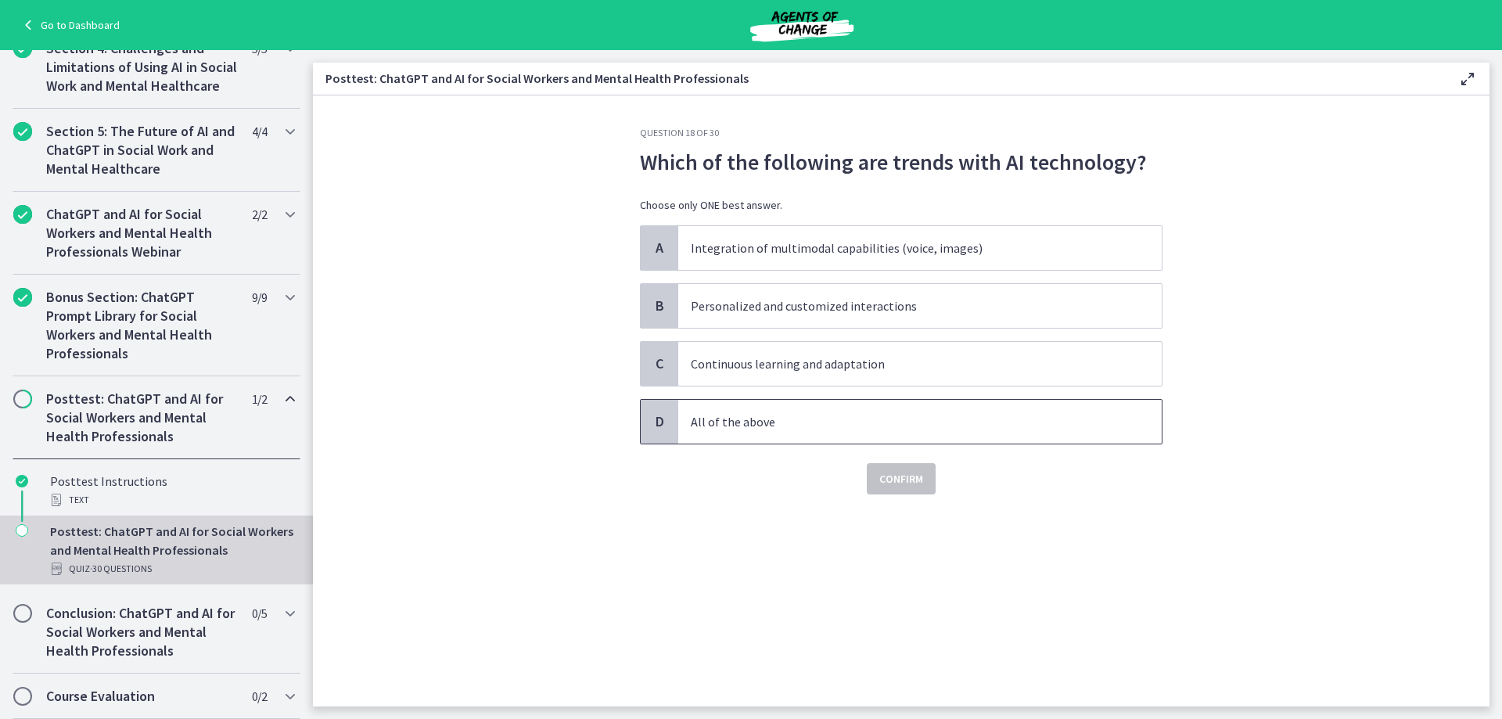
click at [919, 424] on p "All of the above" at bounding box center [904, 421] width 427 height 19
click at [907, 474] on span "Confirm" at bounding box center [902, 478] width 44 height 19
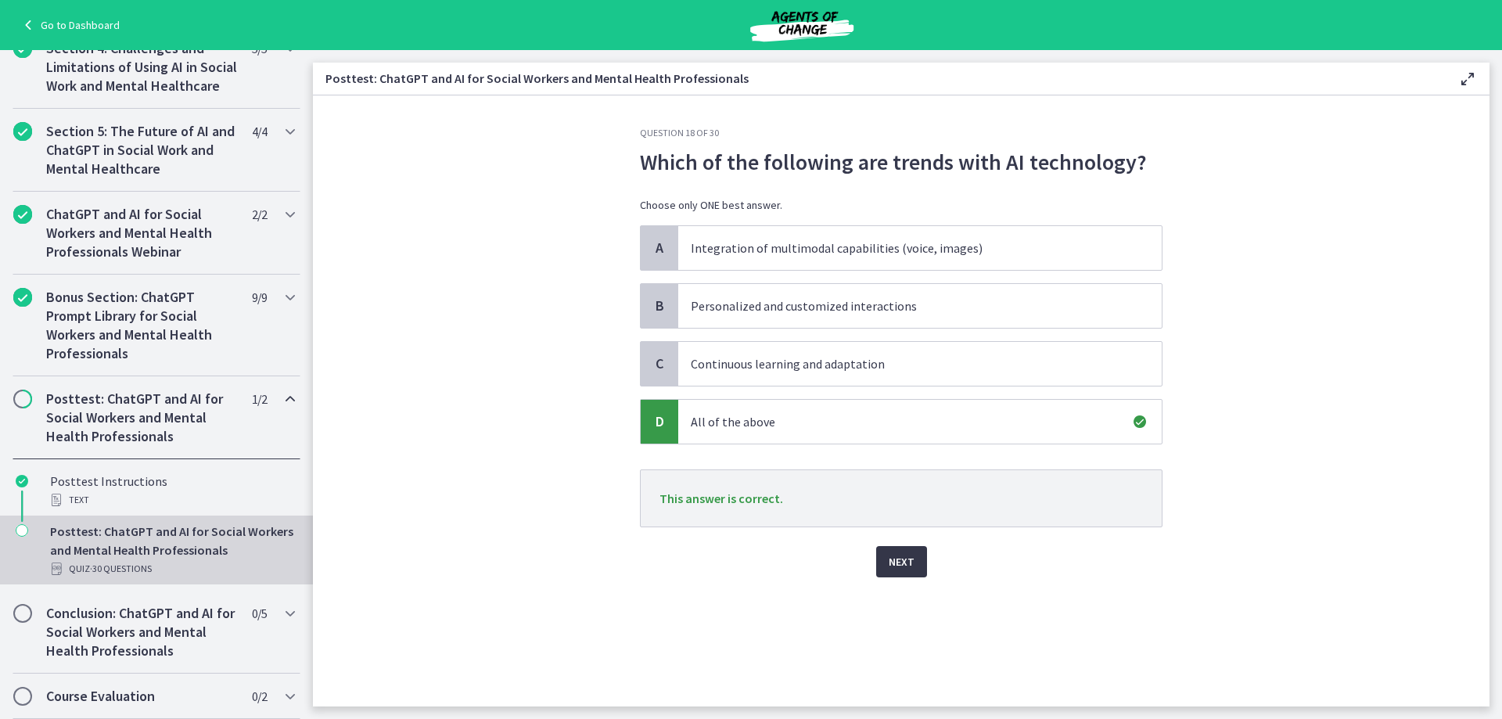
click at [898, 565] on span "Next" at bounding box center [902, 561] width 26 height 19
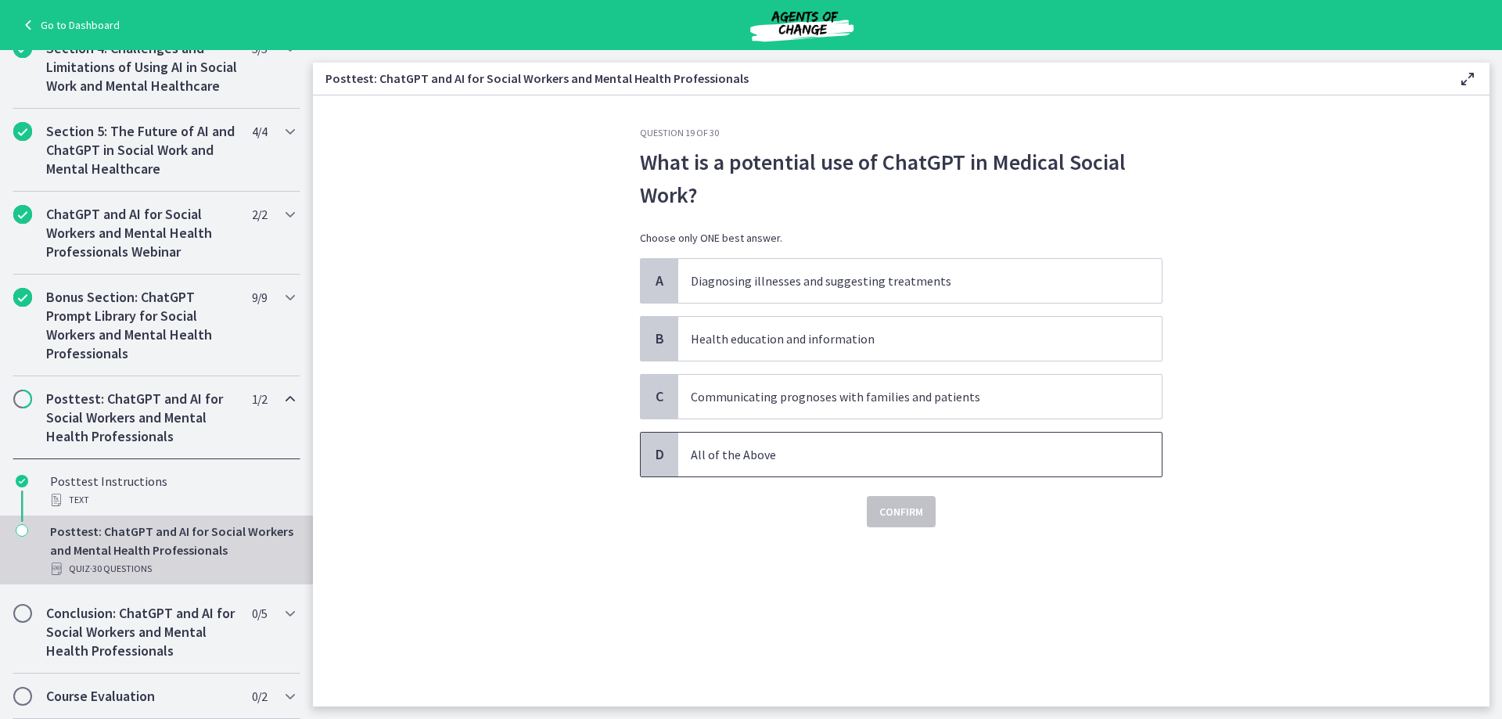
click at [968, 442] on span "All of the Above" at bounding box center [920, 455] width 484 height 44
click at [912, 513] on span "Confirm" at bounding box center [902, 511] width 44 height 19
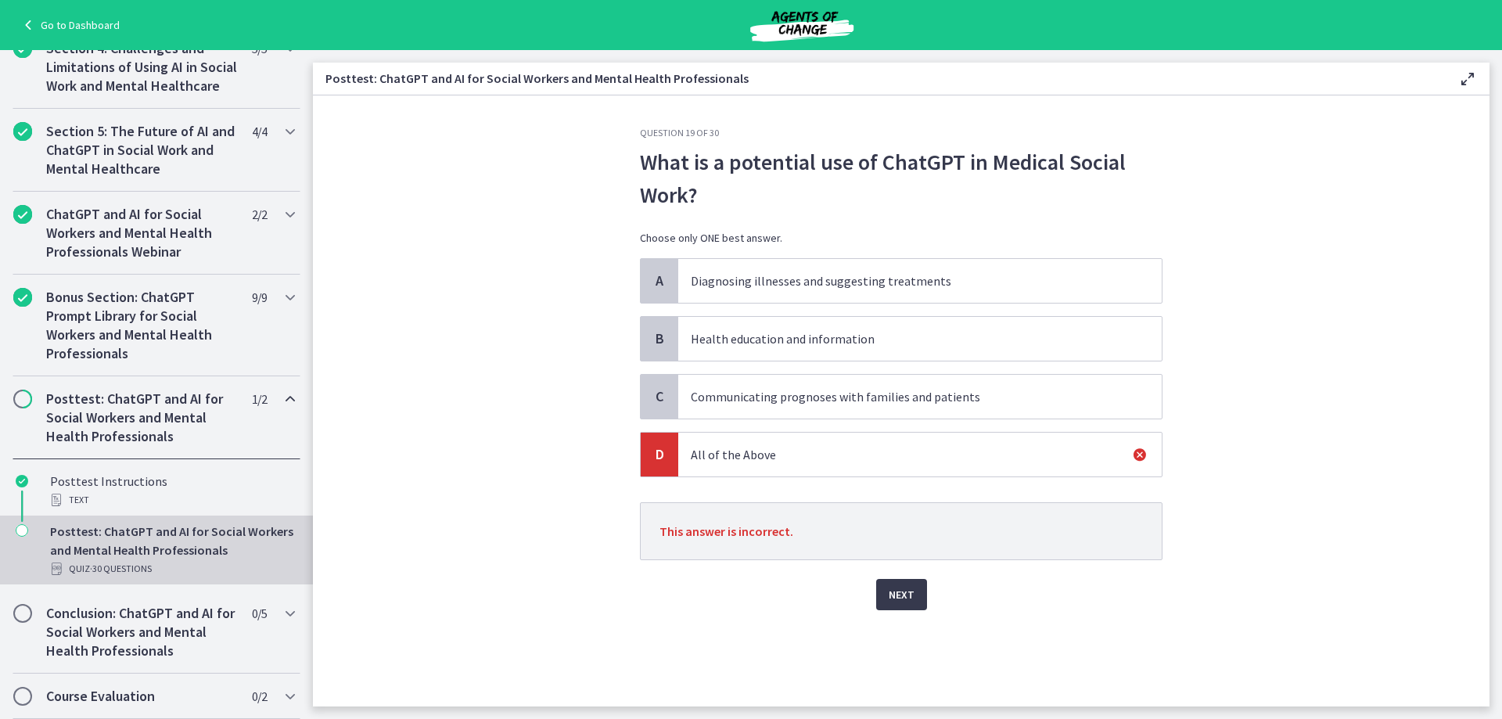
click at [833, 344] on p "Health education and information" at bounding box center [904, 338] width 427 height 19
click at [889, 587] on span "Next" at bounding box center [902, 594] width 26 height 19
click at [889, 587] on div "Question 19 of 30 What is a potential use of ChatGPT in Medical Social Work? Ch…" at bounding box center [902, 417] width 548 height 580
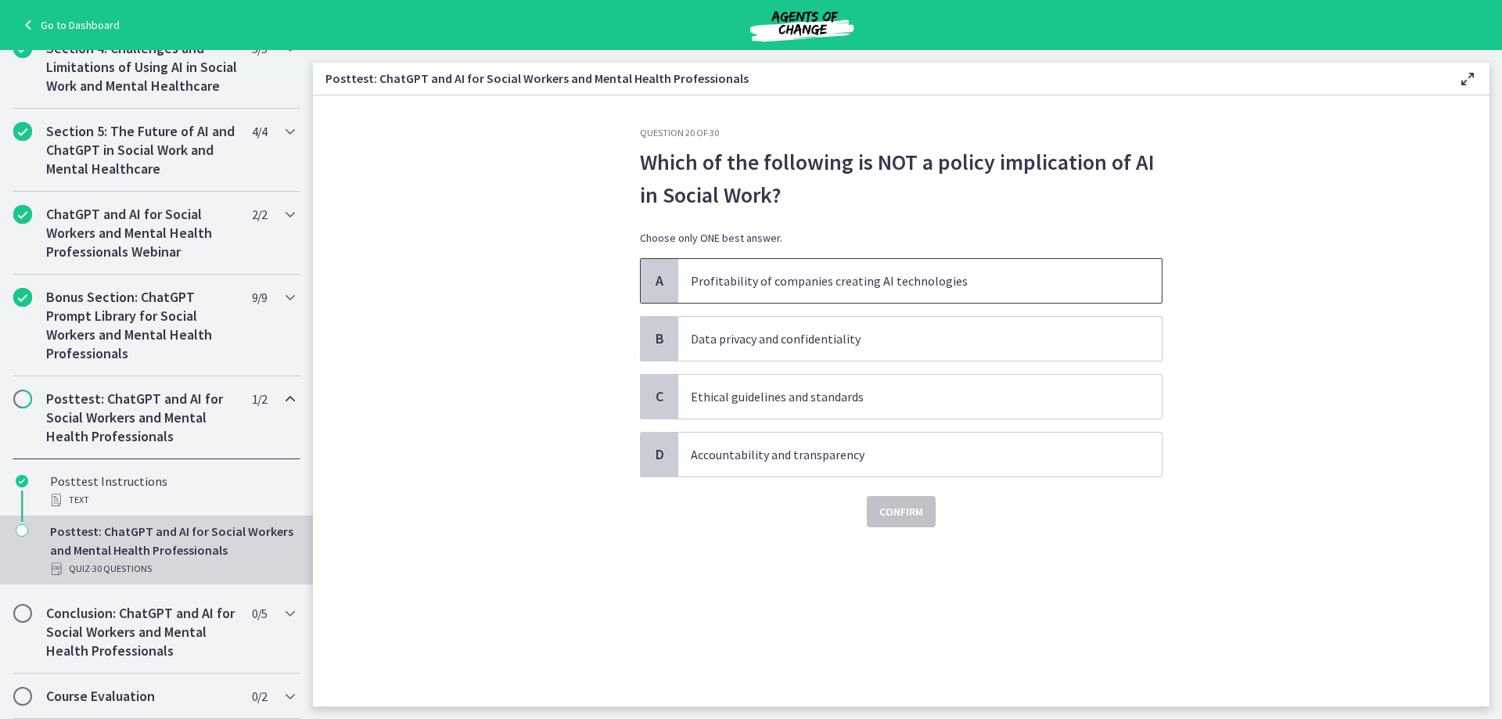
click at [915, 268] on span "Profitability of companies creating AI technologies" at bounding box center [920, 281] width 484 height 44
click at [912, 506] on span "Confirm" at bounding box center [902, 511] width 44 height 19
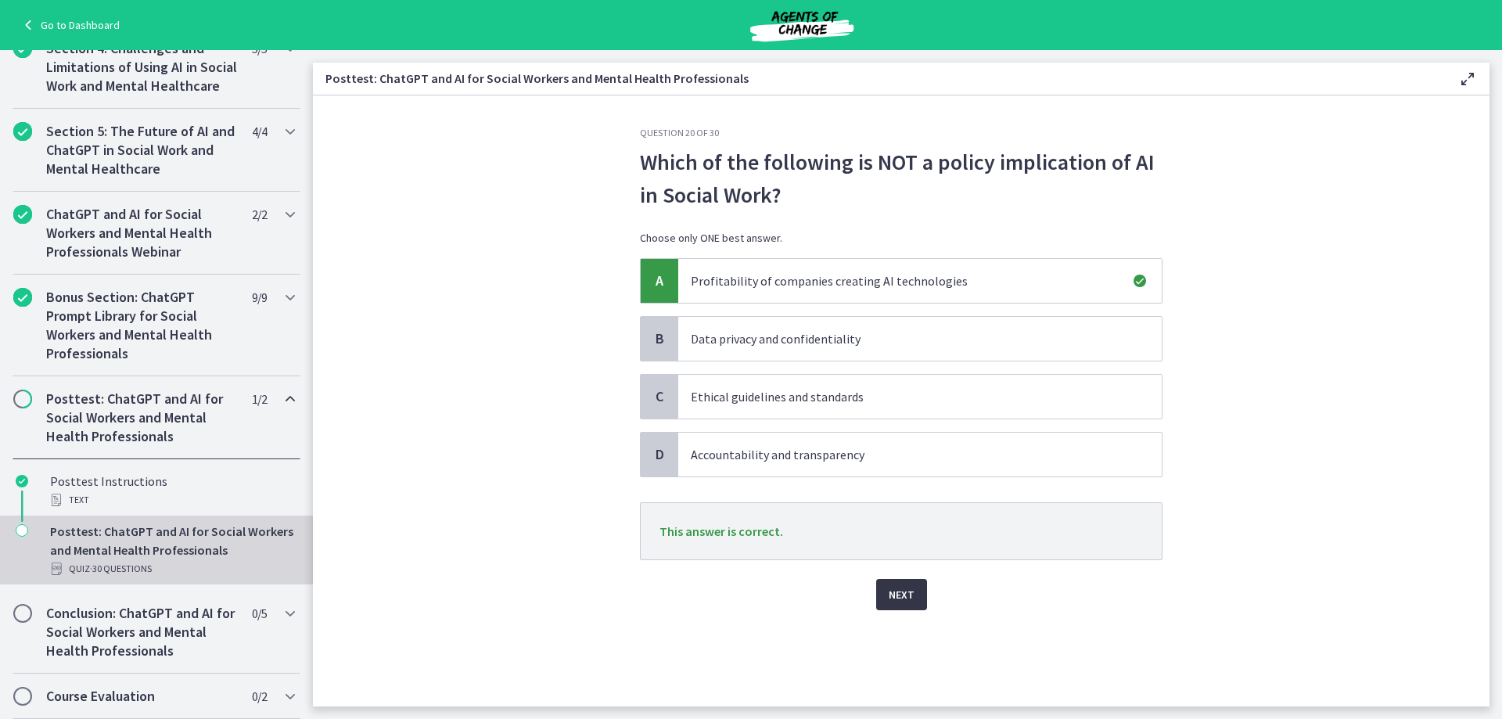
click at [901, 599] on span "Next" at bounding box center [902, 594] width 26 height 19
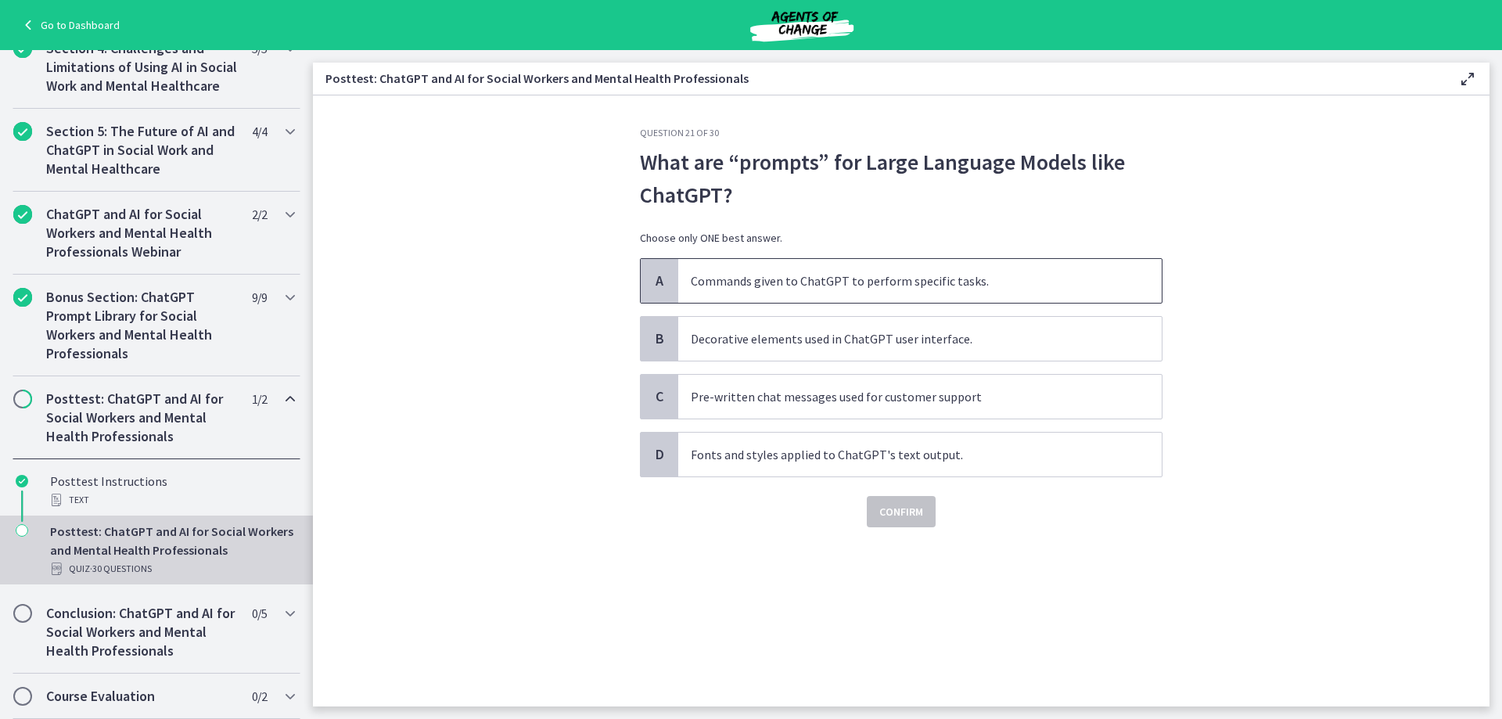
click at [969, 270] on span "Commands given to ChatGPT to perform specific tasks." at bounding box center [920, 281] width 484 height 44
click at [903, 498] on button "Confirm" at bounding box center [901, 511] width 69 height 31
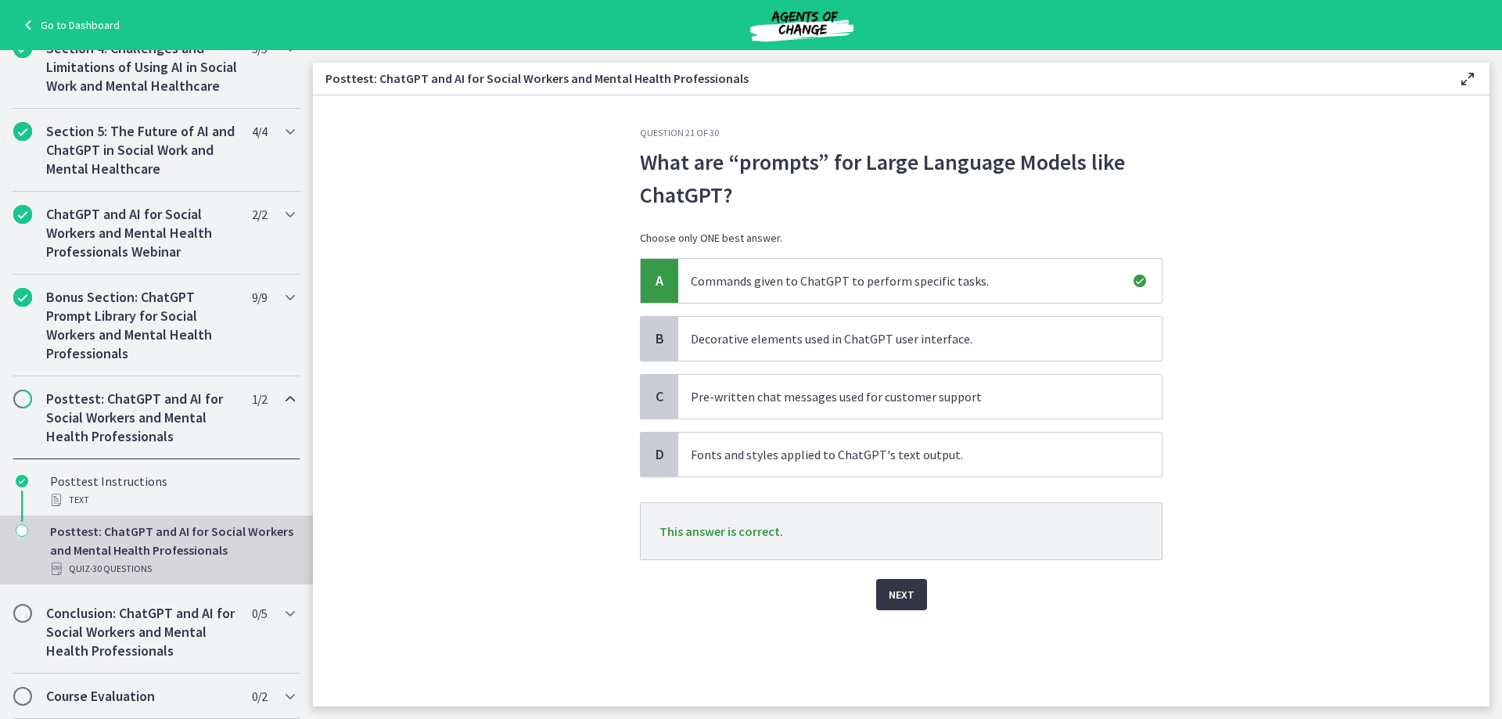
click at [905, 591] on span "Next" at bounding box center [902, 594] width 26 height 19
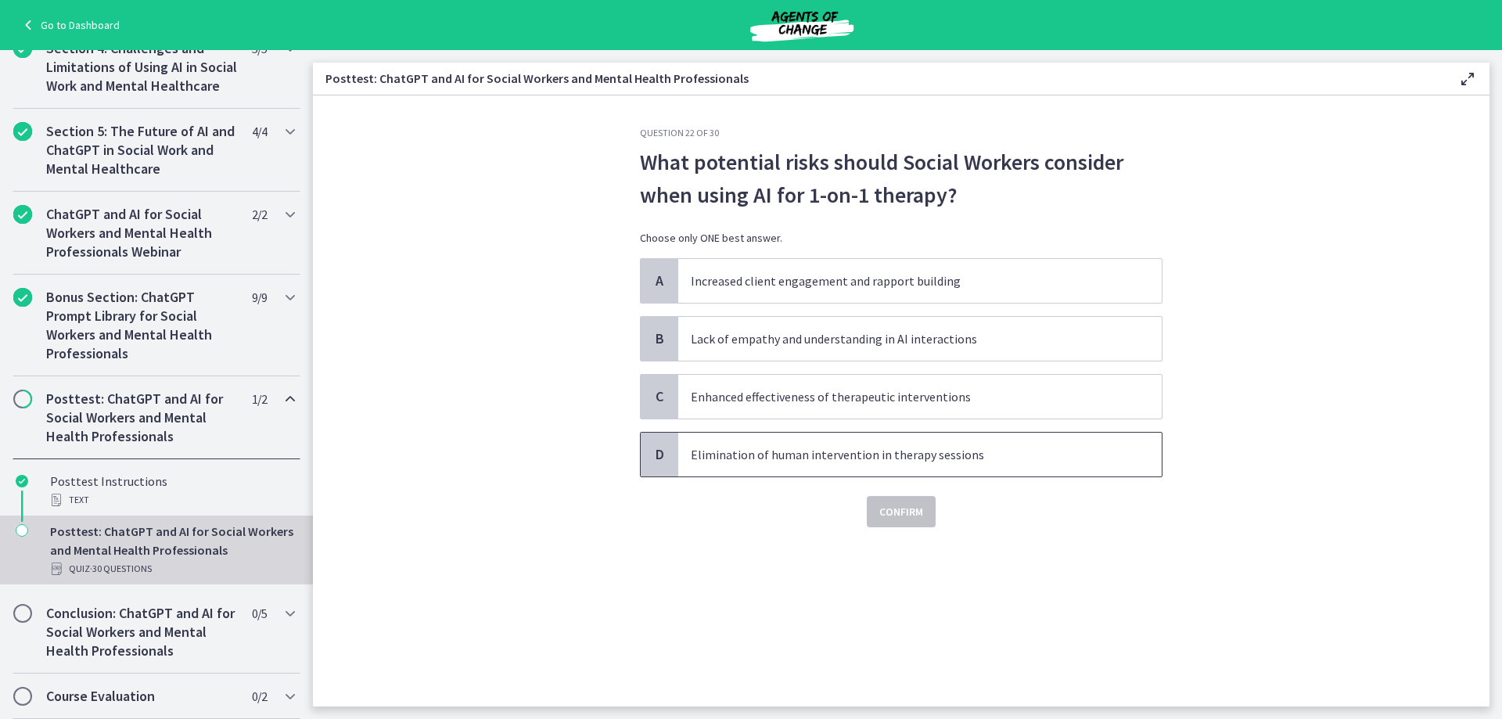
click at [988, 450] on p "Elimination of human intervention in therapy sessions" at bounding box center [904, 454] width 427 height 19
click at [895, 515] on span "Confirm" at bounding box center [902, 511] width 44 height 19
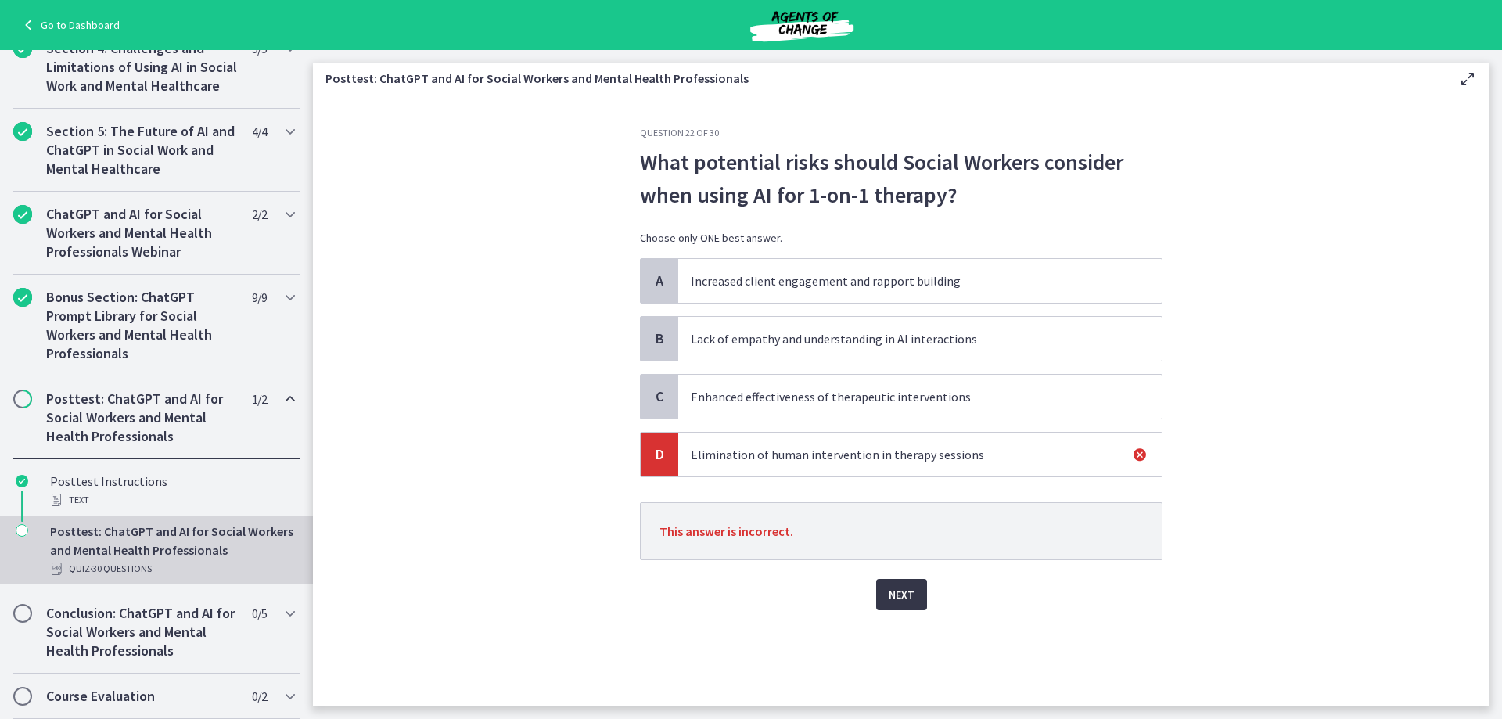
click at [905, 599] on span "Next" at bounding box center [902, 594] width 26 height 19
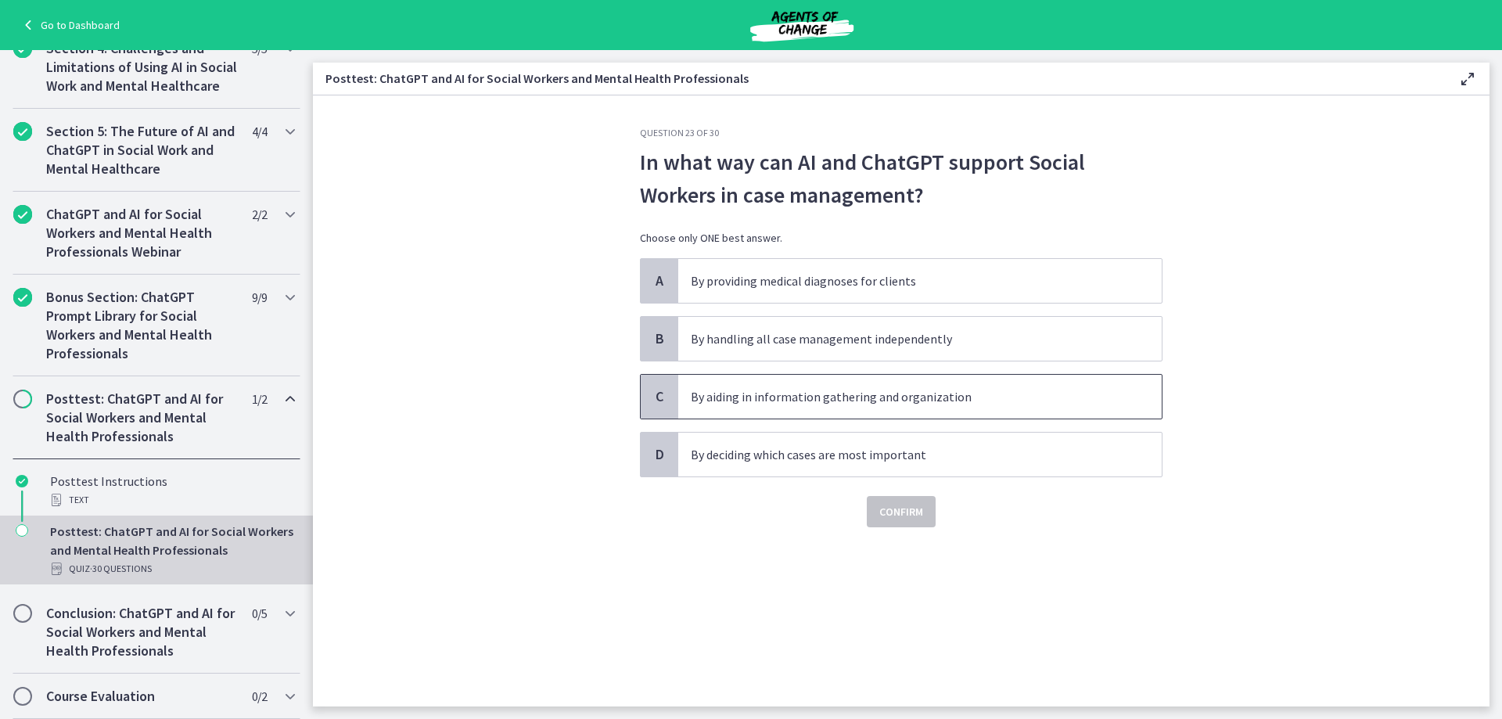
click at [980, 396] on p "By aiding in information gathering and organization" at bounding box center [904, 396] width 427 height 19
click at [927, 505] on button "Confirm" at bounding box center [901, 511] width 69 height 31
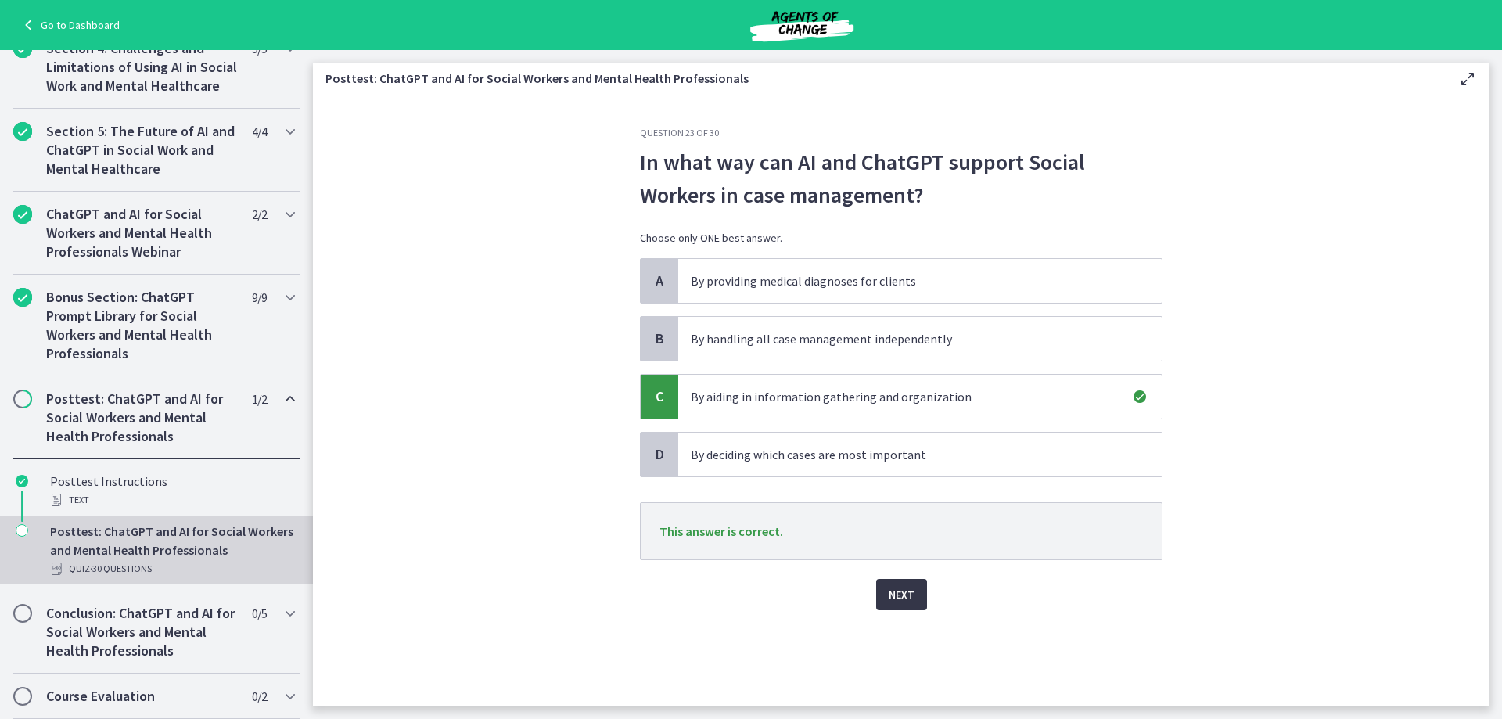
click at [907, 598] on span "Next" at bounding box center [902, 594] width 26 height 19
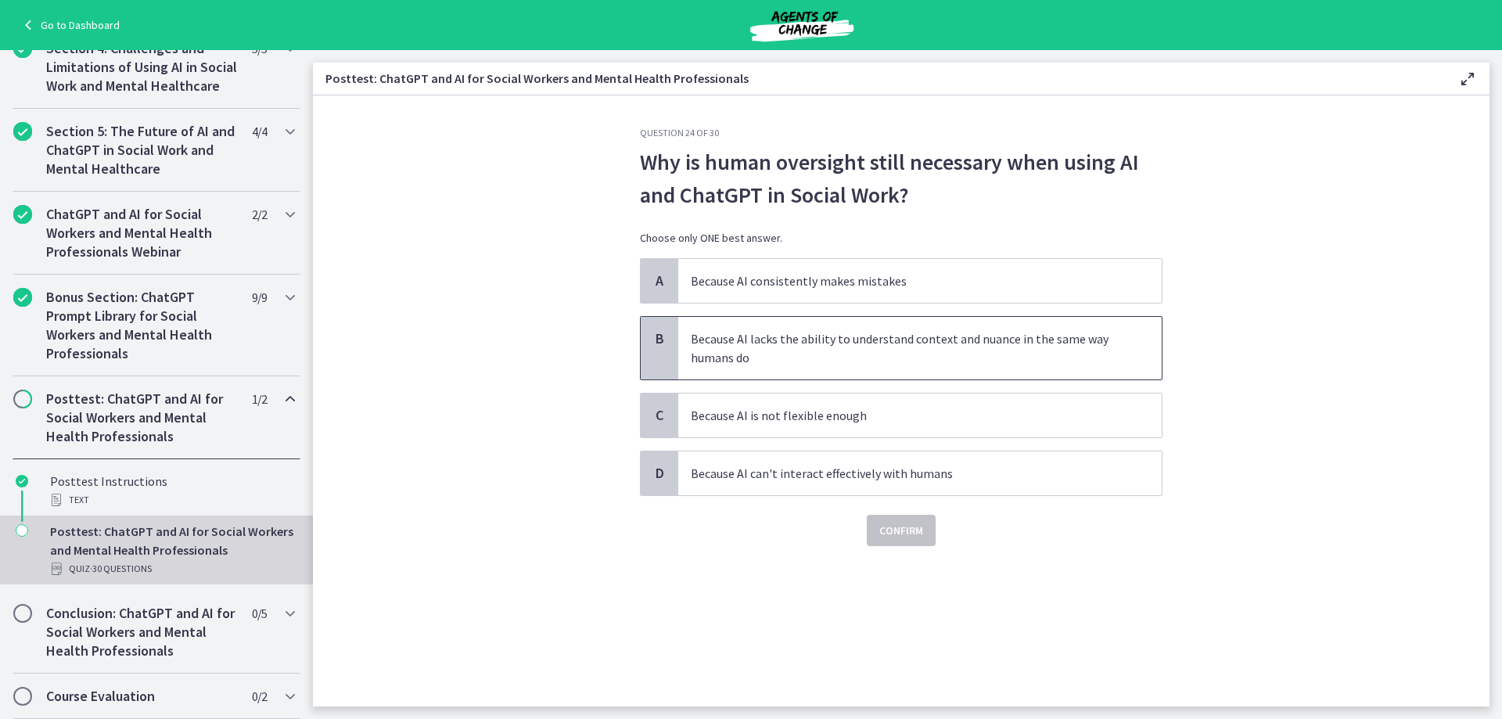
click at [933, 352] on p "Because AI lacks the ability to understand context and nuance in the same way h…" at bounding box center [904, 348] width 427 height 38
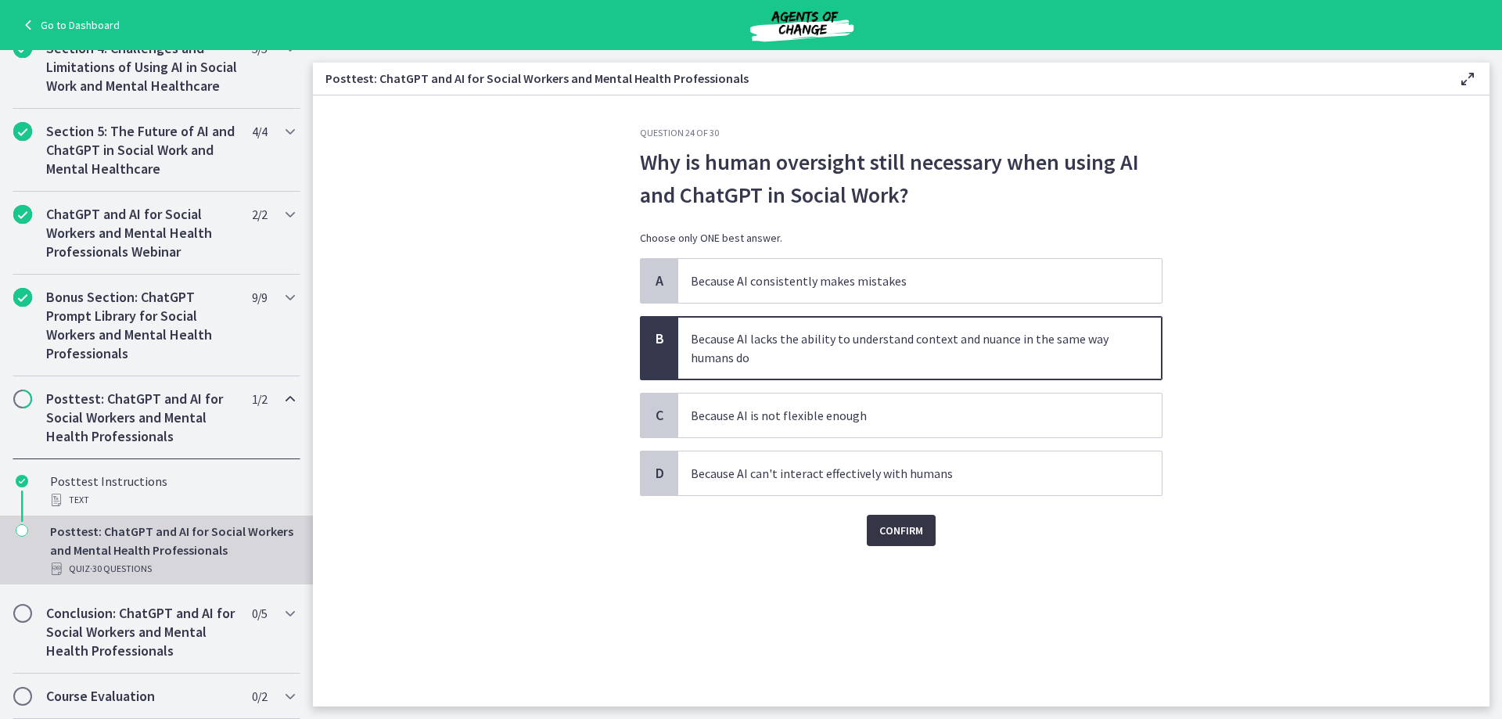
click at [902, 525] on span "Confirm" at bounding box center [902, 530] width 44 height 19
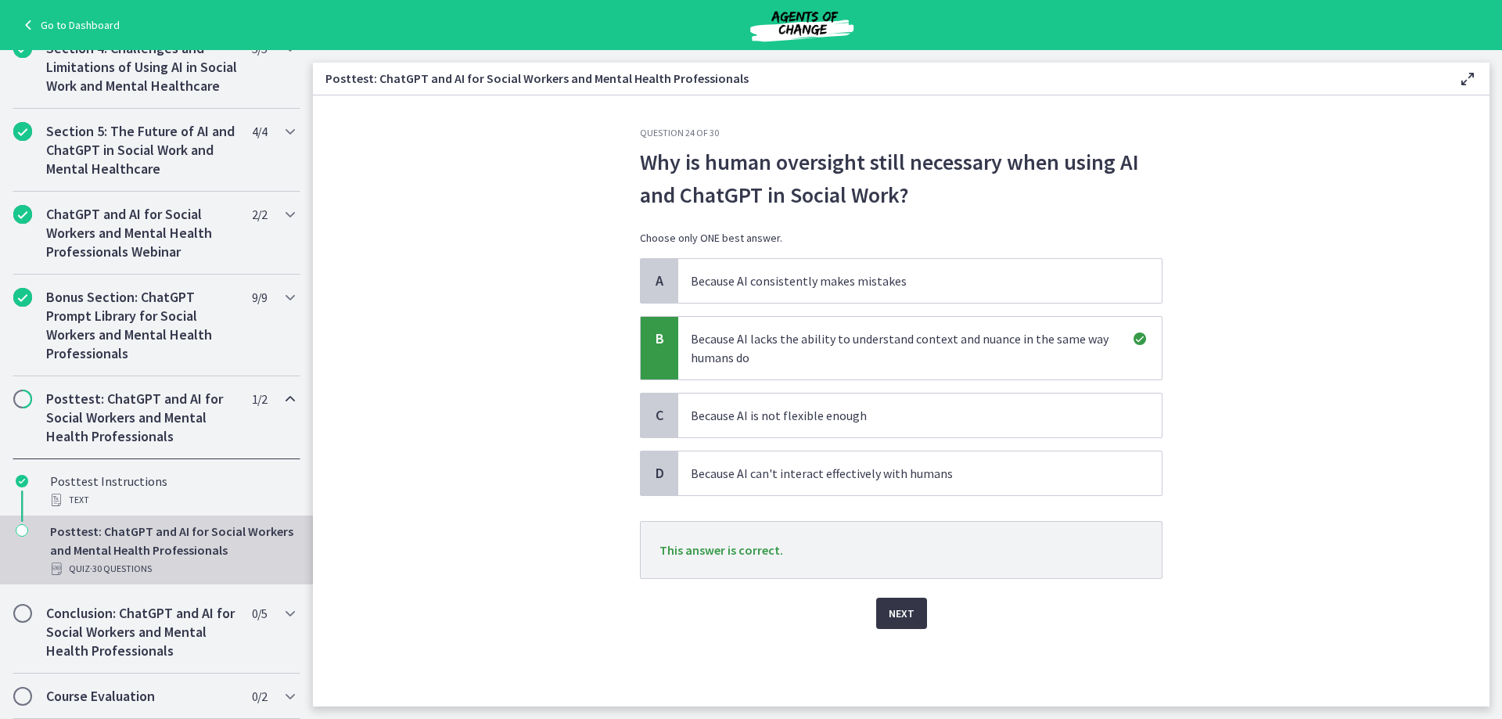
click at [899, 615] on span "Next" at bounding box center [902, 613] width 26 height 19
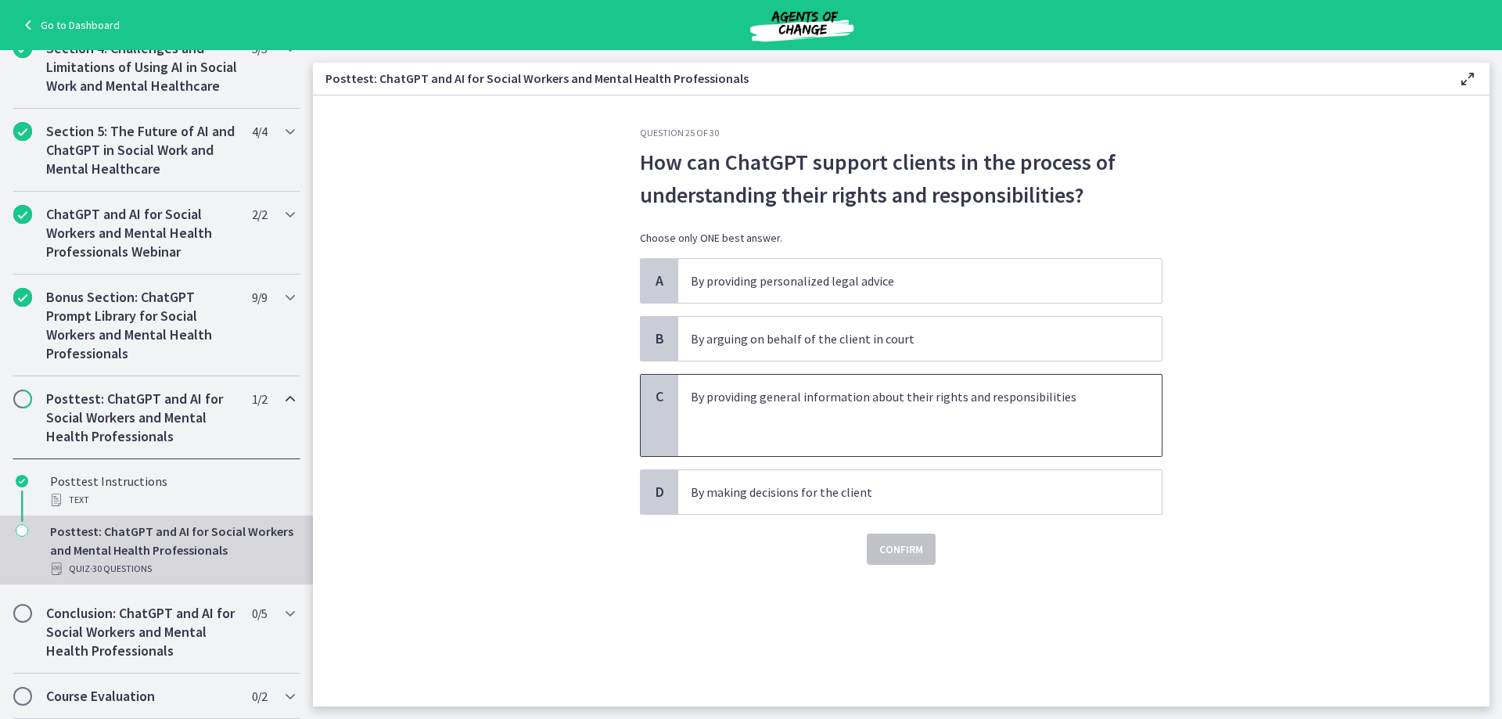
click at [836, 412] on p at bounding box center [904, 415] width 427 height 19
click at [905, 555] on span "Confirm" at bounding box center [902, 549] width 44 height 19
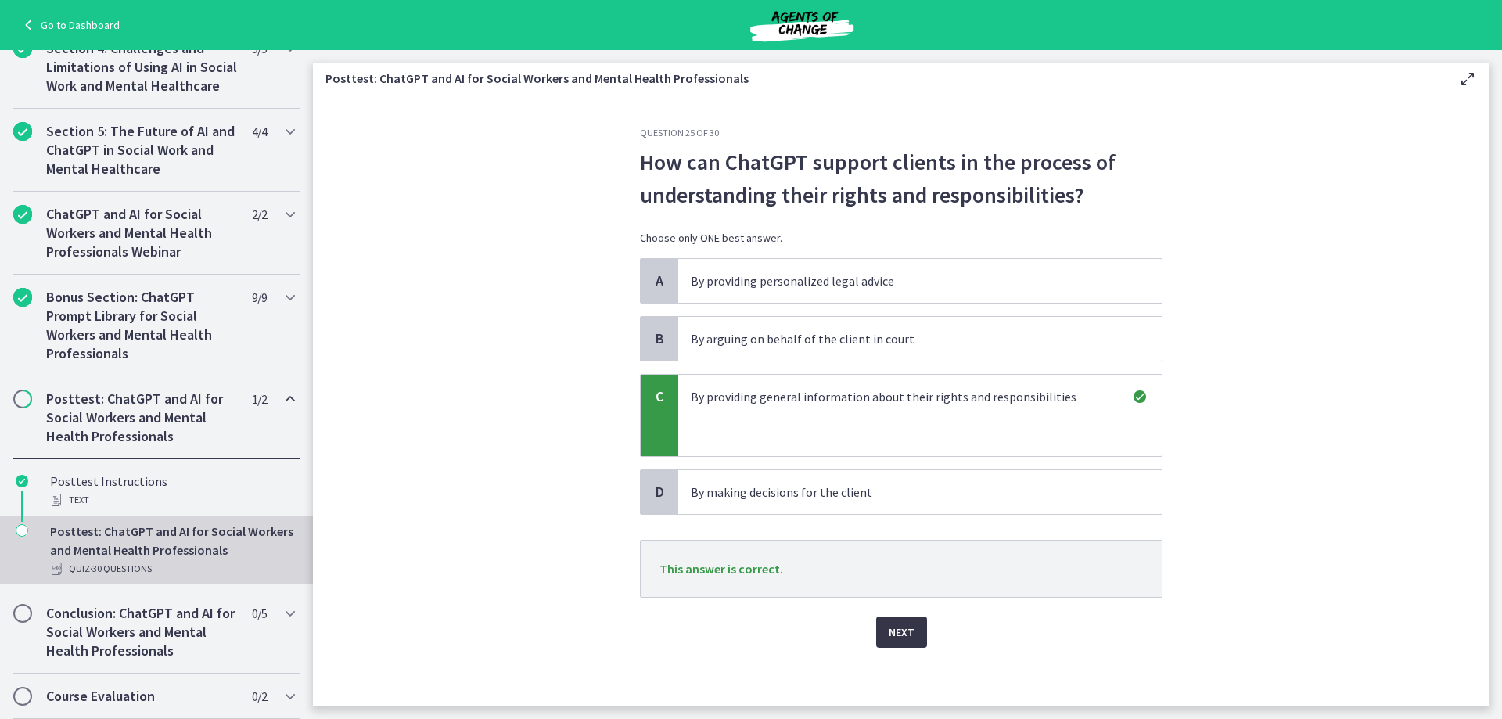
click at [893, 633] on span "Next" at bounding box center [902, 632] width 26 height 19
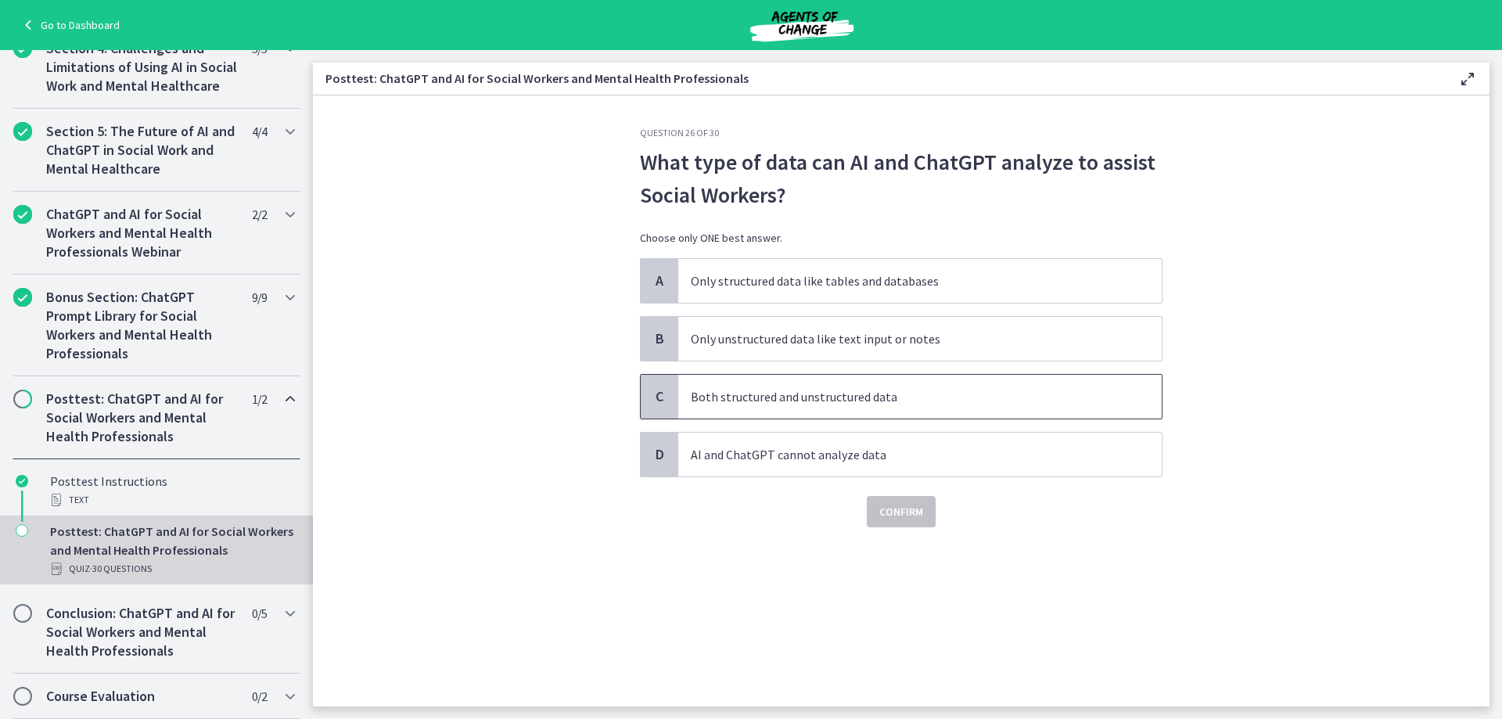
click at [963, 385] on span "Both structured and unstructured data" at bounding box center [920, 397] width 484 height 44
click at [906, 509] on span "Confirm" at bounding box center [902, 511] width 44 height 19
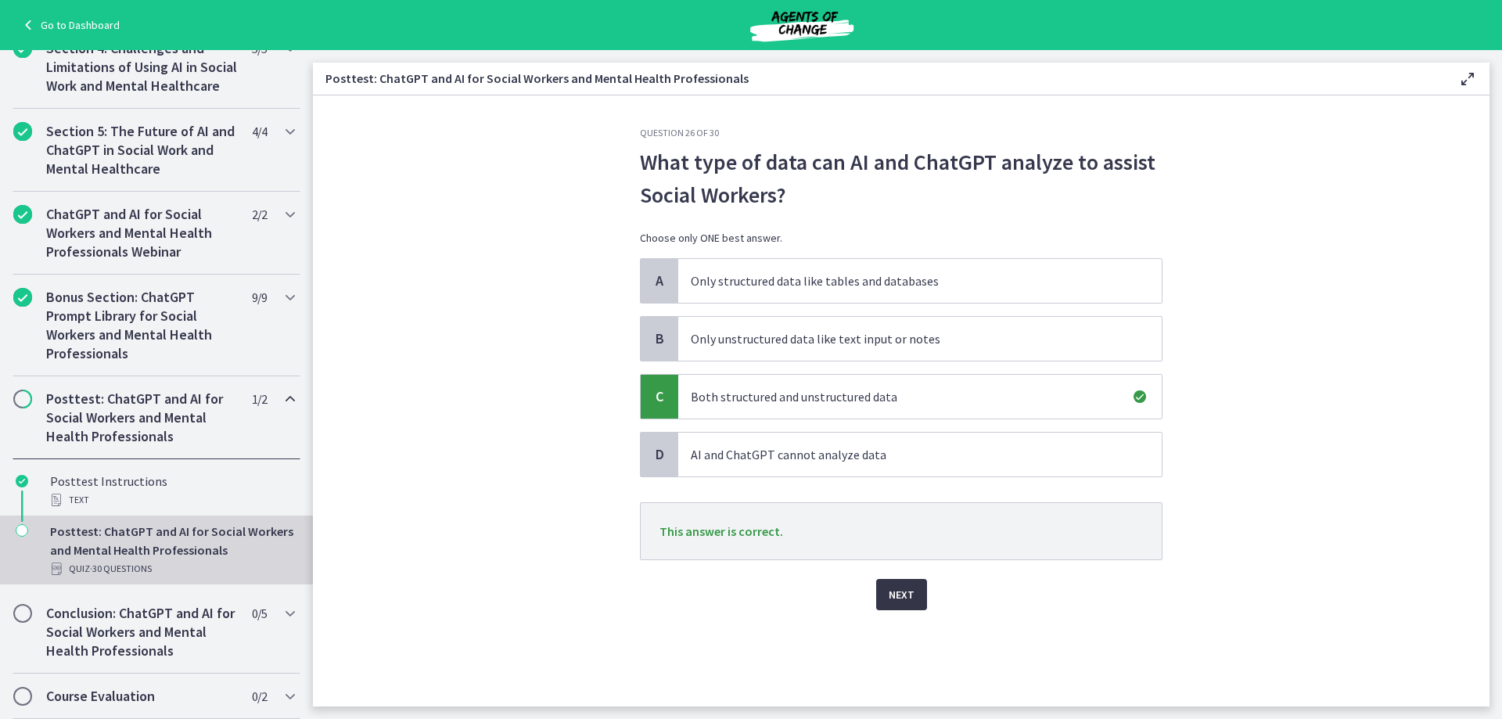
click at [898, 591] on span "Next" at bounding box center [902, 594] width 26 height 19
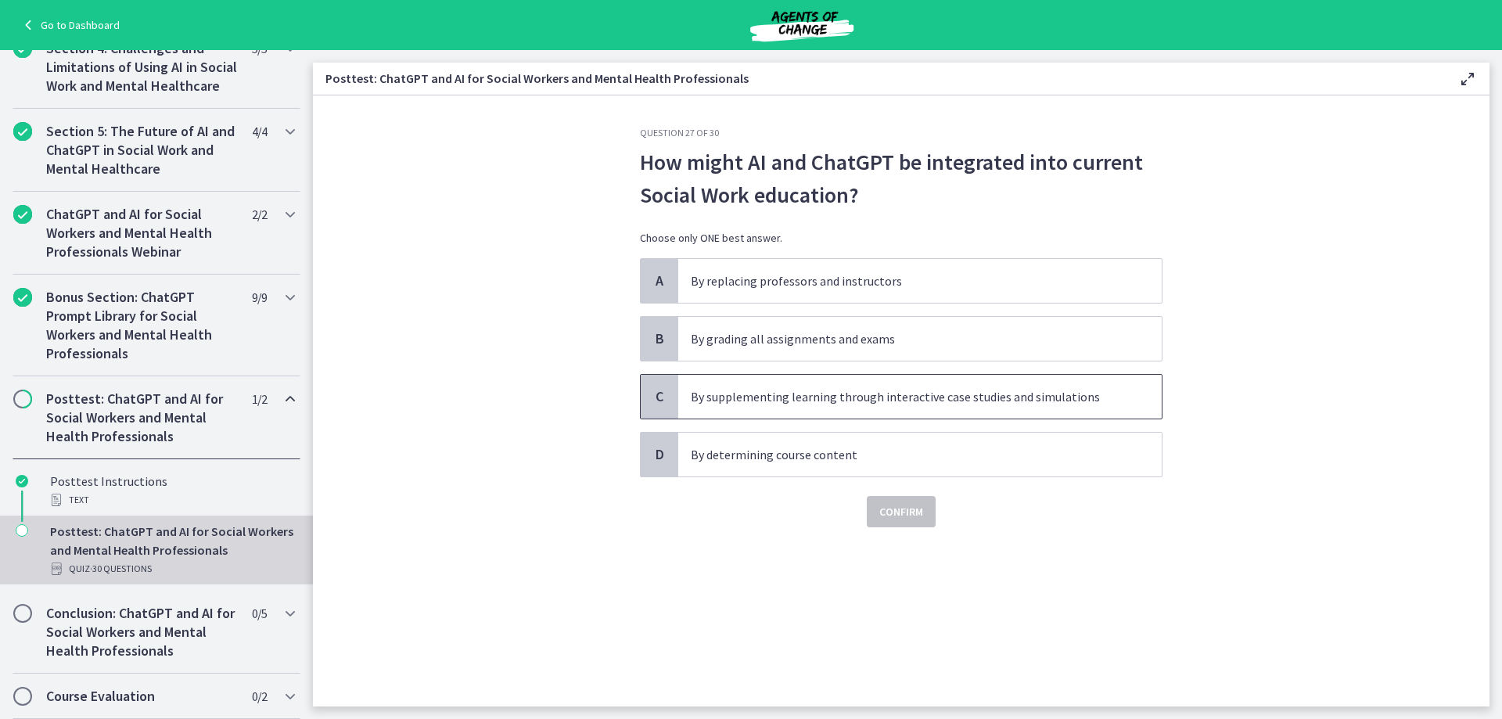
click at [928, 402] on p "By supplementing learning through interactive case studies and simulations" at bounding box center [904, 396] width 427 height 19
click at [906, 514] on span "Confirm" at bounding box center [902, 511] width 44 height 19
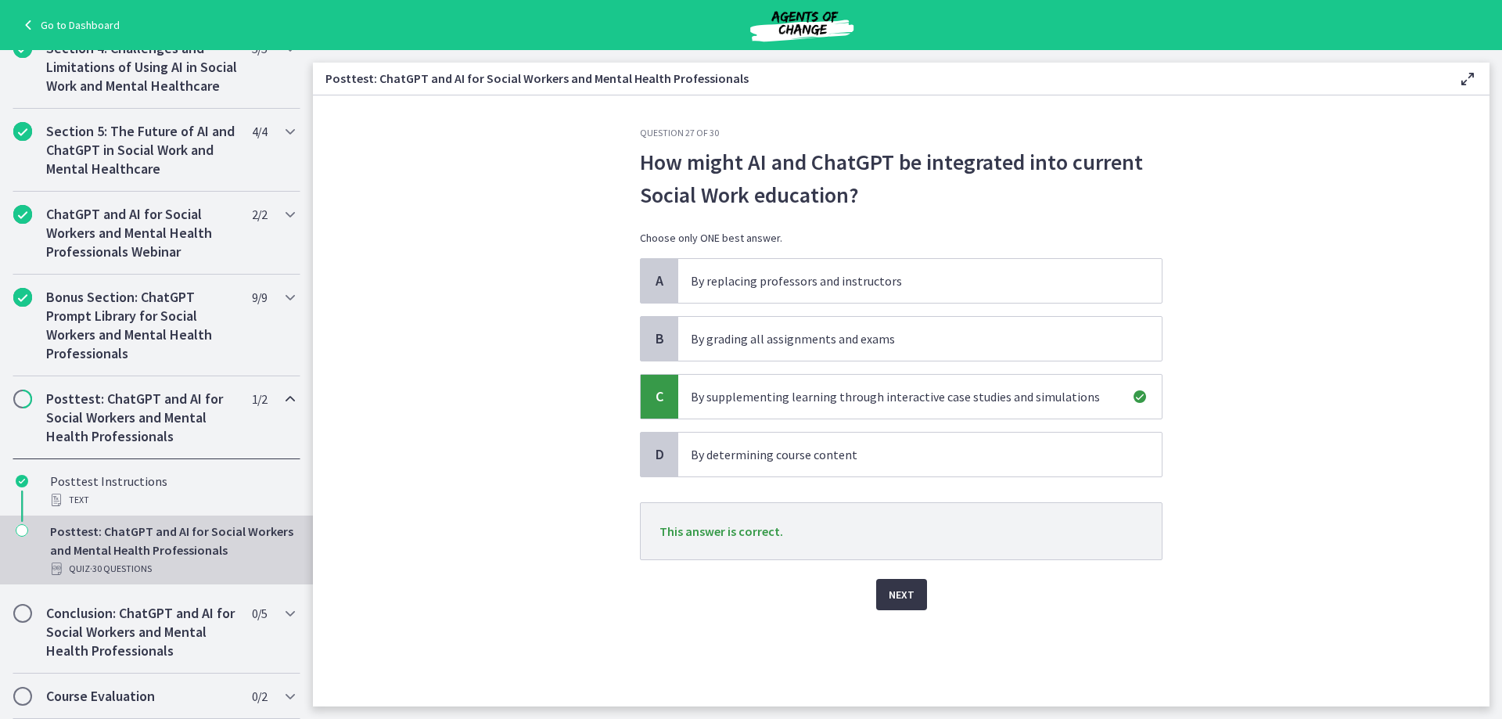
click at [910, 591] on span "Next" at bounding box center [902, 594] width 26 height 19
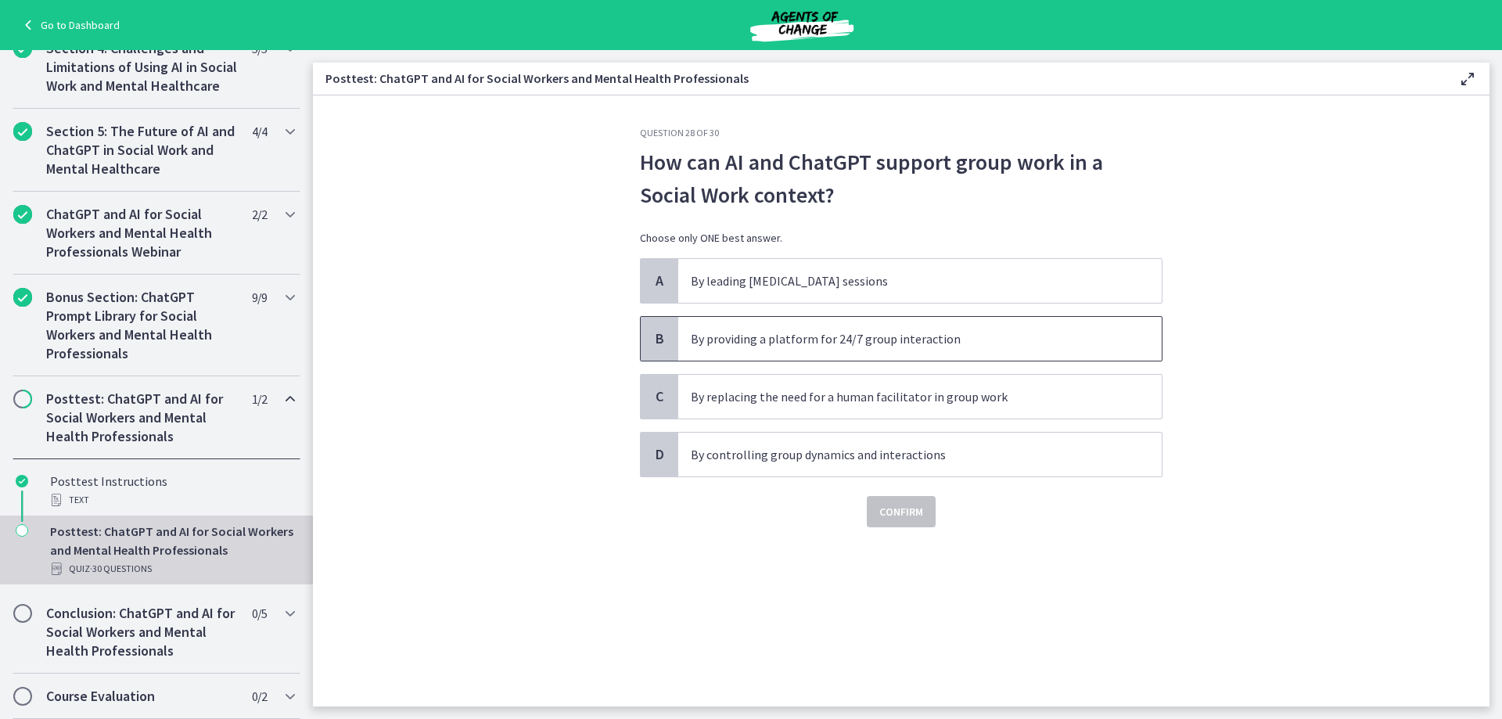
click at [966, 337] on p "By providing a platform for 24/7 group interaction" at bounding box center [904, 338] width 427 height 19
click at [915, 517] on span "Confirm" at bounding box center [902, 511] width 44 height 19
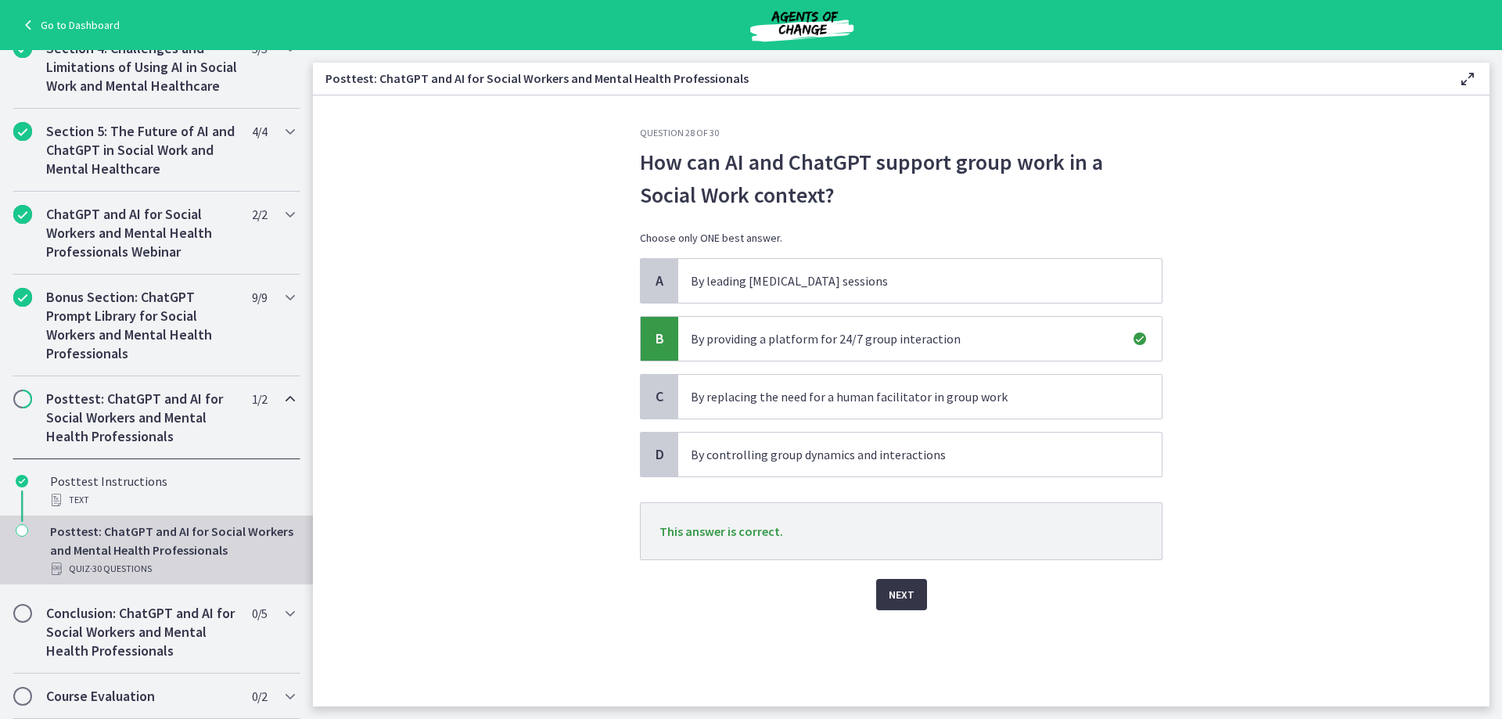
click at [912, 594] on span "Next" at bounding box center [902, 594] width 26 height 19
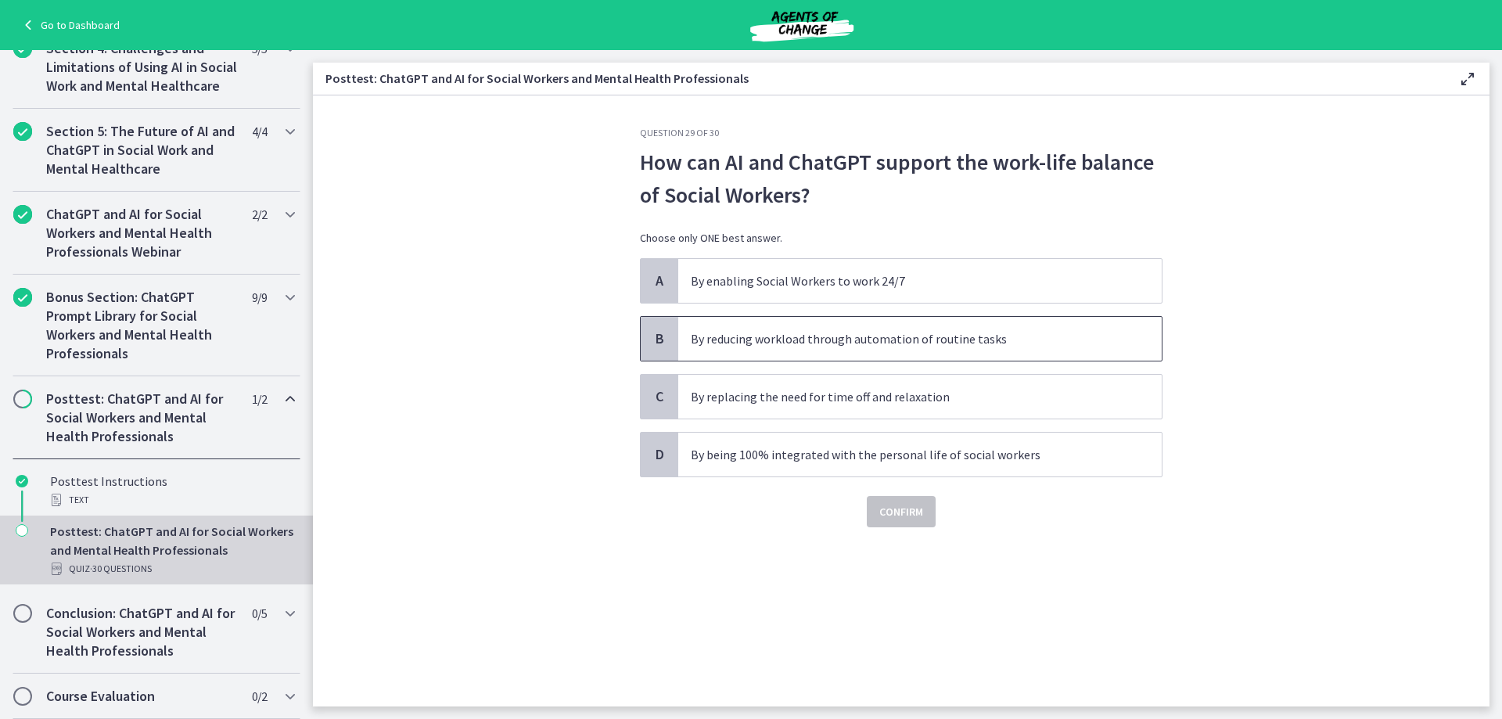
click at [1009, 336] on p "By reducing workload through automation of routine tasks" at bounding box center [904, 338] width 427 height 19
click at [905, 512] on span "Confirm" at bounding box center [902, 511] width 44 height 19
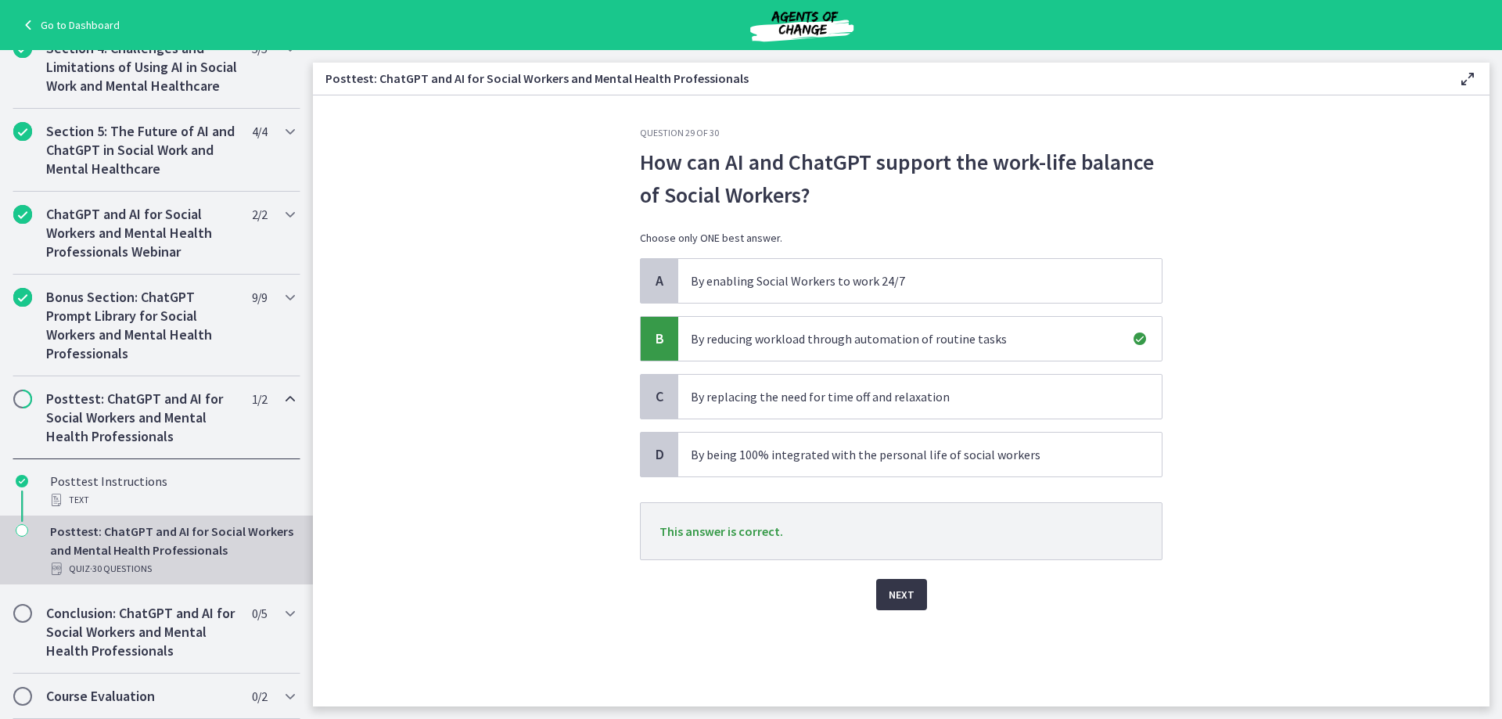
click at [890, 599] on span "Next" at bounding box center [902, 594] width 26 height 19
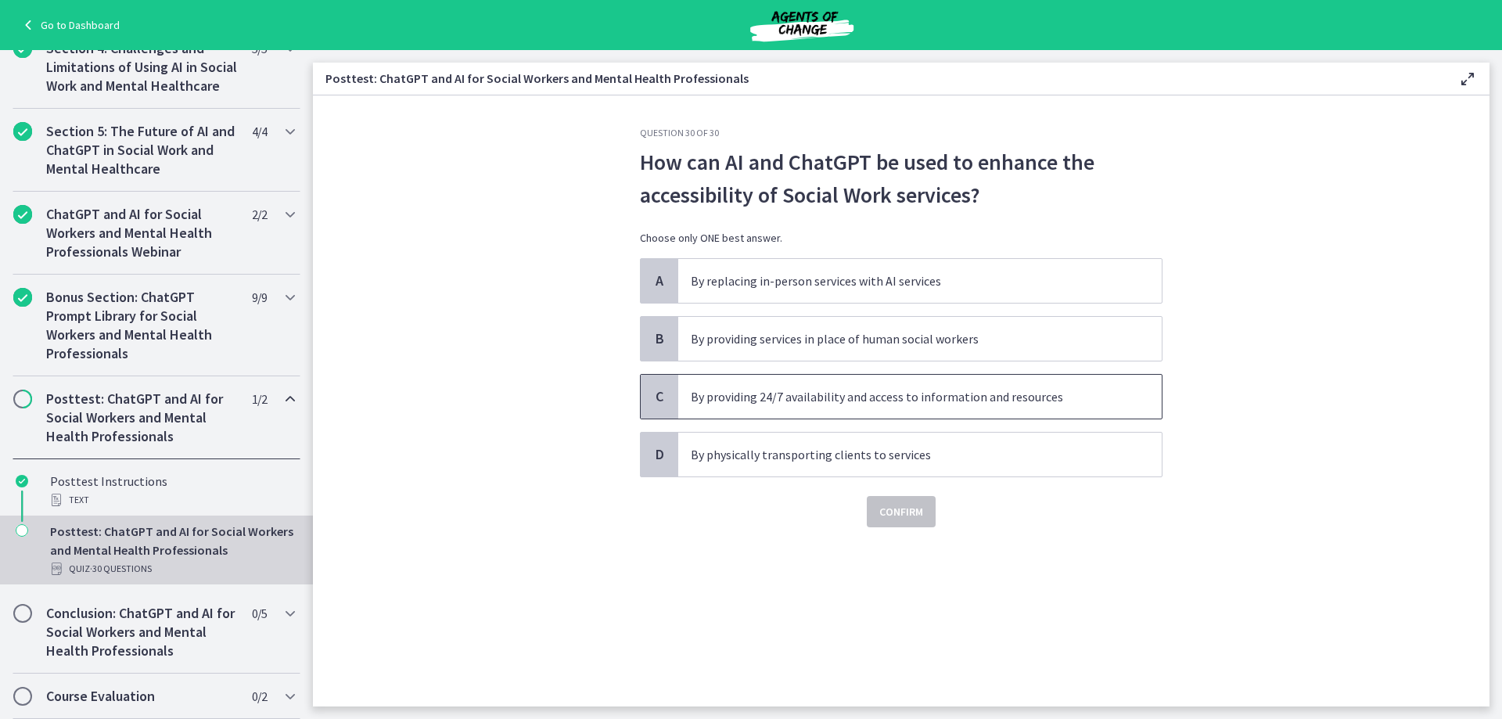
click at [1009, 391] on p "By providing 24/7 availability and access to information and resources" at bounding box center [904, 396] width 427 height 19
click at [919, 516] on span "Confirm" at bounding box center [902, 511] width 44 height 19
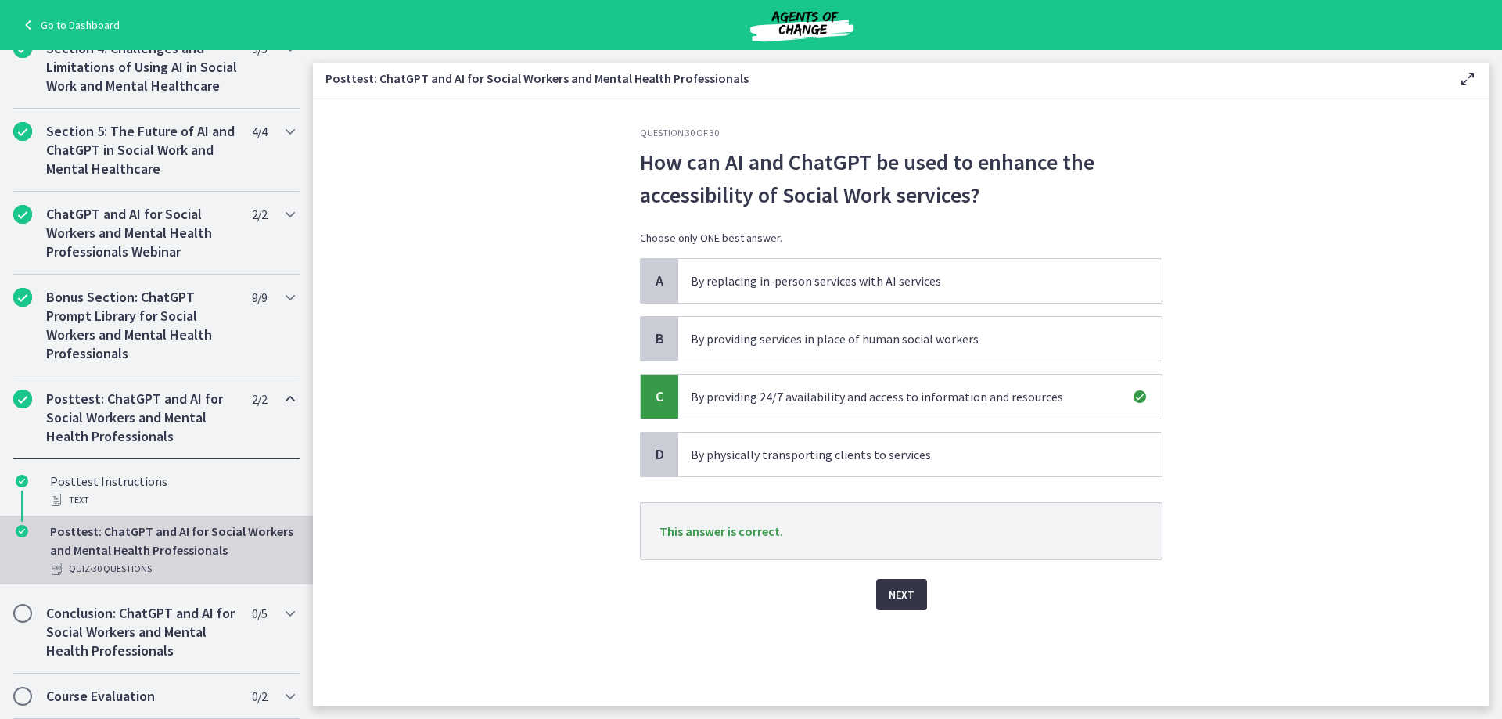
click at [901, 595] on span "Next" at bounding box center [902, 594] width 26 height 19
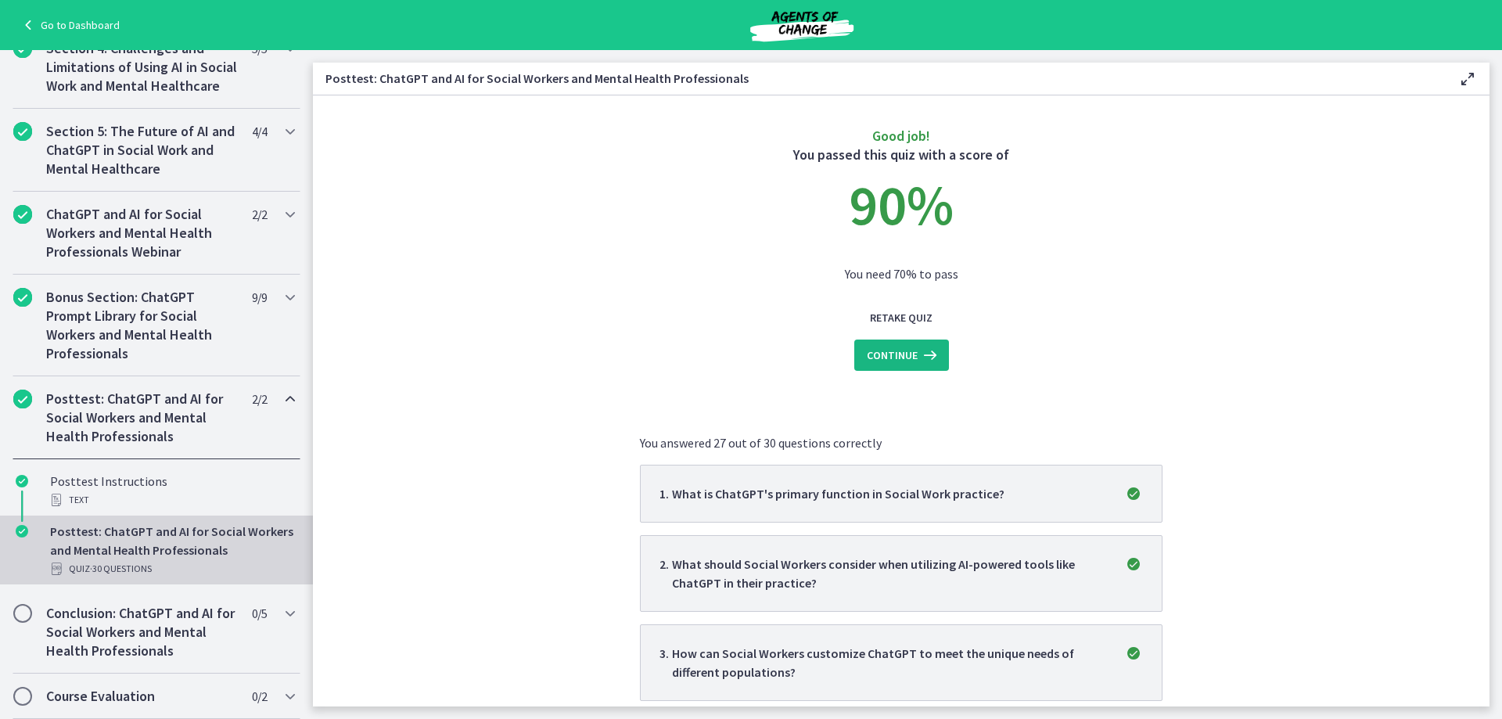
click at [901, 358] on span "Continue" at bounding box center [892, 355] width 51 height 19
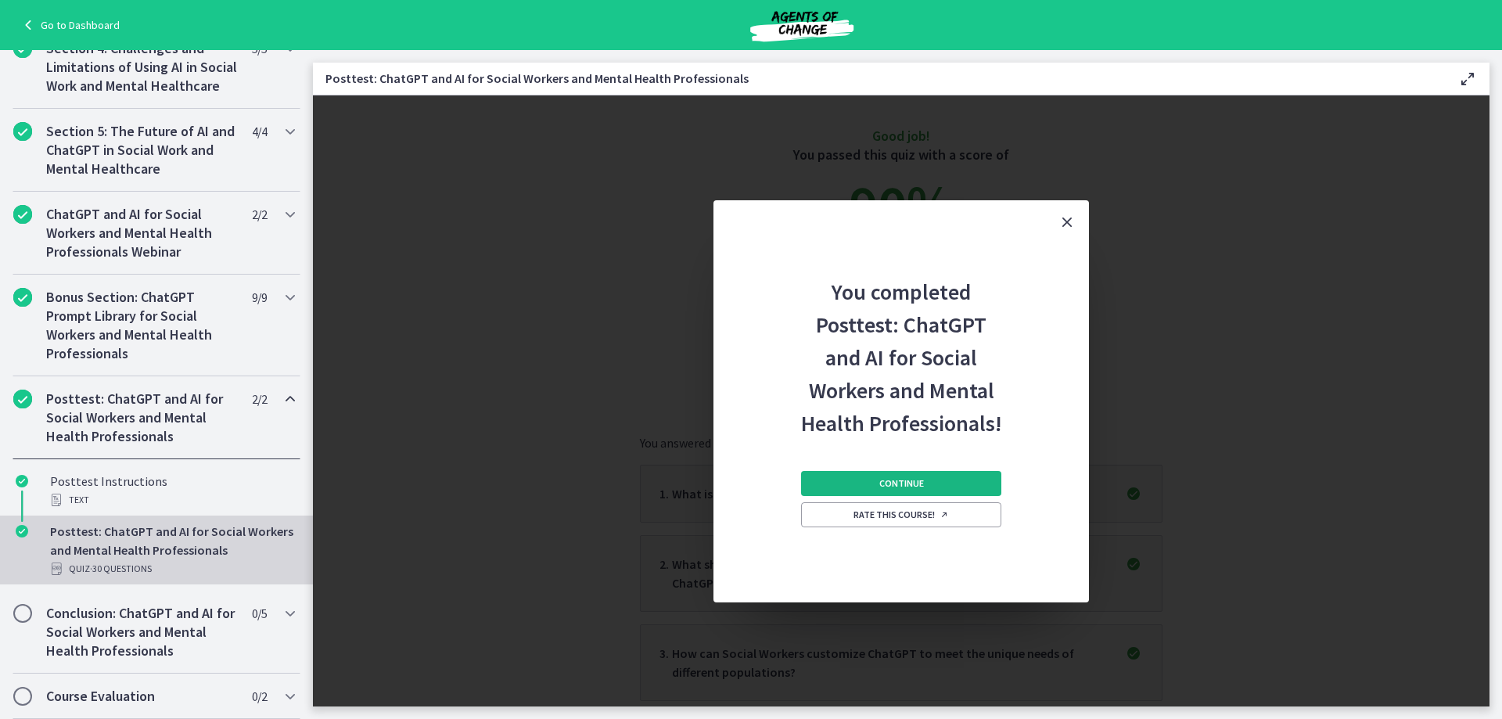
click at [926, 482] on button "Continue" at bounding box center [901, 483] width 200 height 25
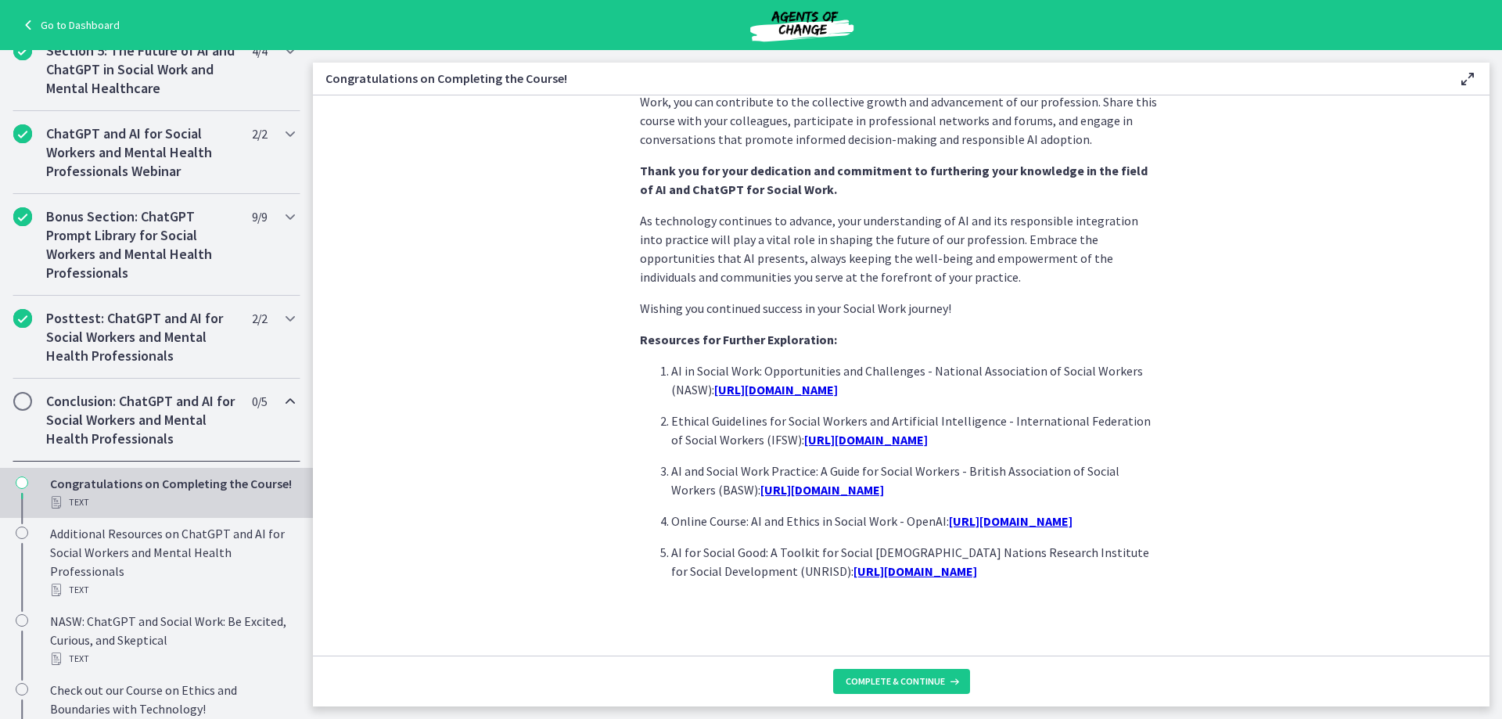
scroll to position [1264, 0]
click at [892, 681] on span "Complete & continue" at bounding box center [895, 681] width 99 height 13
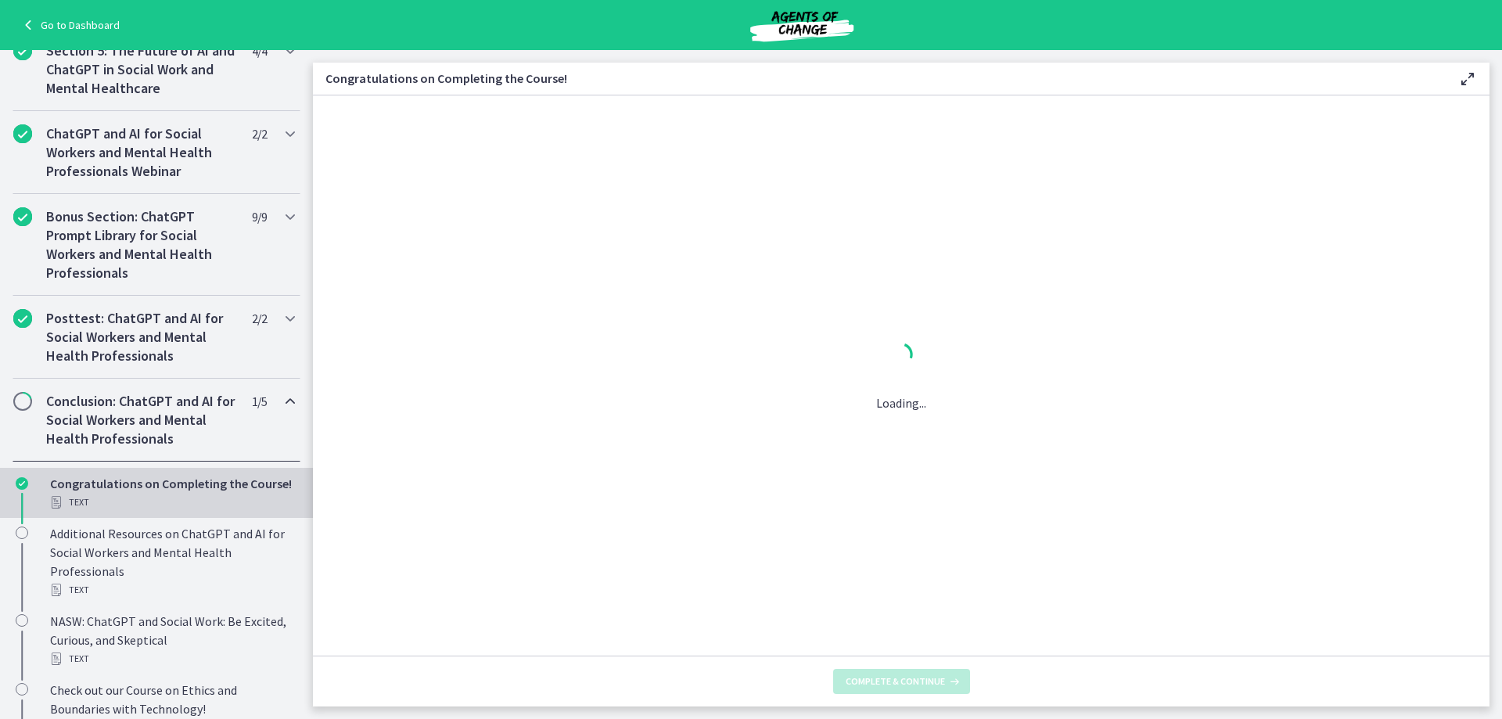
scroll to position [0, 0]
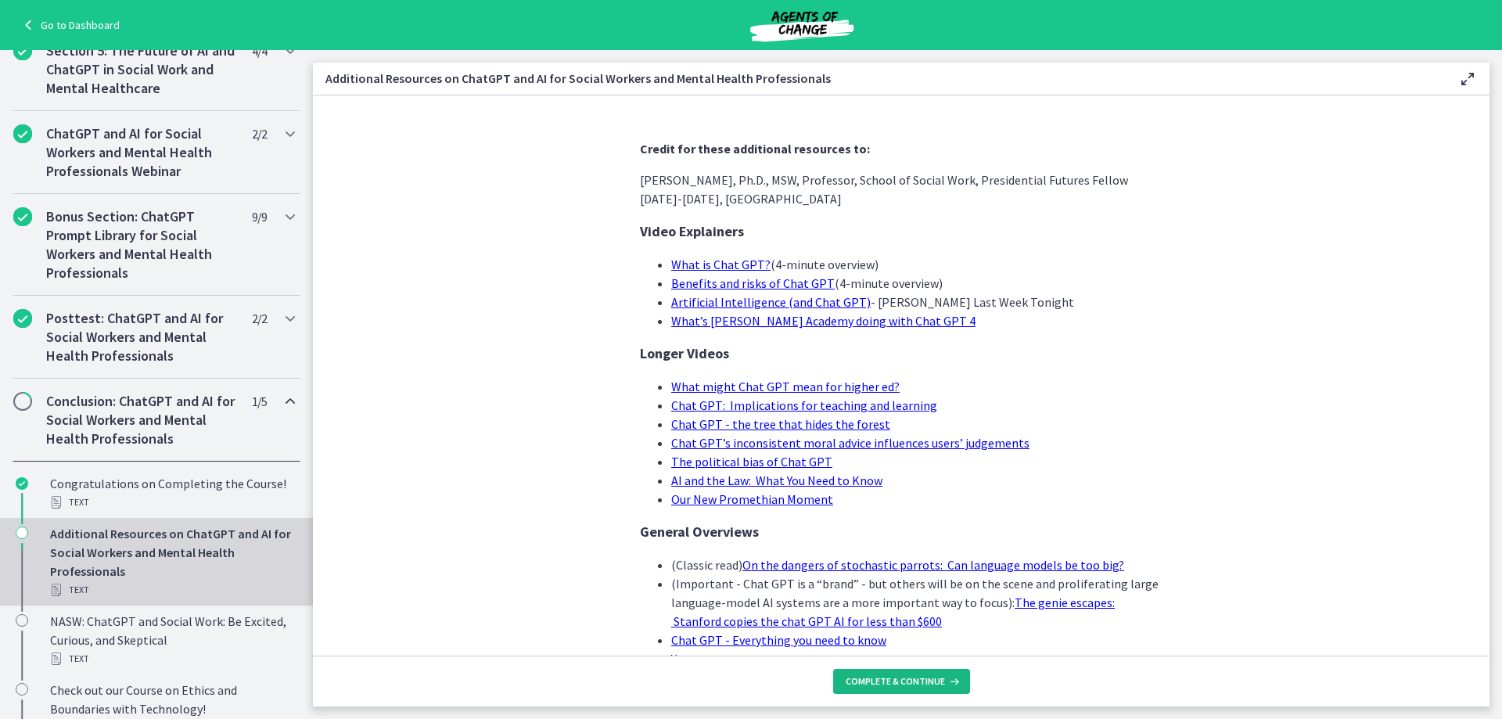
click at [893, 686] on span "Complete & continue" at bounding box center [895, 681] width 99 height 13
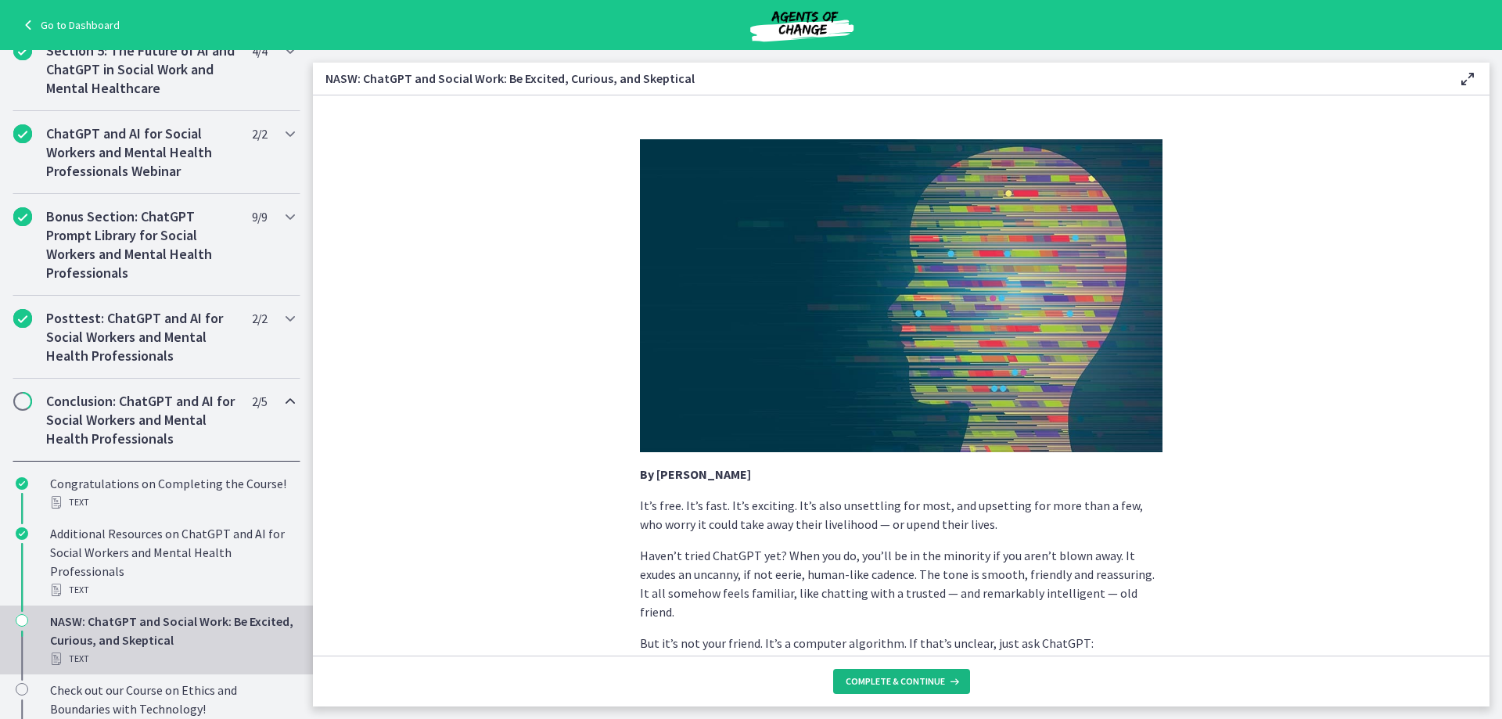
click at [893, 686] on span "Complete & continue" at bounding box center [895, 681] width 99 height 13
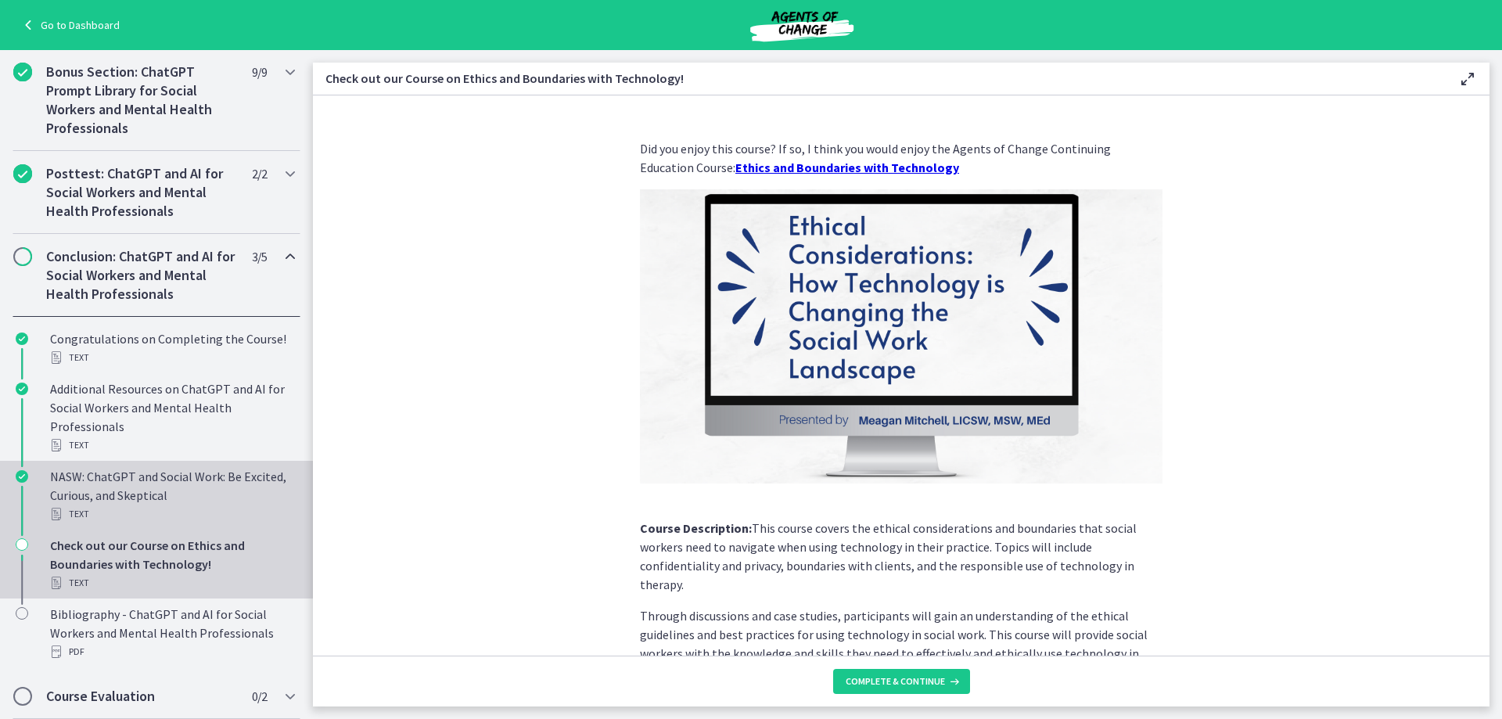
scroll to position [821, 0]
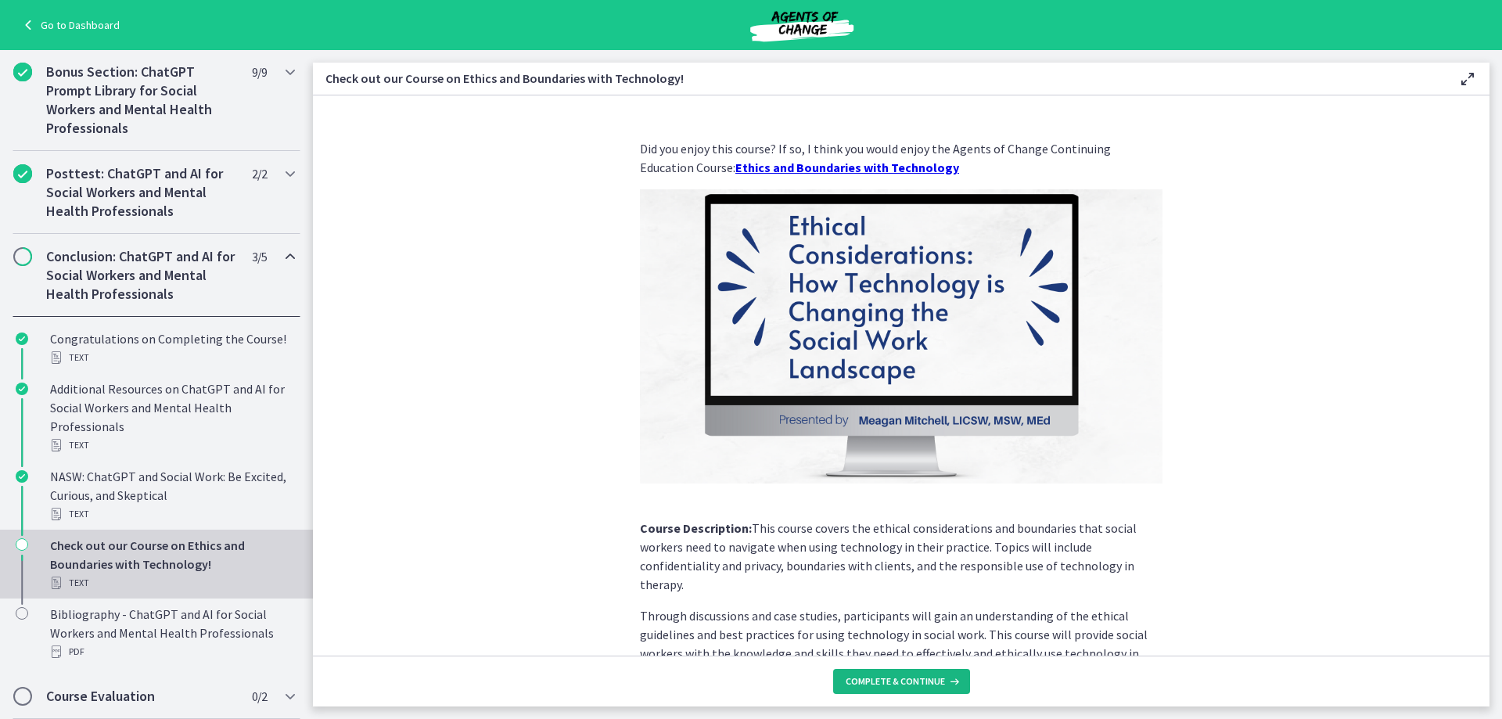
click at [881, 676] on span "Complete & continue" at bounding box center [895, 681] width 99 height 13
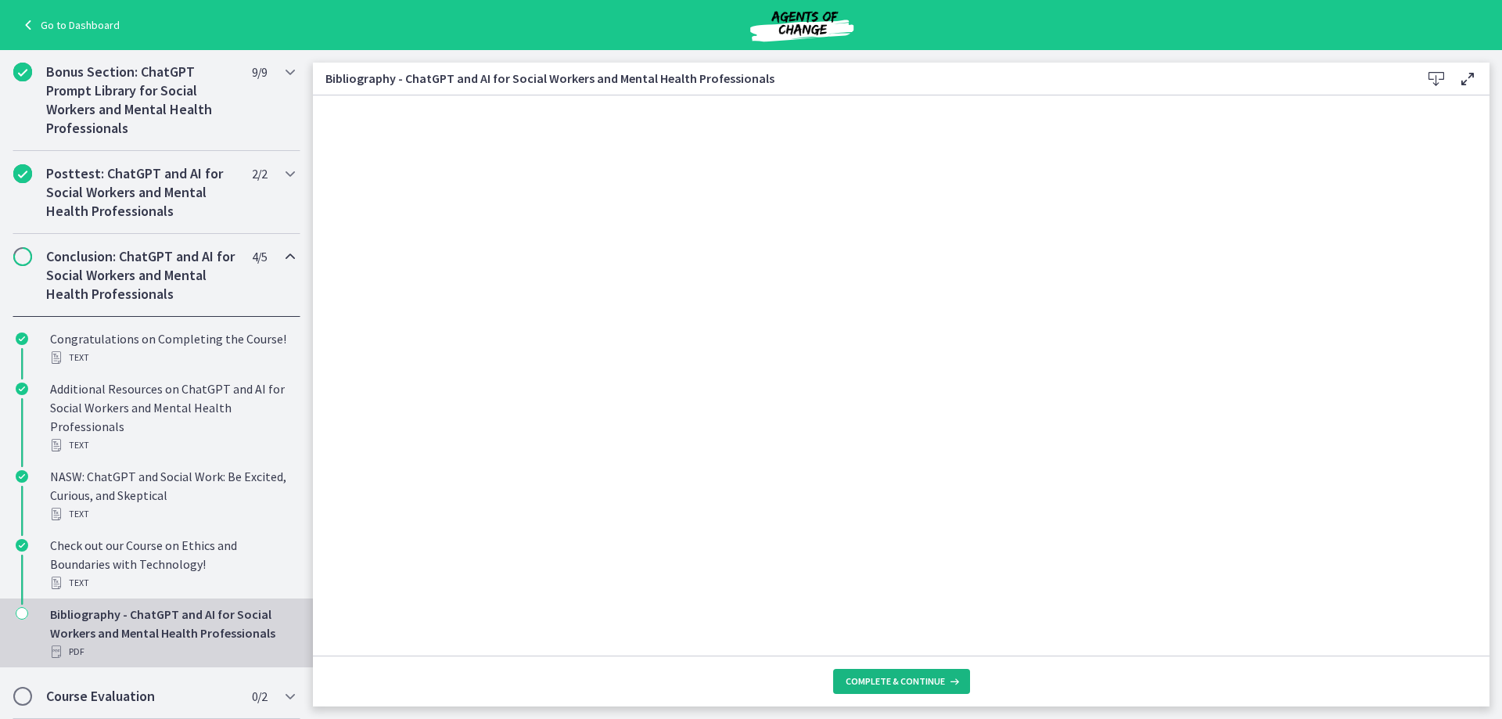
click at [882, 677] on span "Complete & continue" at bounding box center [895, 681] width 99 height 13
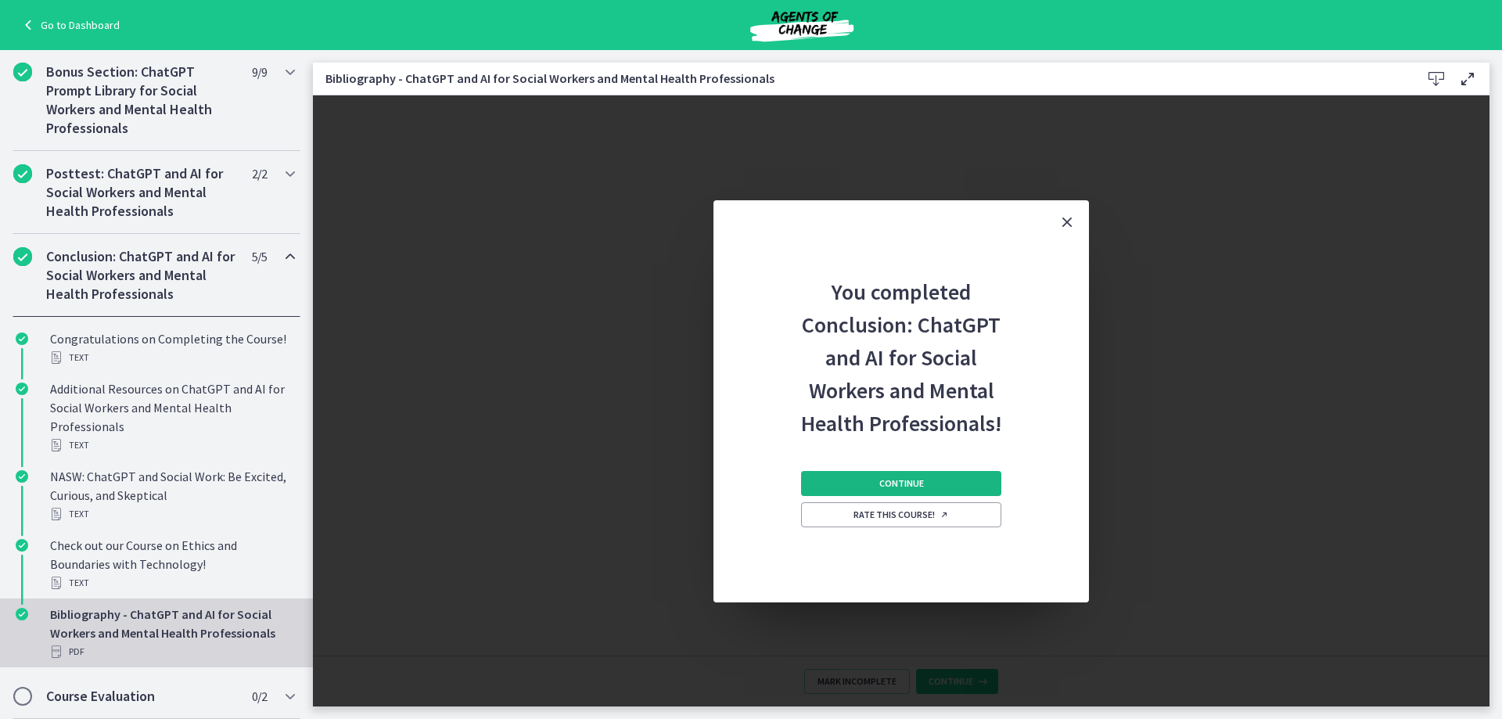
click at [892, 477] on span "Continue" at bounding box center [902, 483] width 45 height 13
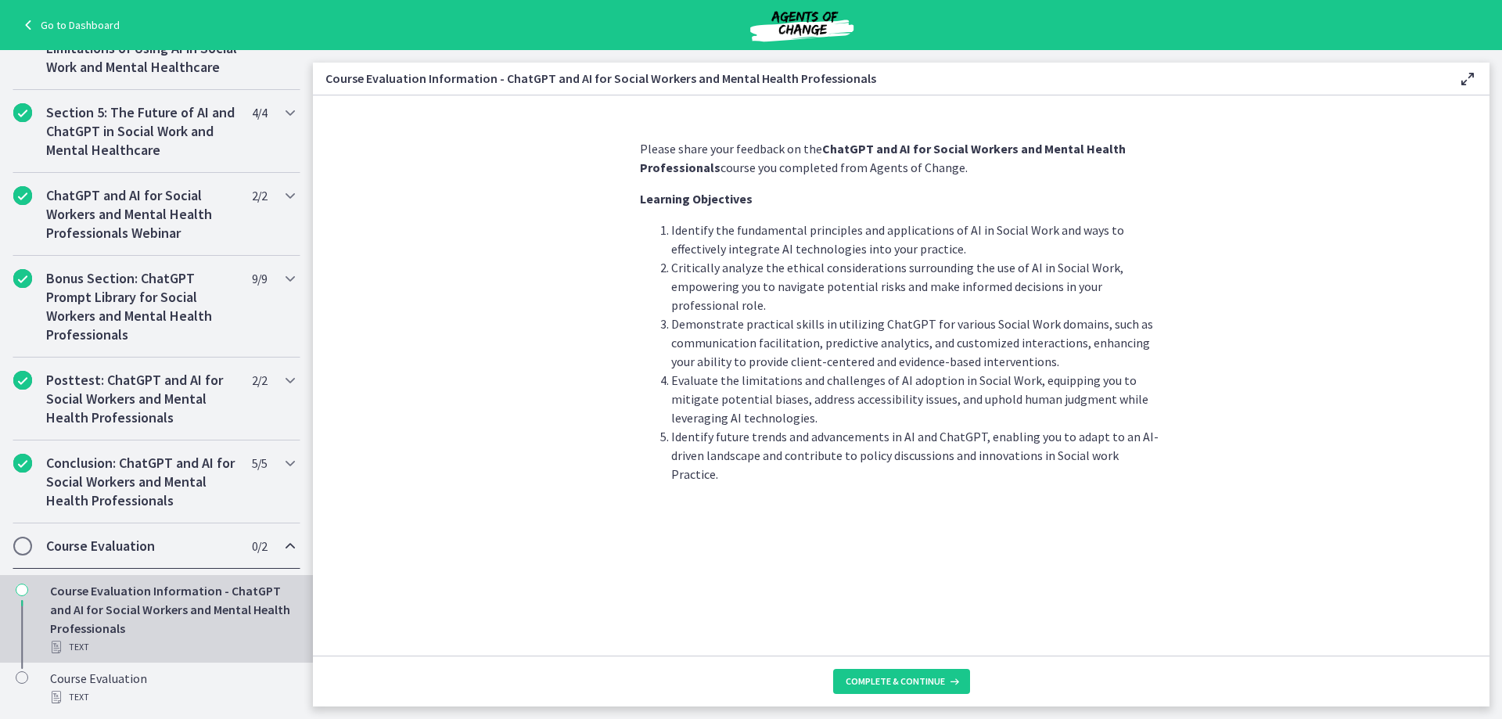
scroll to position [614, 0]
click at [906, 671] on button "Complete & continue" at bounding box center [901, 681] width 137 height 25
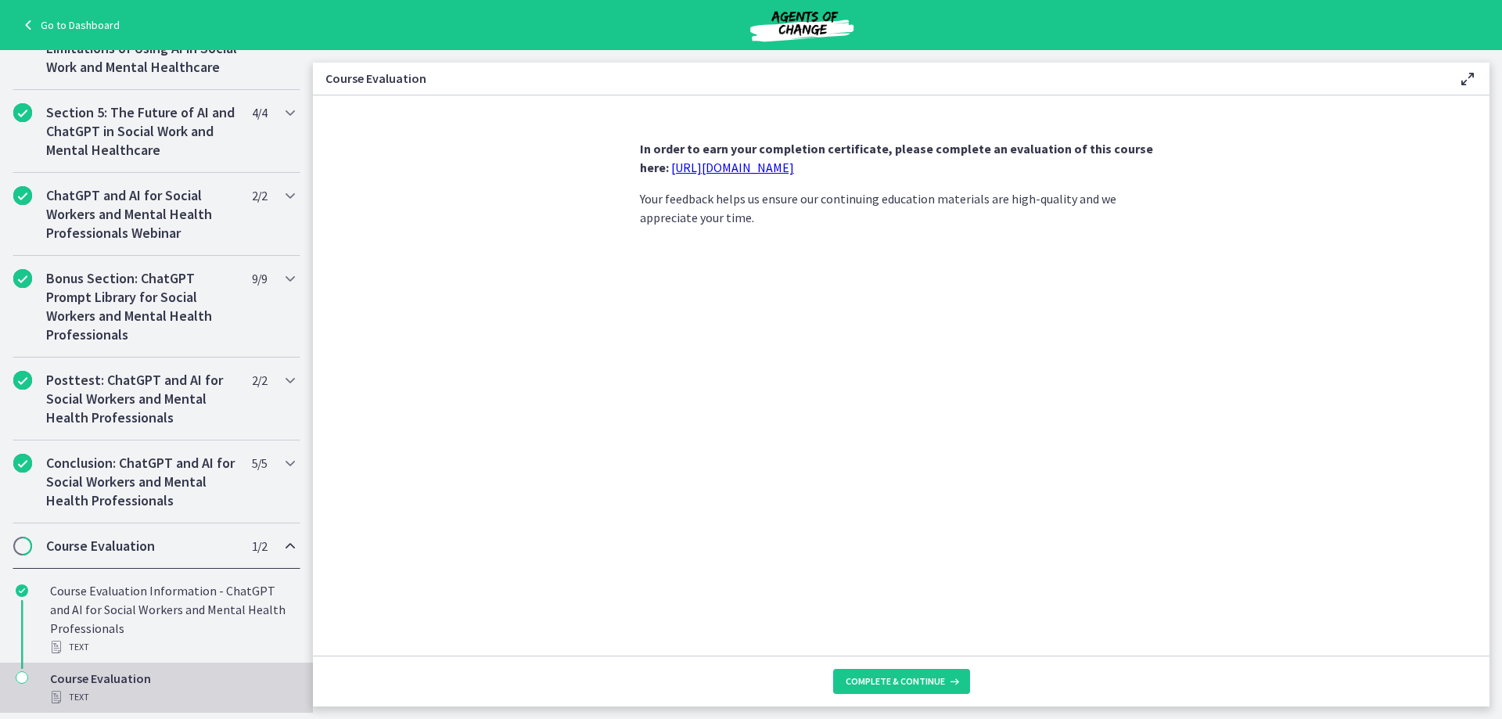
click at [794, 165] on link "[URL][DOMAIN_NAME]" at bounding box center [732, 168] width 123 height 16
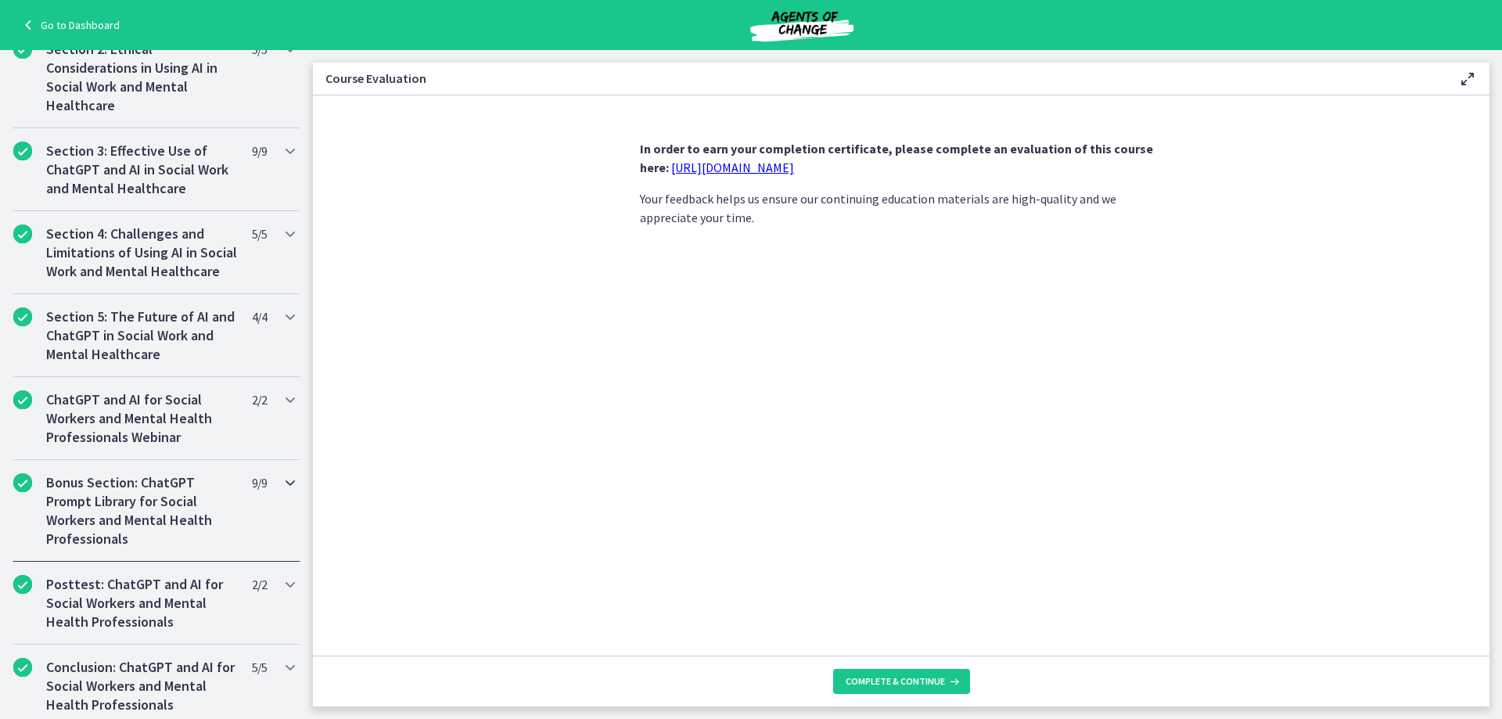
scroll to position [614, 0]
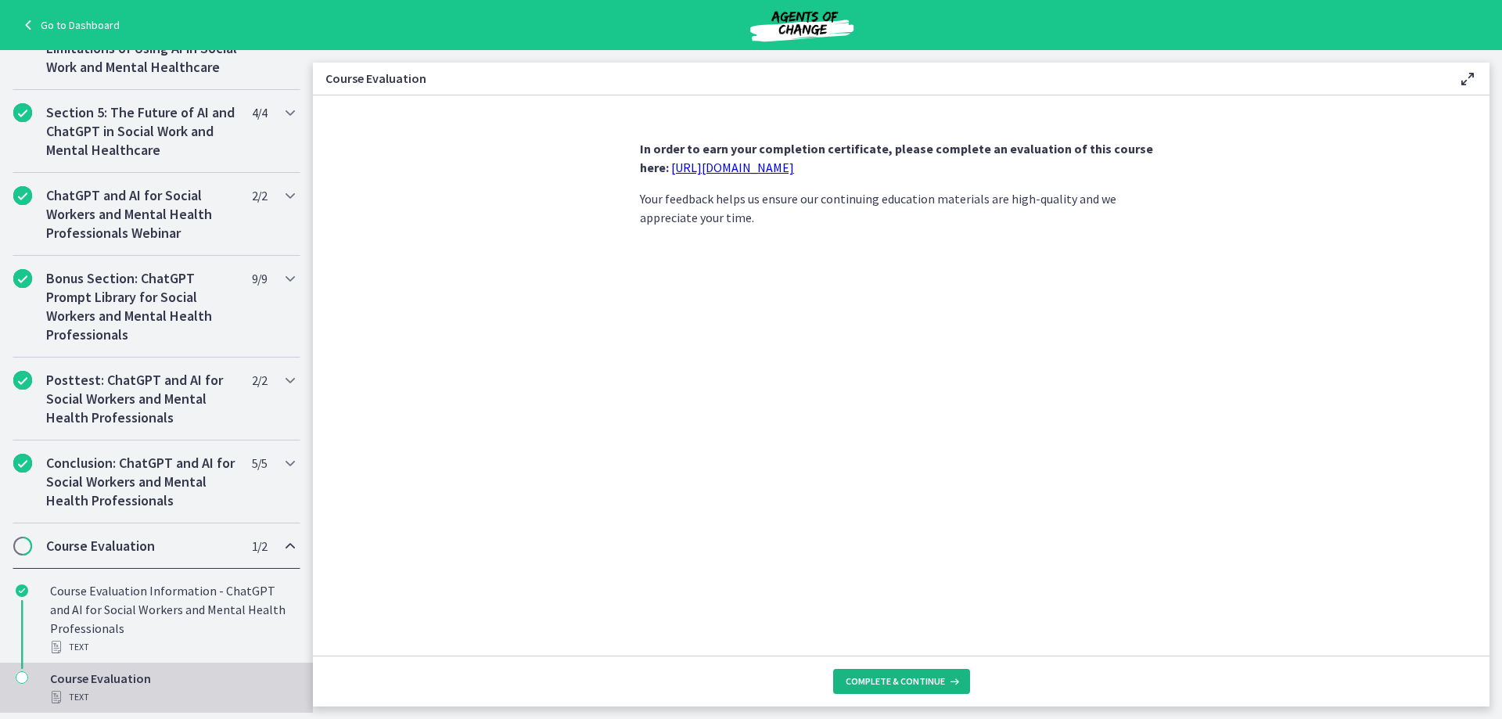
click at [873, 684] on span "Complete & continue" at bounding box center [895, 681] width 99 height 13
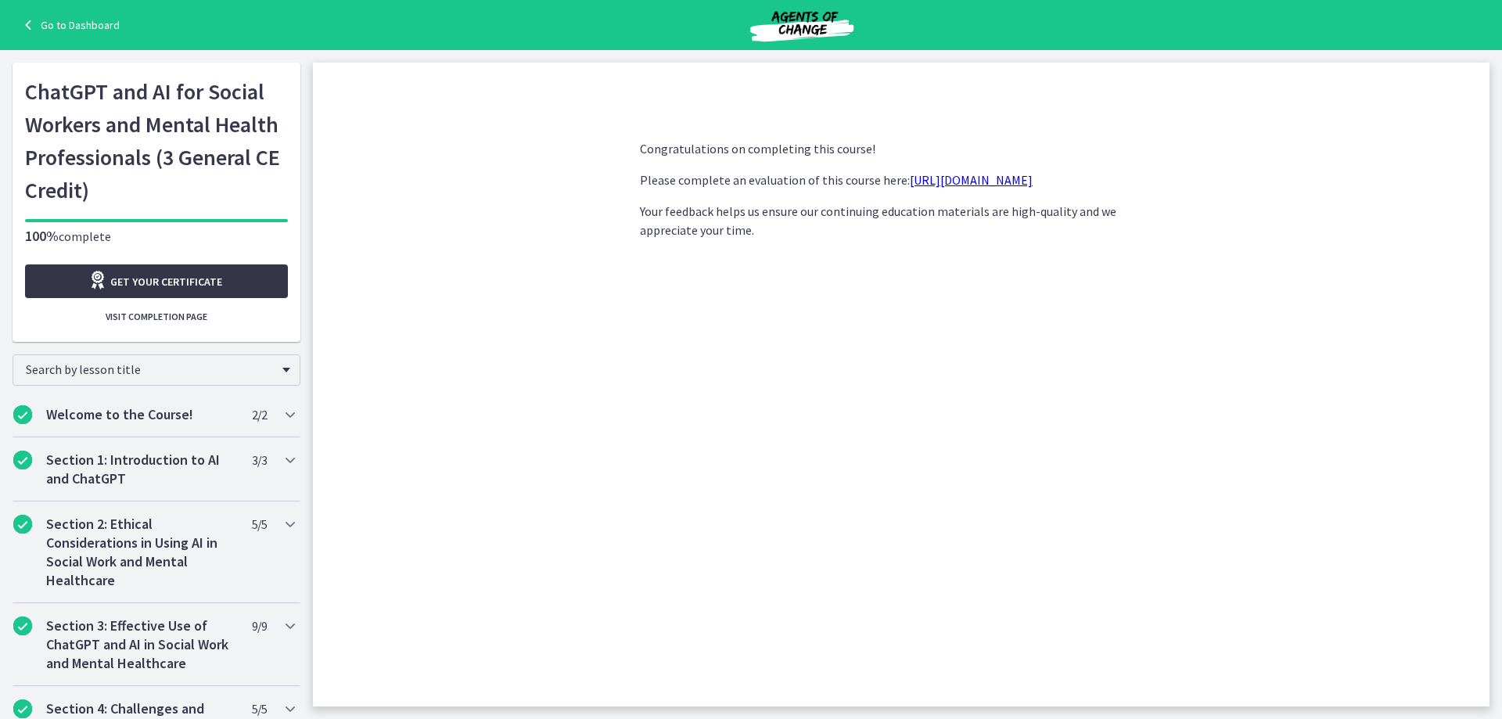
click at [175, 279] on span "Get your certificate" at bounding box center [166, 281] width 112 height 19
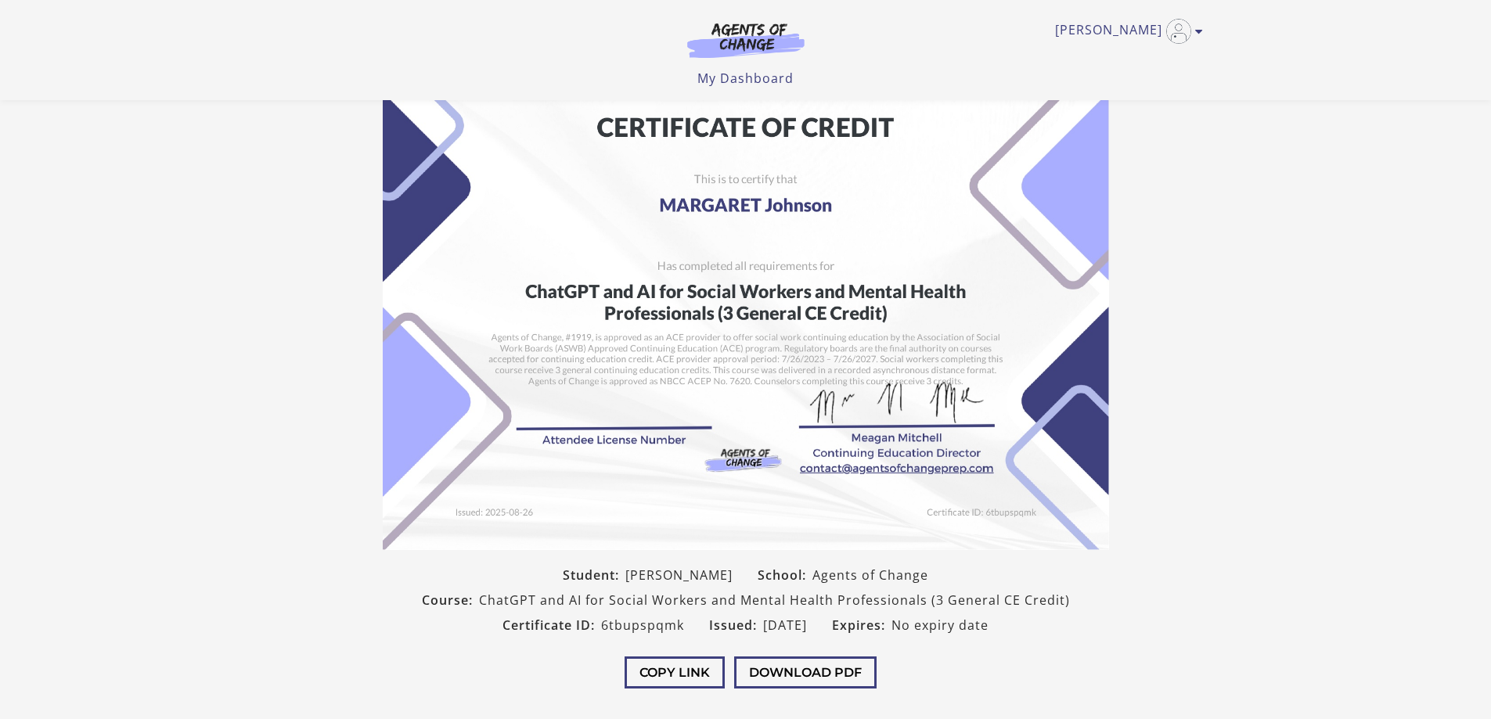
scroll to position [78, 0]
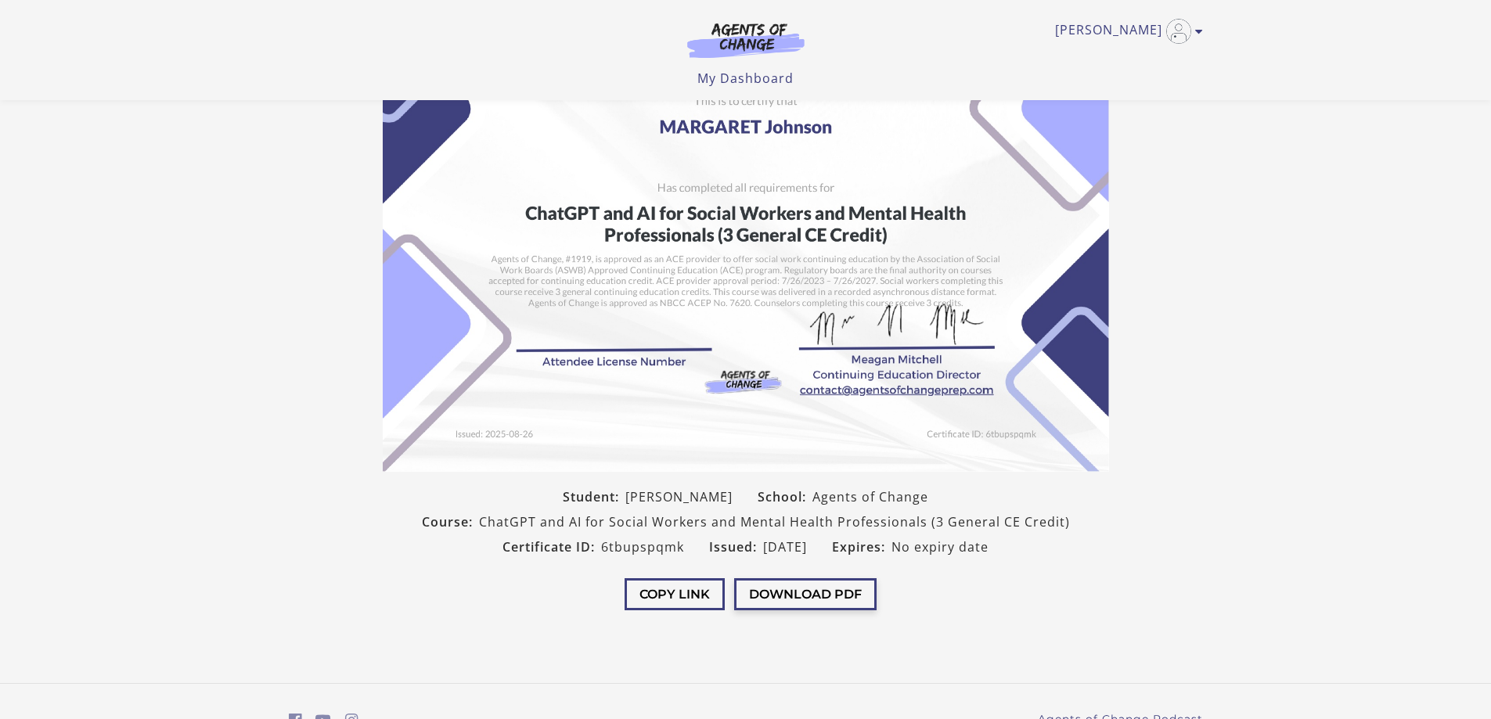
click at [773, 597] on button "Download PDF" at bounding box center [805, 594] width 142 height 32
